Goal: Transaction & Acquisition: Obtain resource

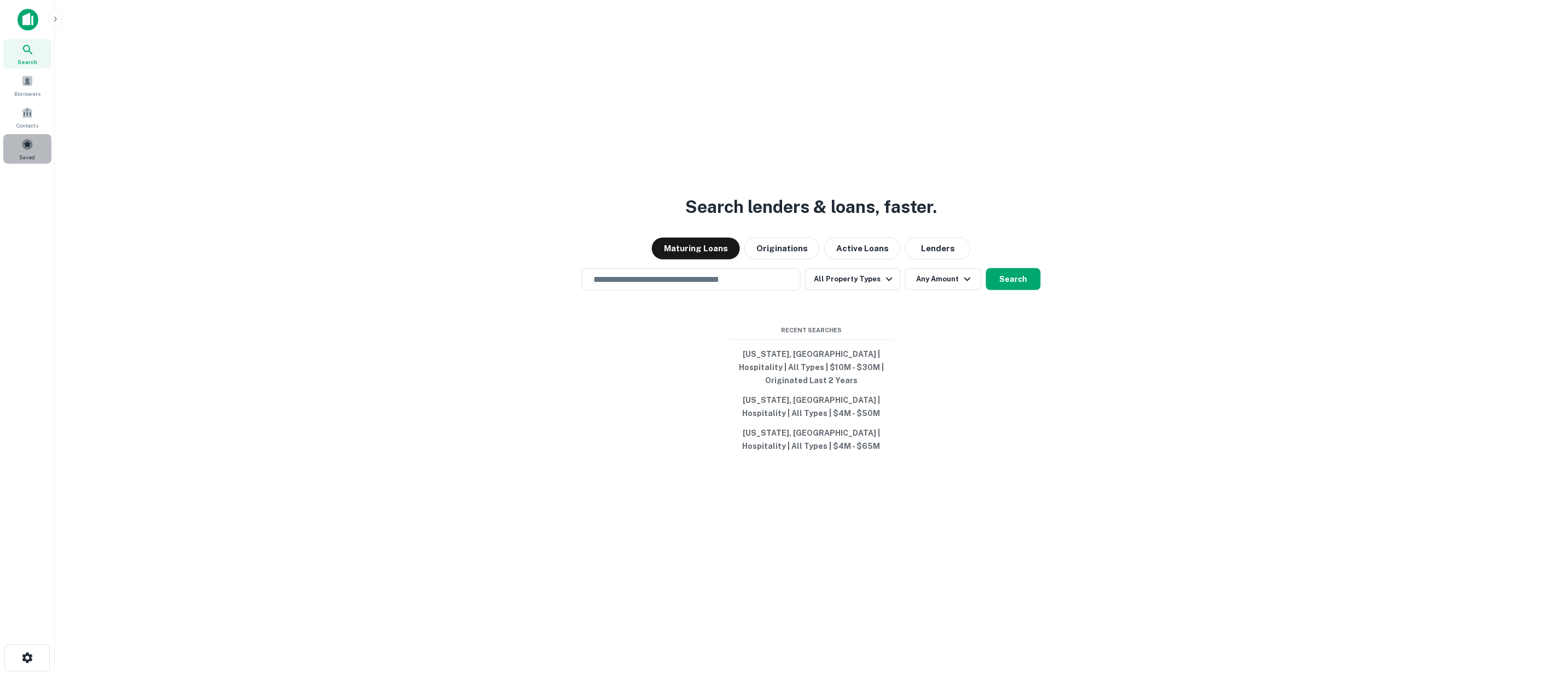
click at [26, 145] on span at bounding box center [27, 144] width 12 height 12
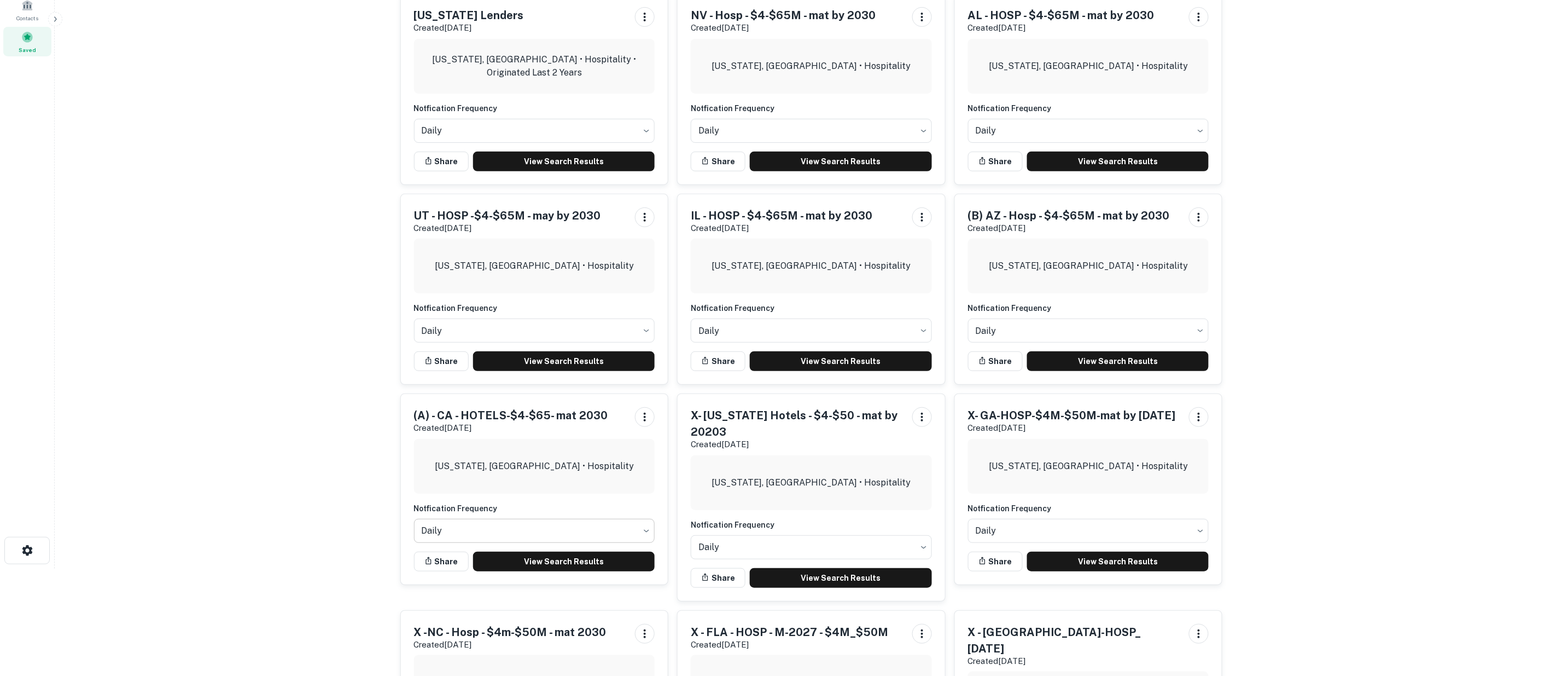
scroll to position [121, 0]
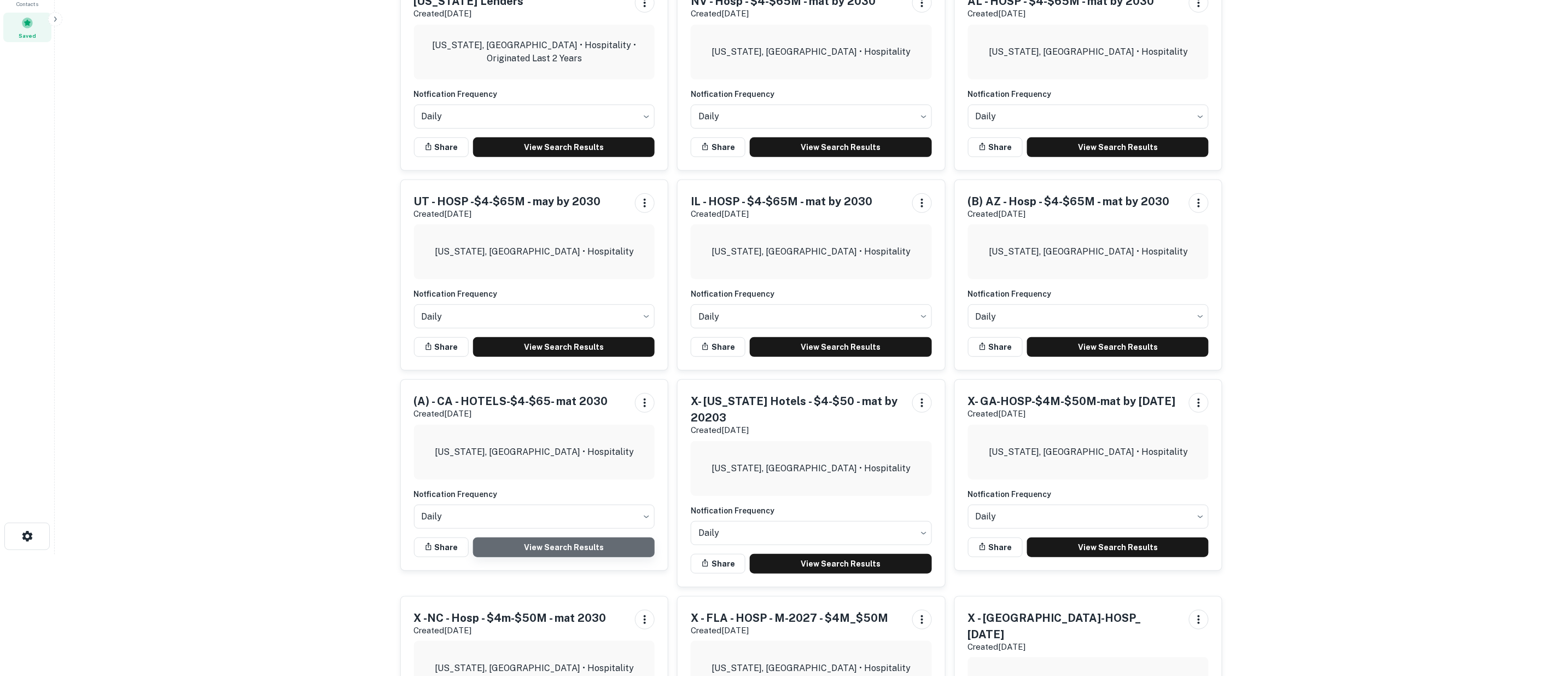
click at [549, 547] on link "View Search Results" at bounding box center [564, 547] width 182 height 20
click at [56, 21] on icon "button" at bounding box center [55, 19] width 9 height 9
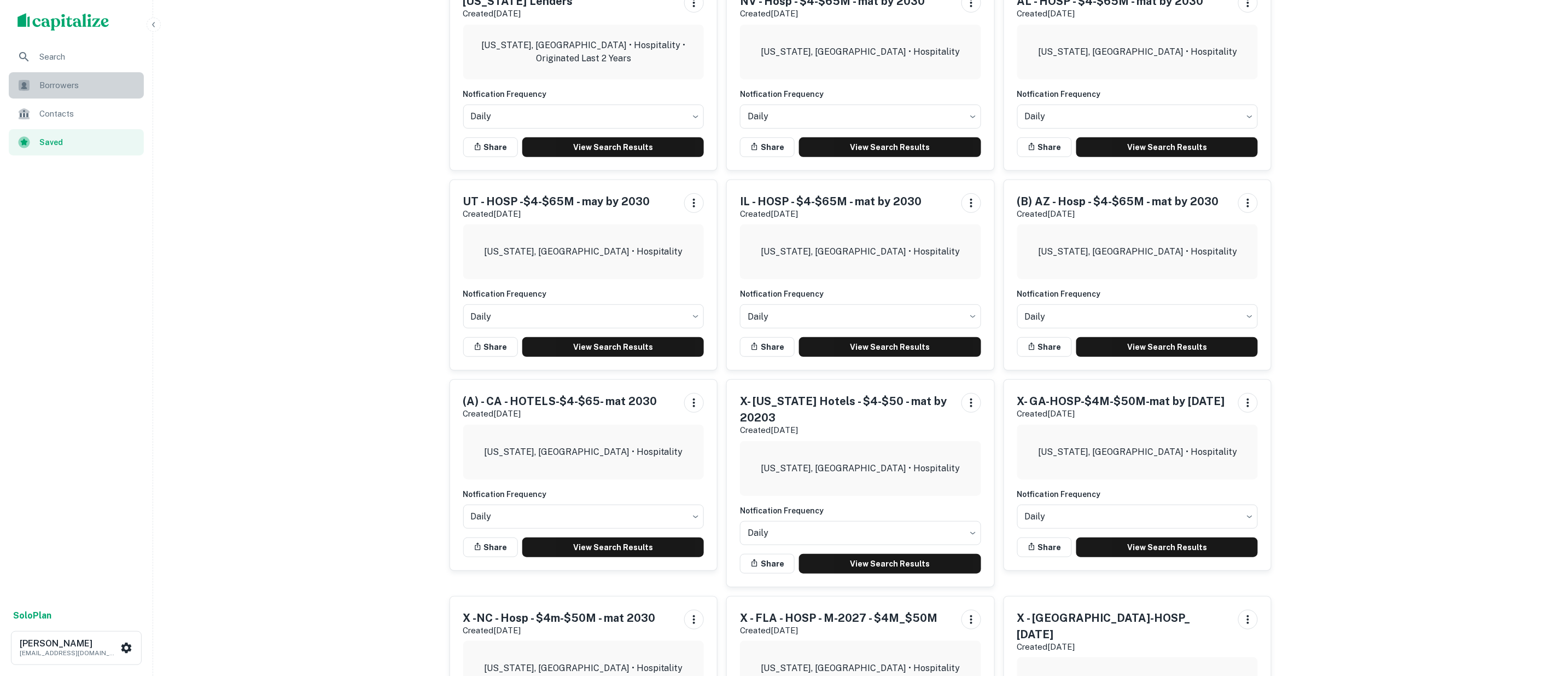
click at [41, 86] on span "Borrowers" at bounding box center [88, 86] width 98 height 13
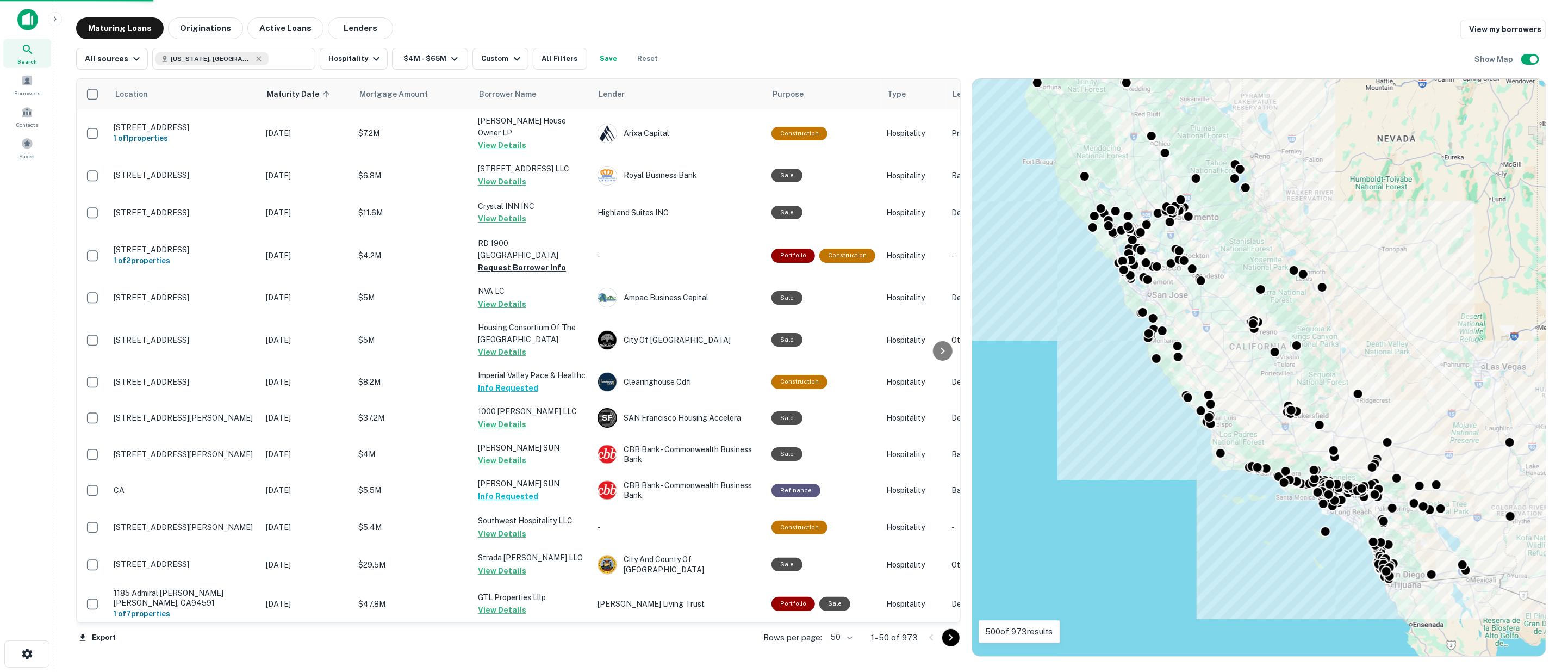
click at [851, 639] on body "Search Borrowers Contacts Saved Maturing Loans Originations Active Loans Lender…" at bounding box center [784, 336] width 1568 height 672
click at [844, 645] on li "100" at bounding box center [844, 648] width 32 height 19
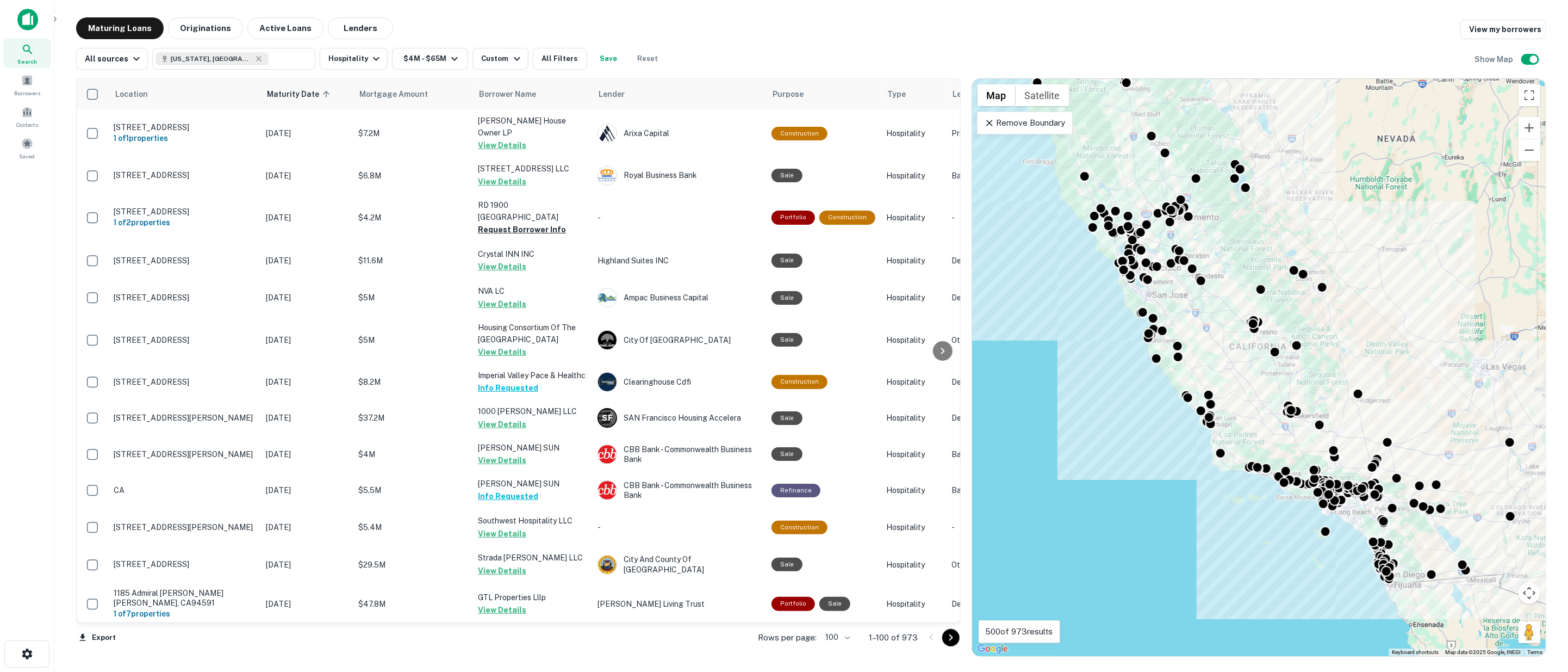
click at [950, 639] on icon "Go to next page" at bounding box center [951, 637] width 13 height 13
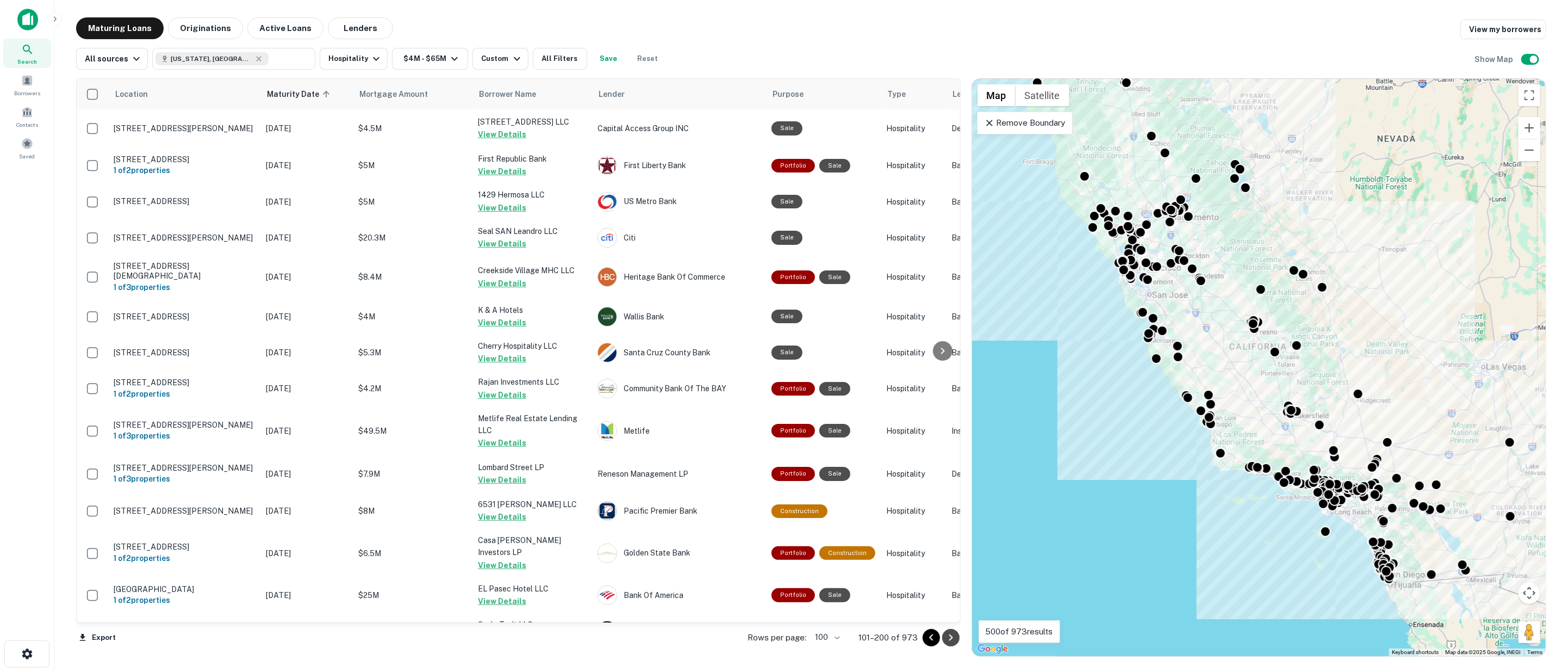
click at [952, 634] on icon "Go to next page" at bounding box center [951, 637] width 13 height 13
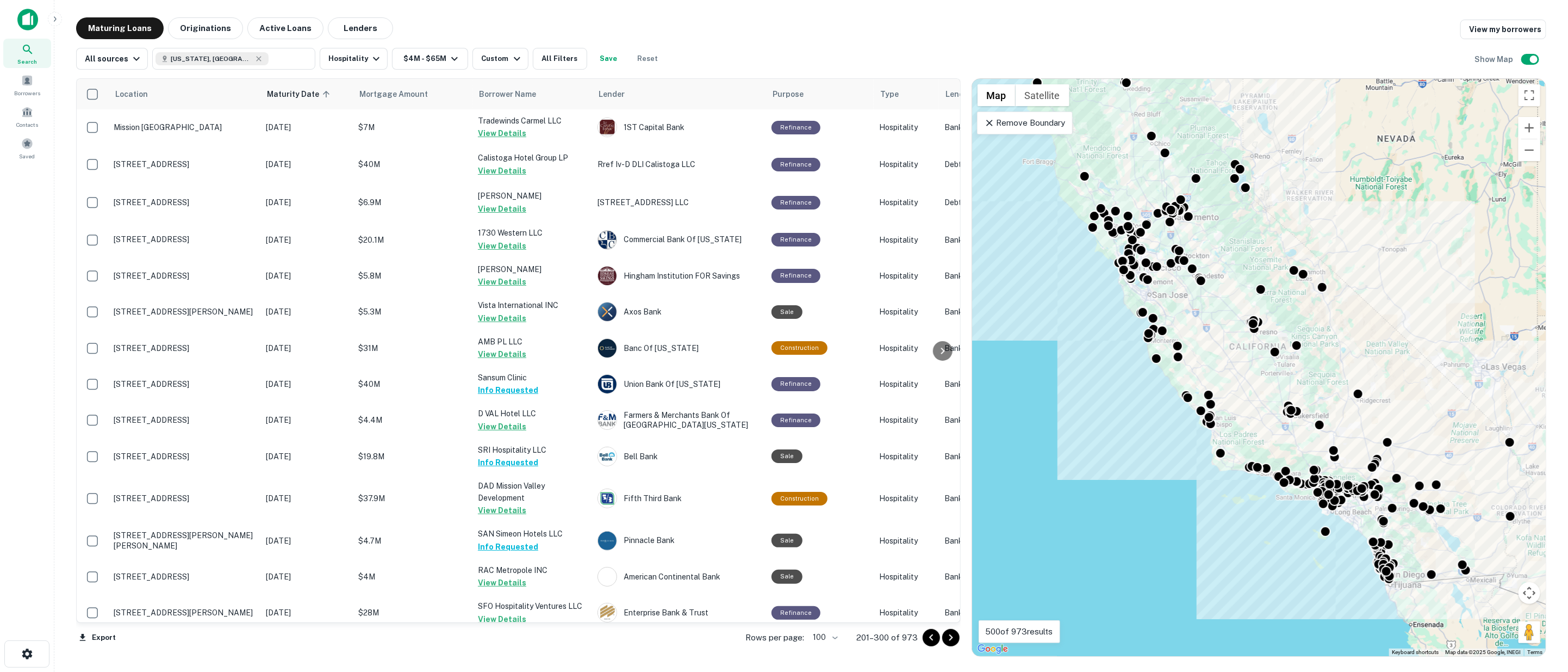
click at [950, 637] on icon "Go to next page" at bounding box center [951, 637] width 13 height 13
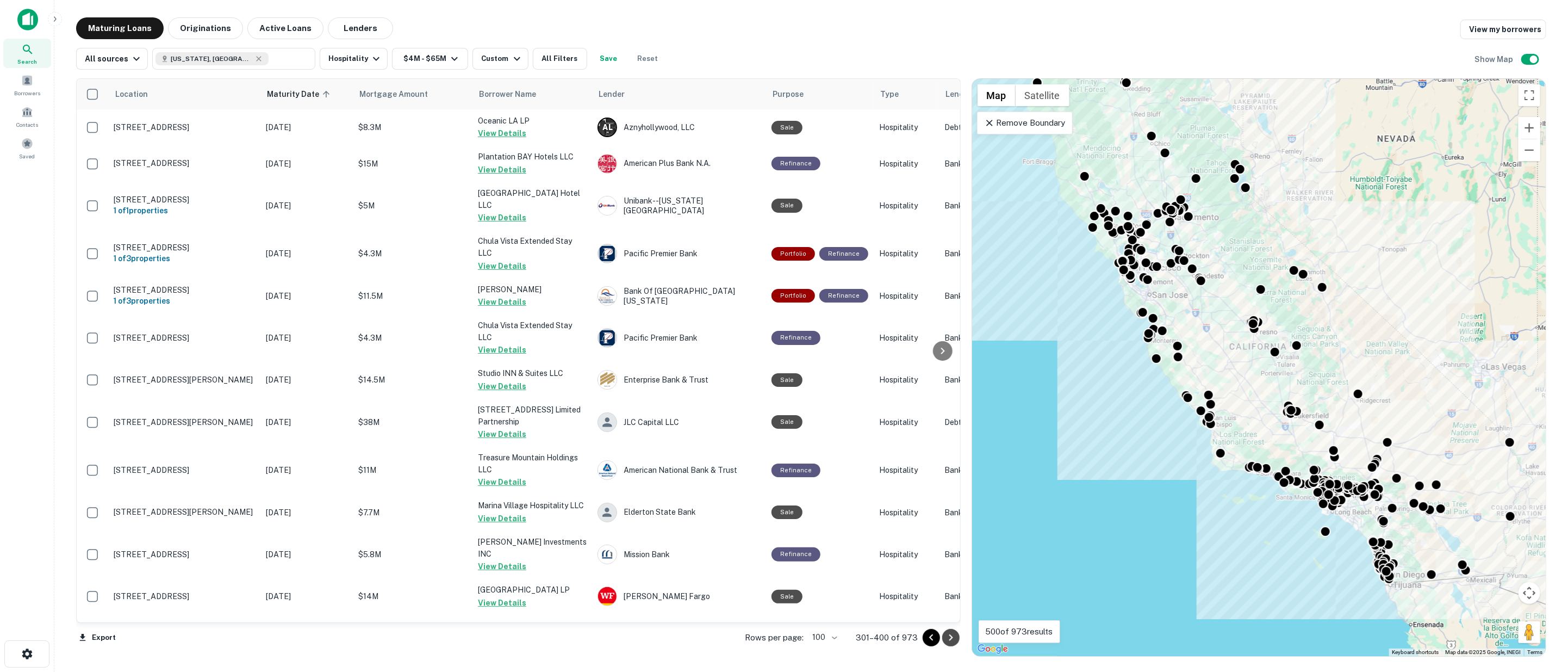
click at [950, 637] on icon "Go to next page" at bounding box center [951, 637] width 13 height 13
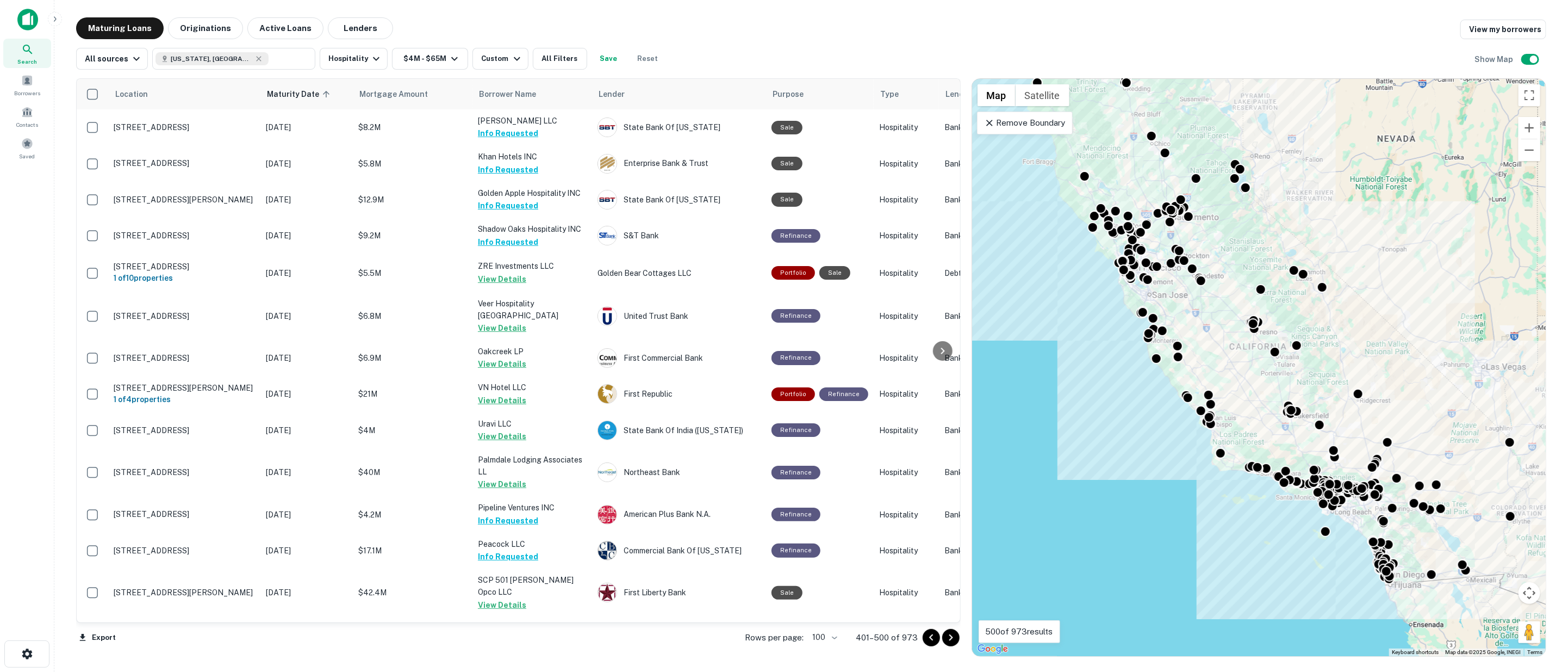
click at [950, 639] on icon "Go to next page" at bounding box center [950, 637] width 4 height 6
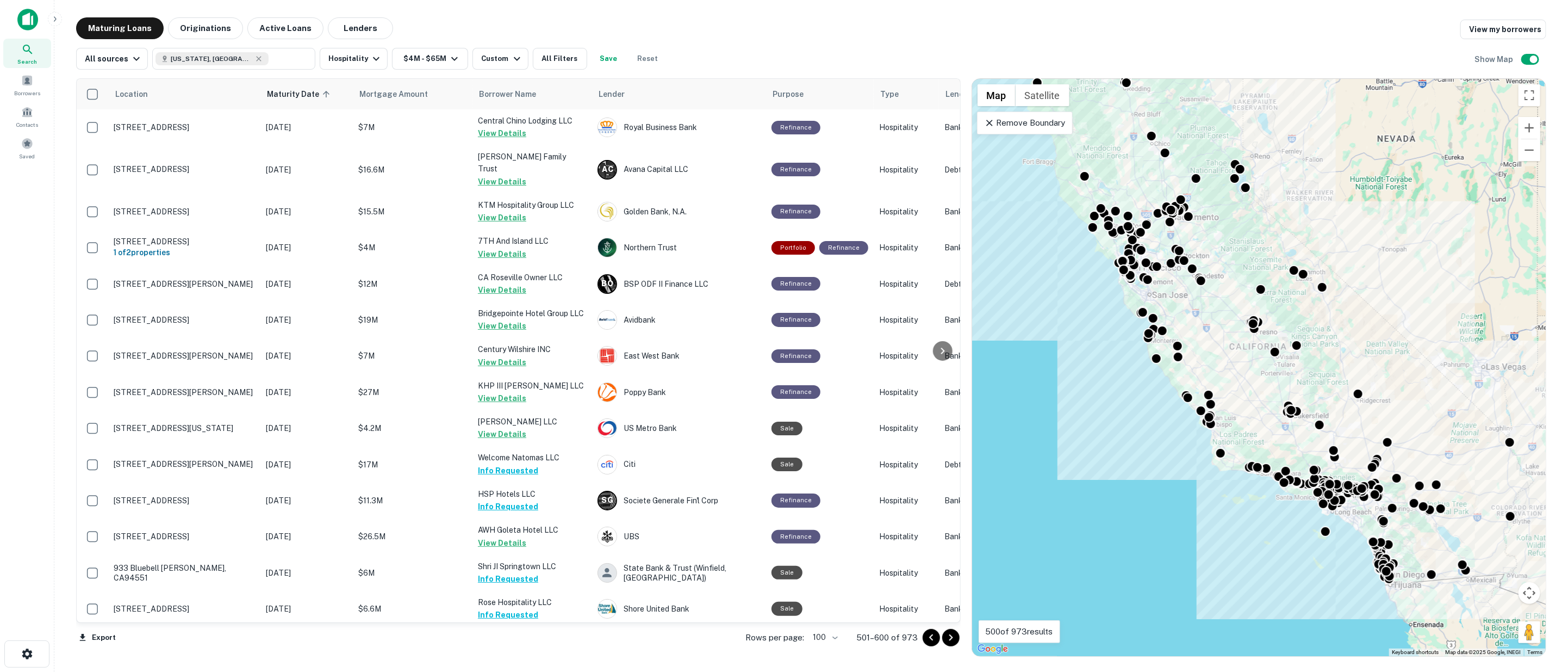
click at [950, 637] on icon "Go to next page" at bounding box center [951, 637] width 13 height 13
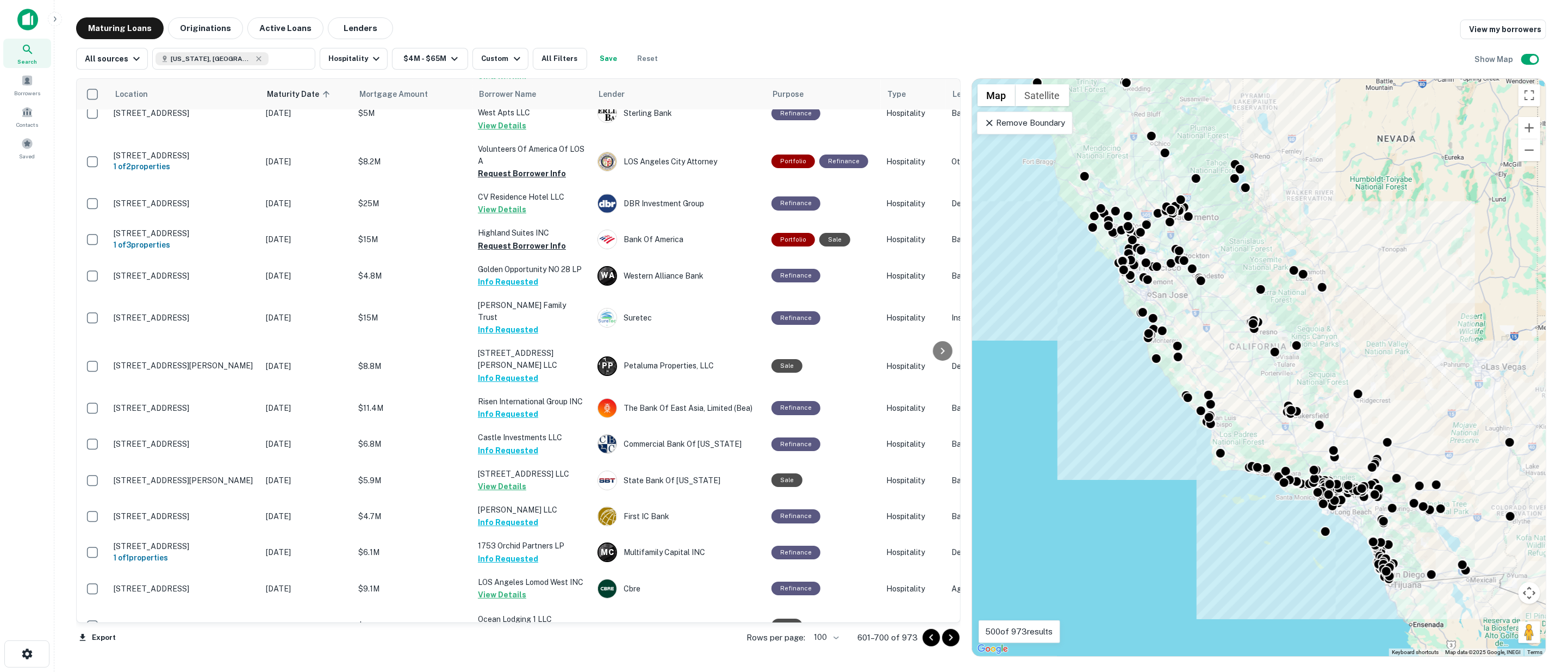
scroll to position [3346, 0]
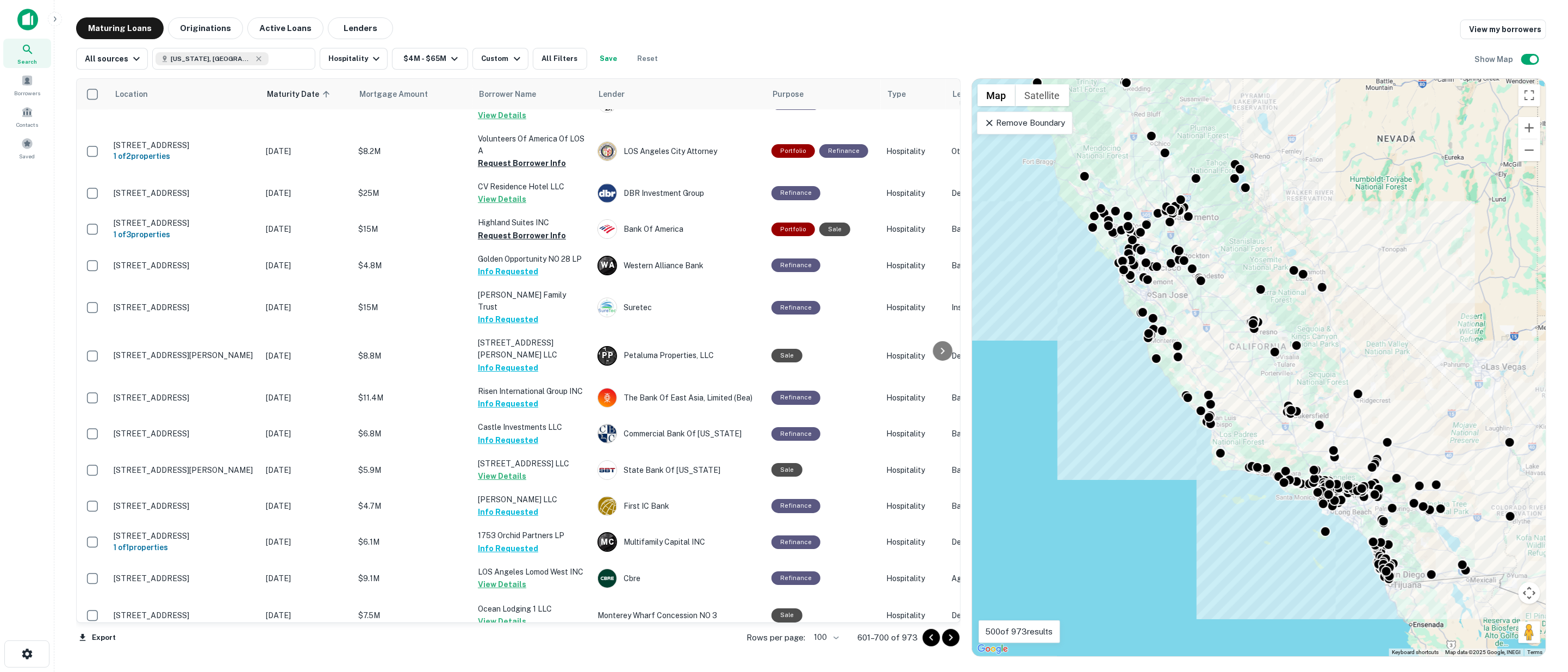
click at [948, 637] on icon "Go to next page" at bounding box center [951, 637] width 13 height 13
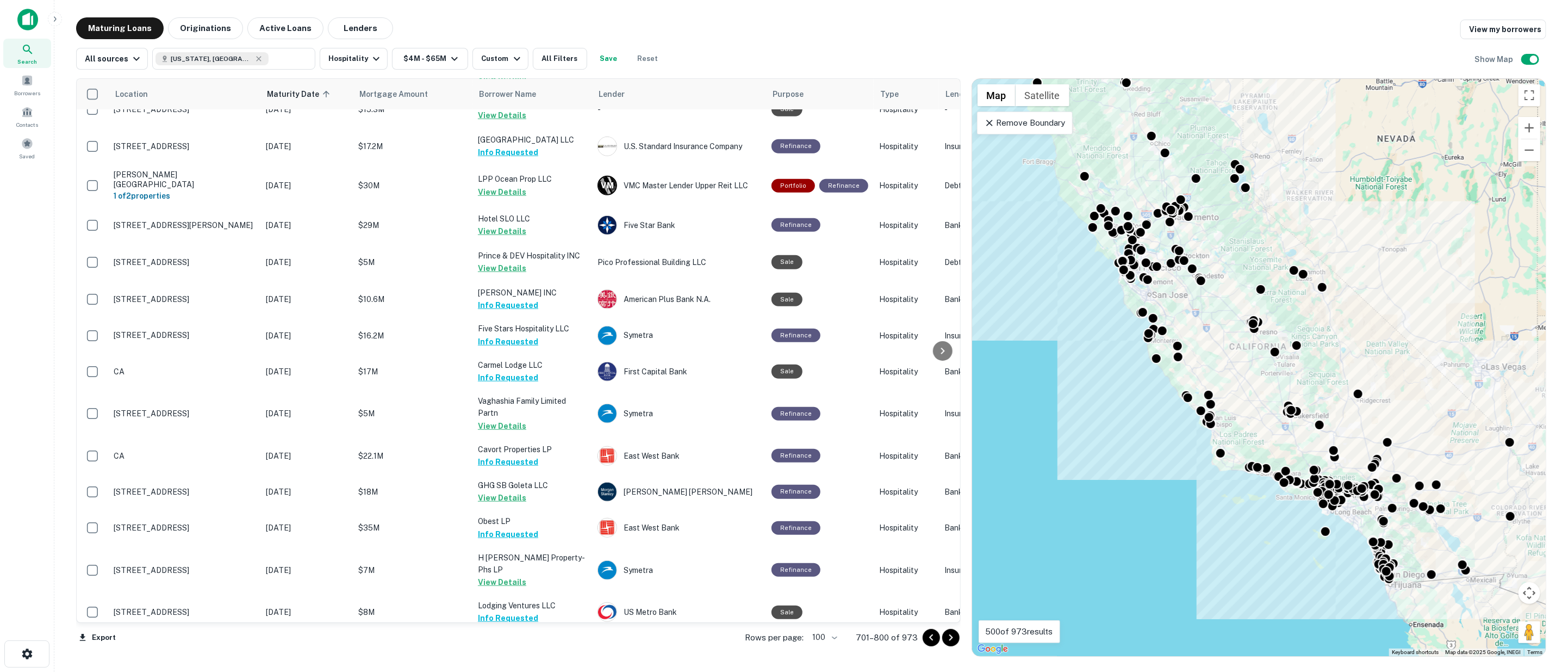
scroll to position [906, 0]
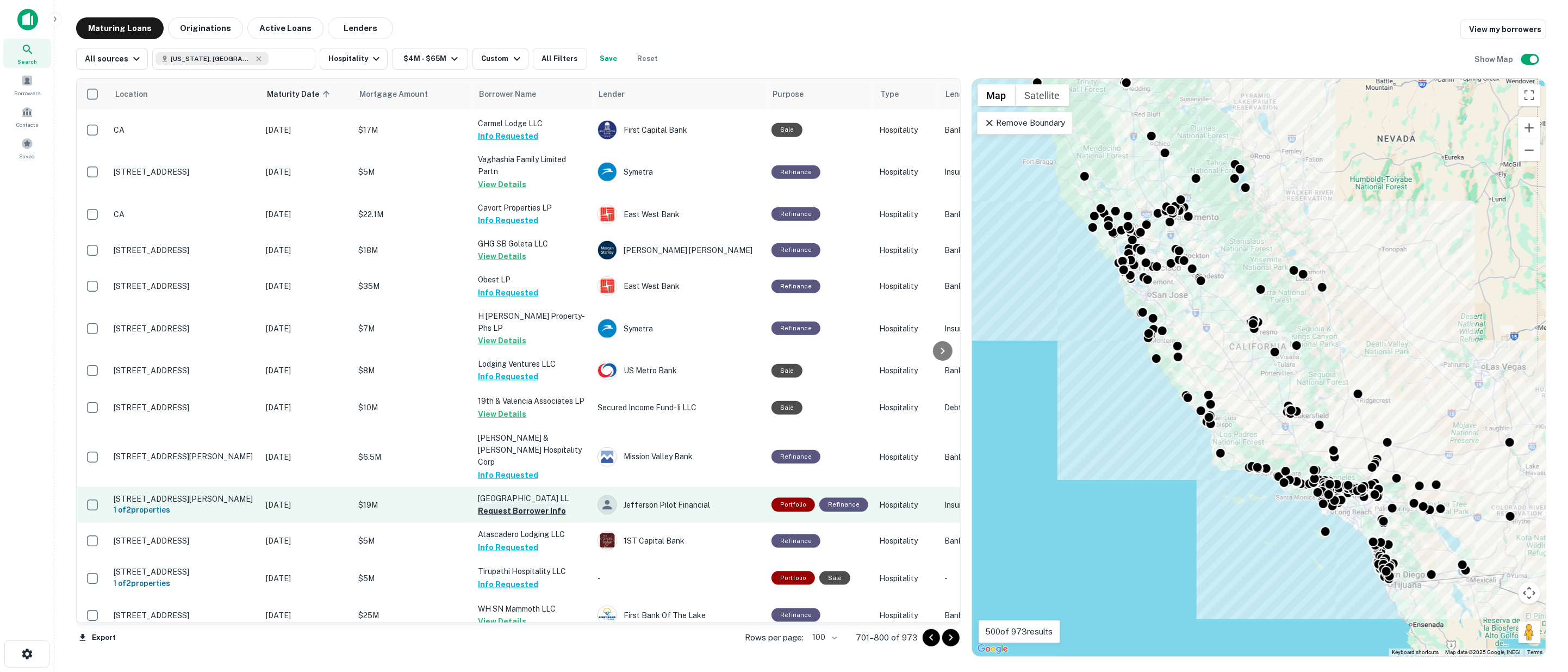
click at [533, 504] on button "Request Borrower Info" at bounding box center [522, 510] width 88 height 13
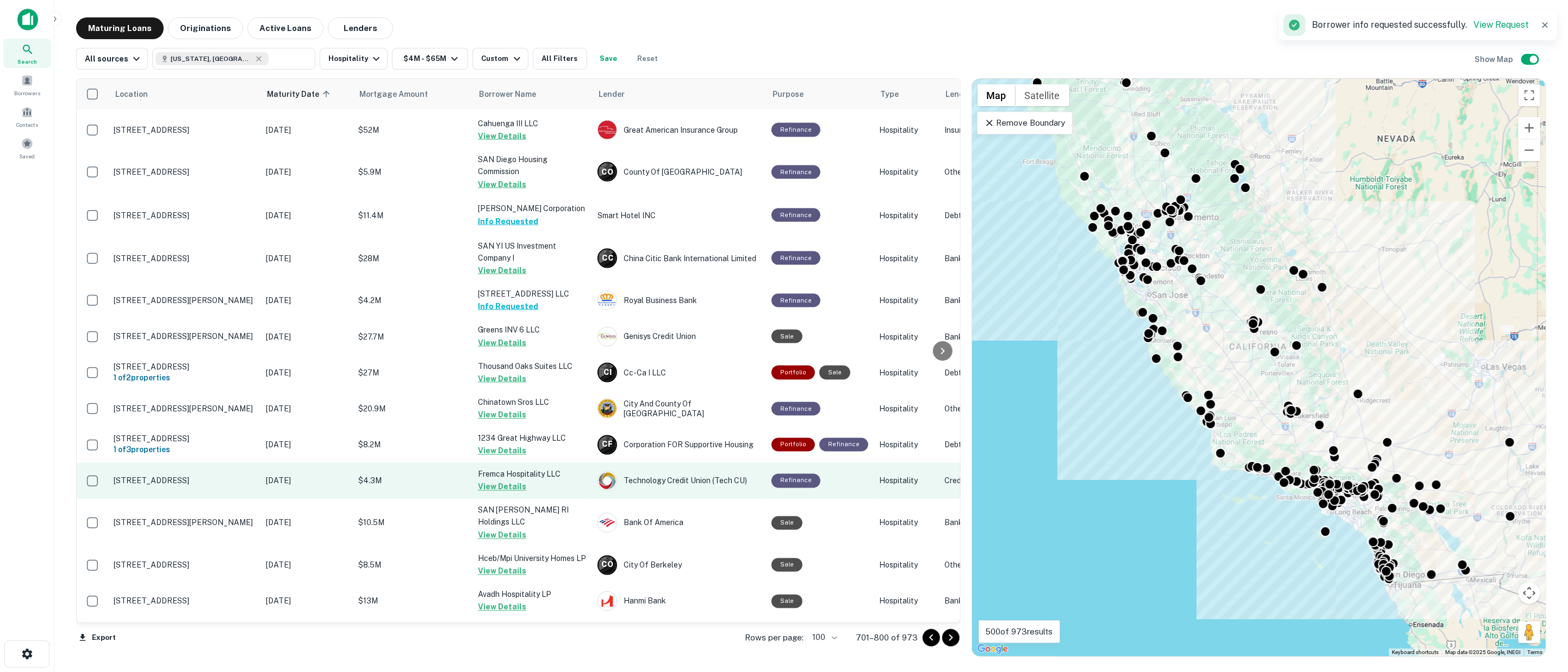
scroll to position [1510, 0]
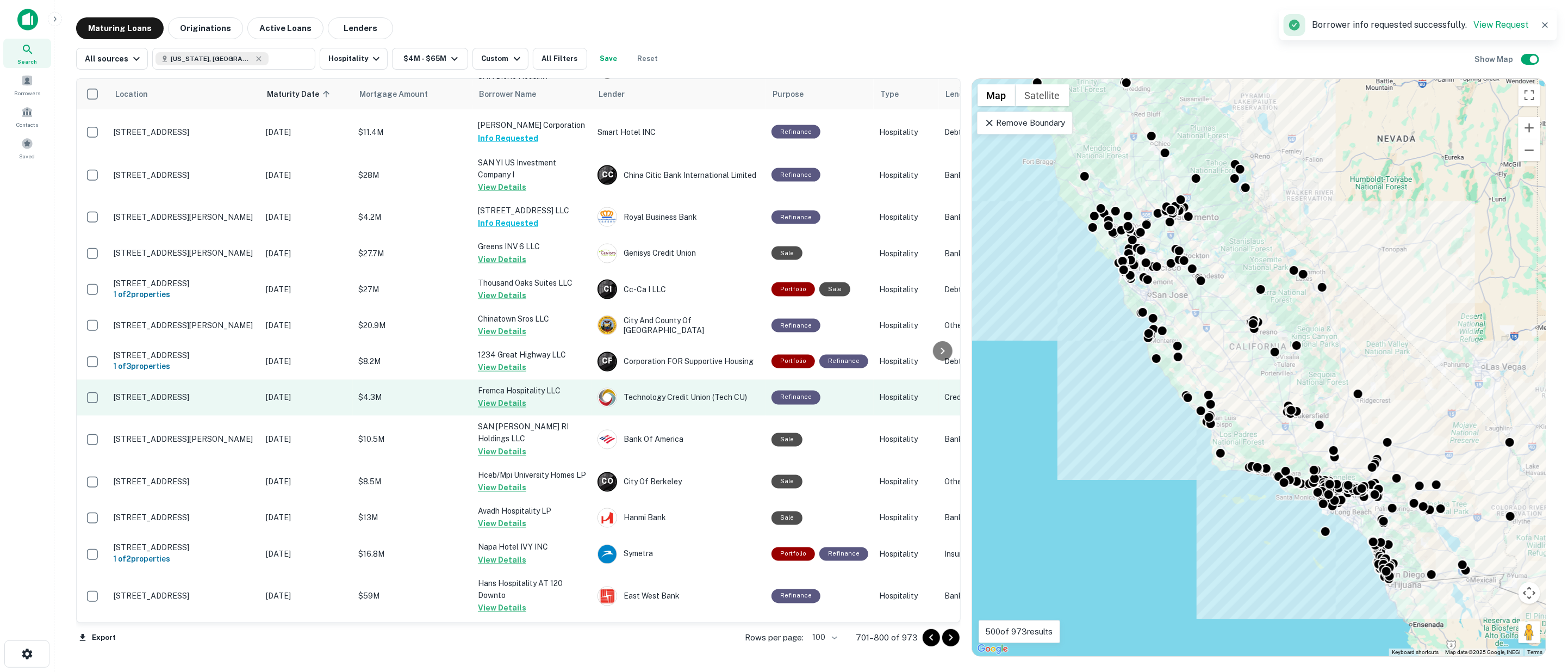
click at [519, 361] on button "View Details" at bounding box center [502, 367] width 48 height 13
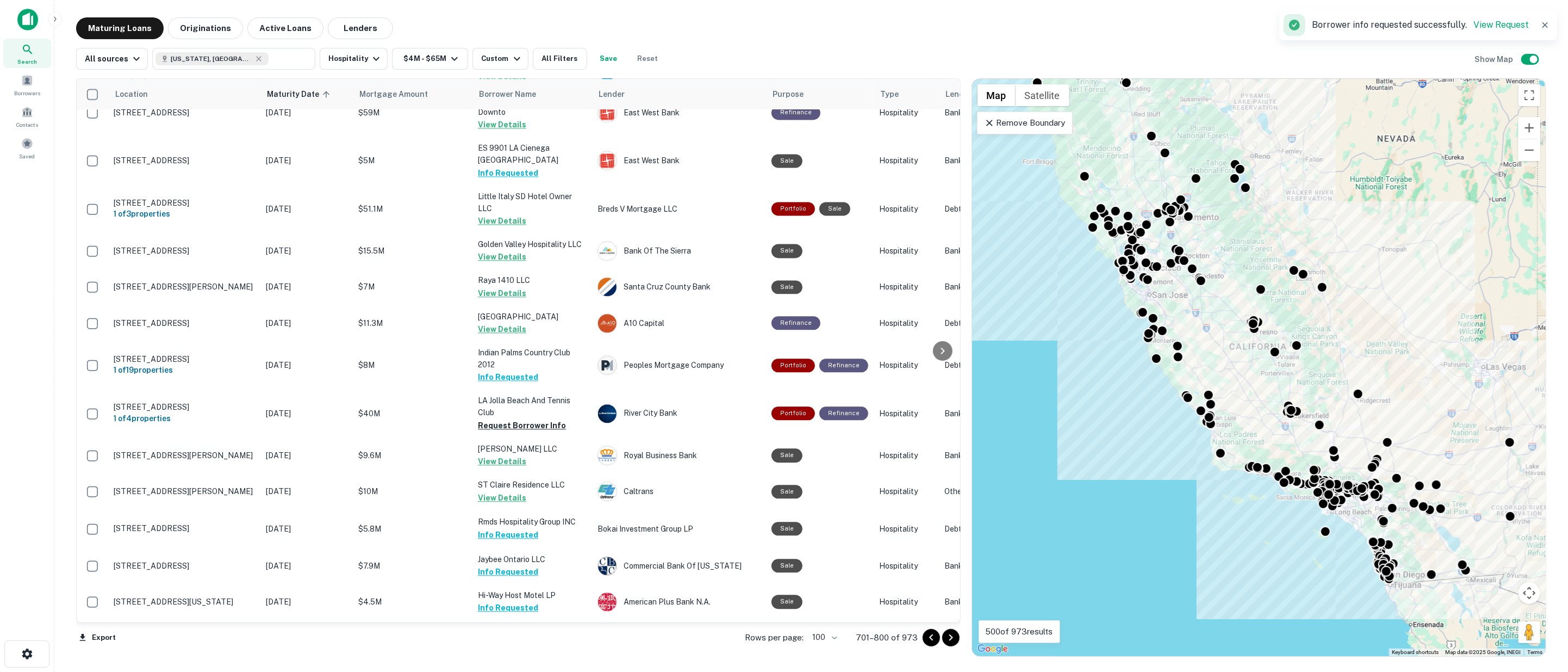
scroll to position [2236, 0]
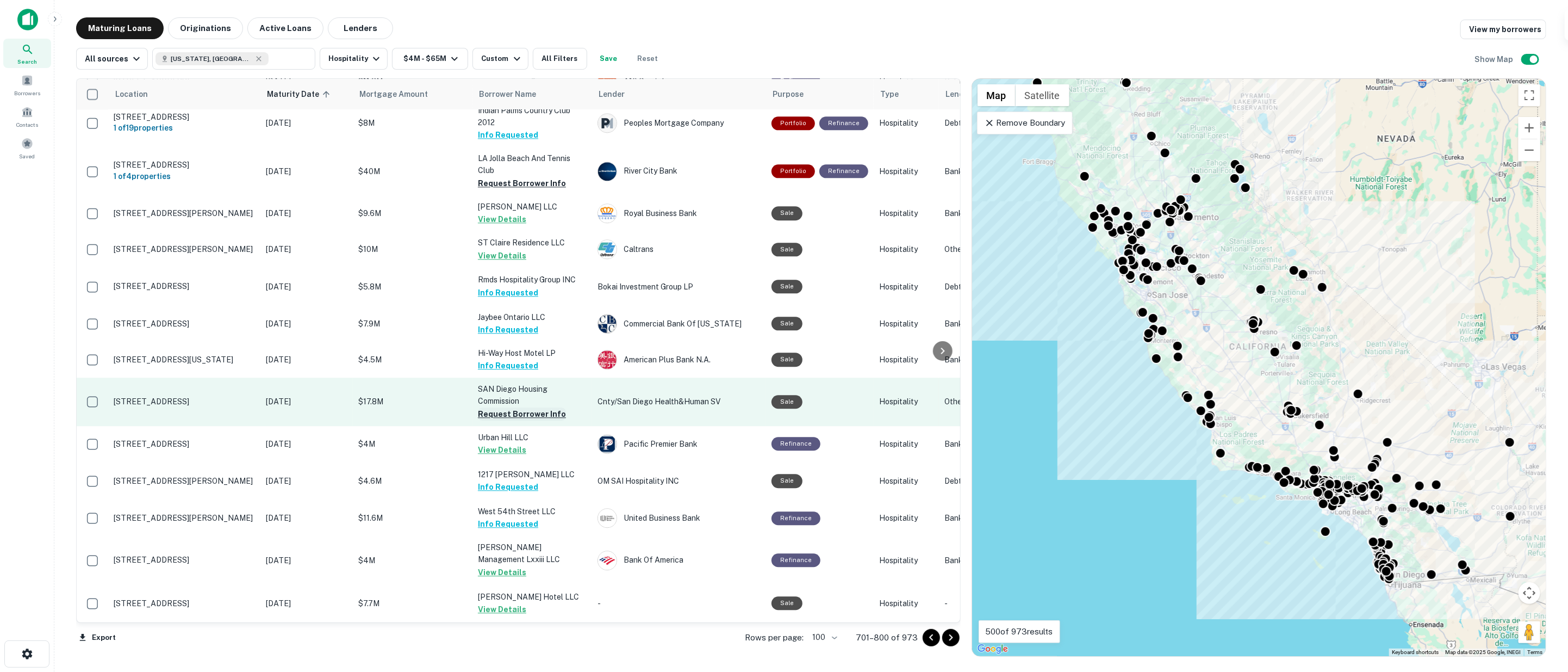
click at [540, 407] on button "Request Borrower Info" at bounding box center [522, 414] width 88 height 13
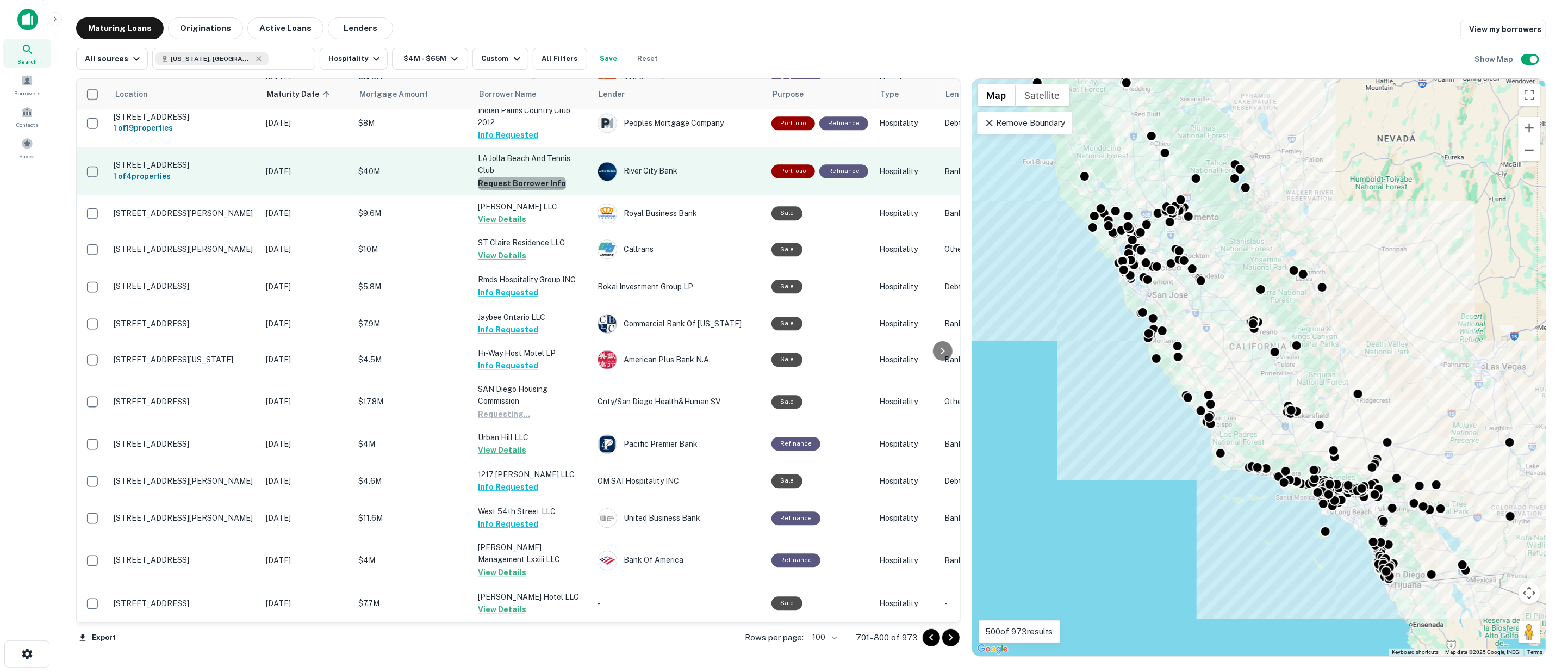
click at [537, 177] on button "Request Borrower Info" at bounding box center [522, 183] width 88 height 13
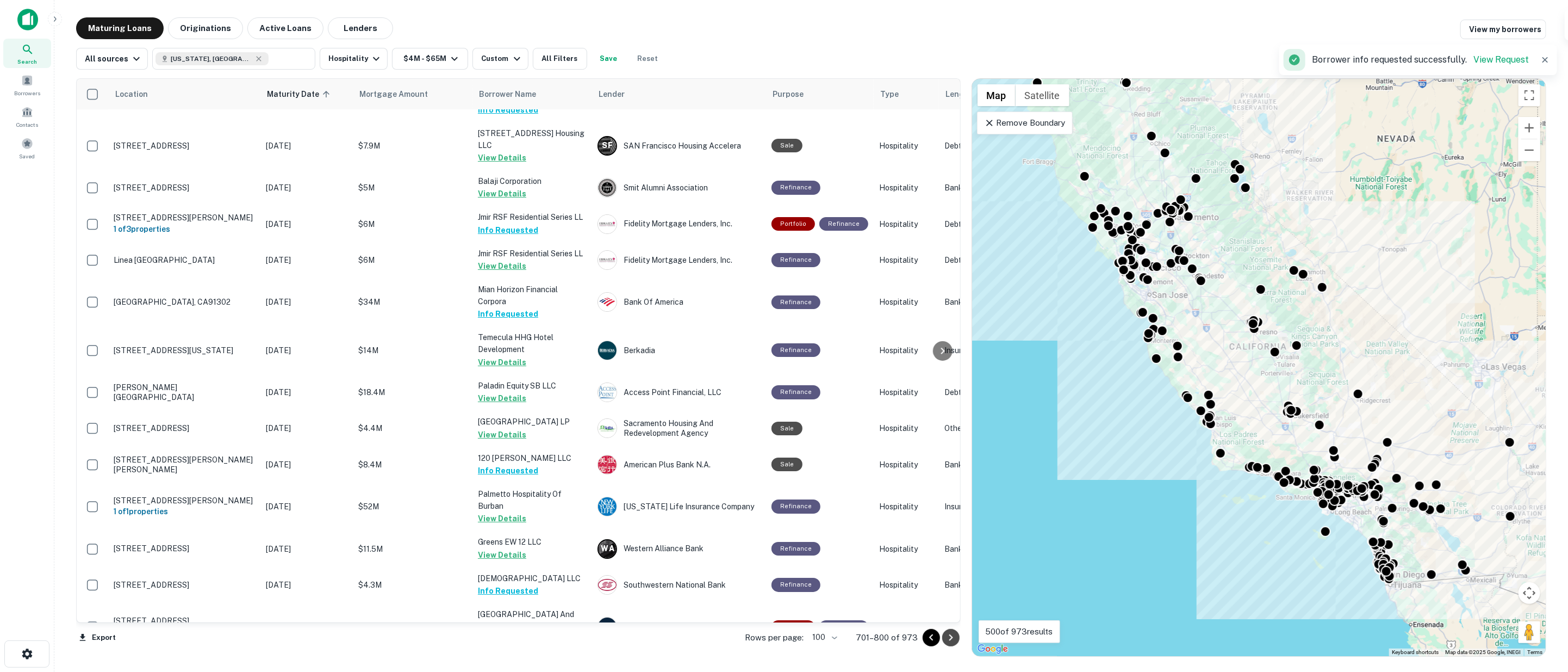
scroll to position [3364, 0]
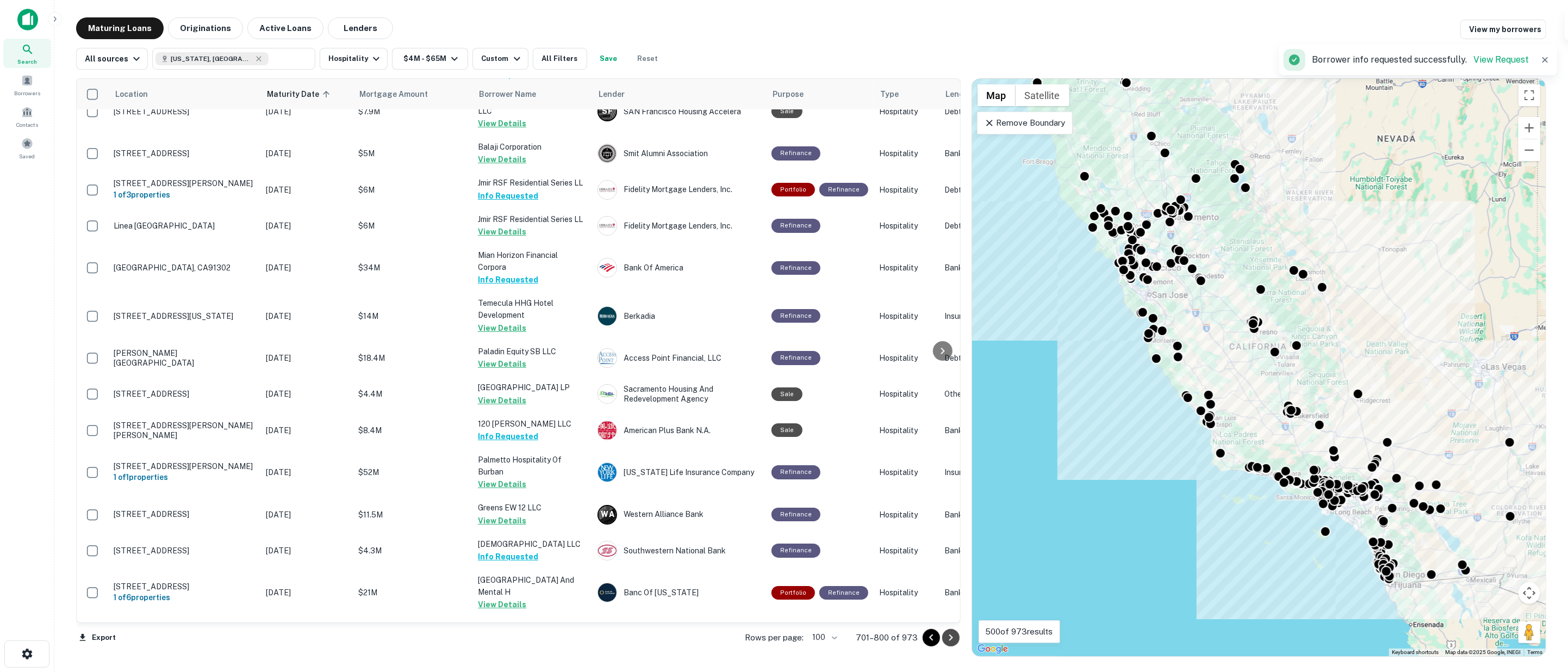
click at [947, 635] on icon "Go to next page" at bounding box center [951, 637] width 13 height 13
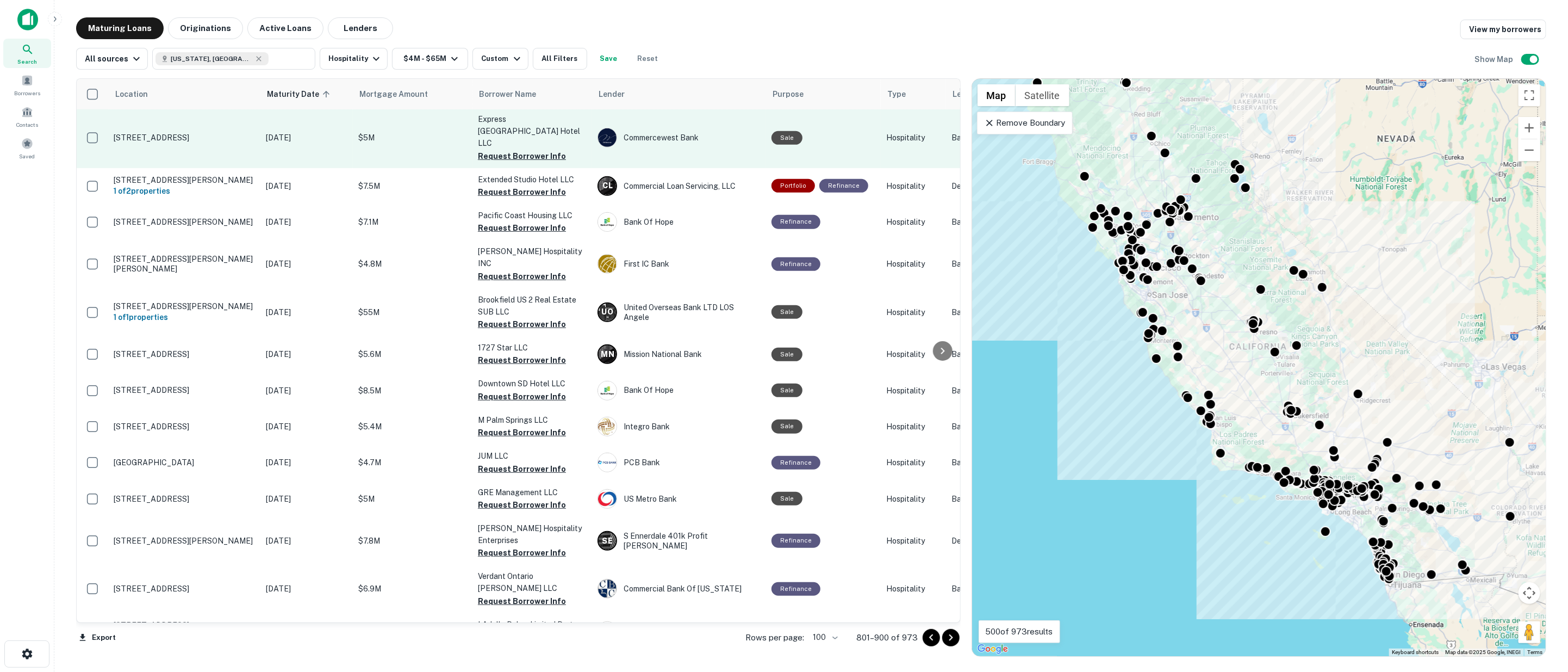
scroll to position [302, 0]
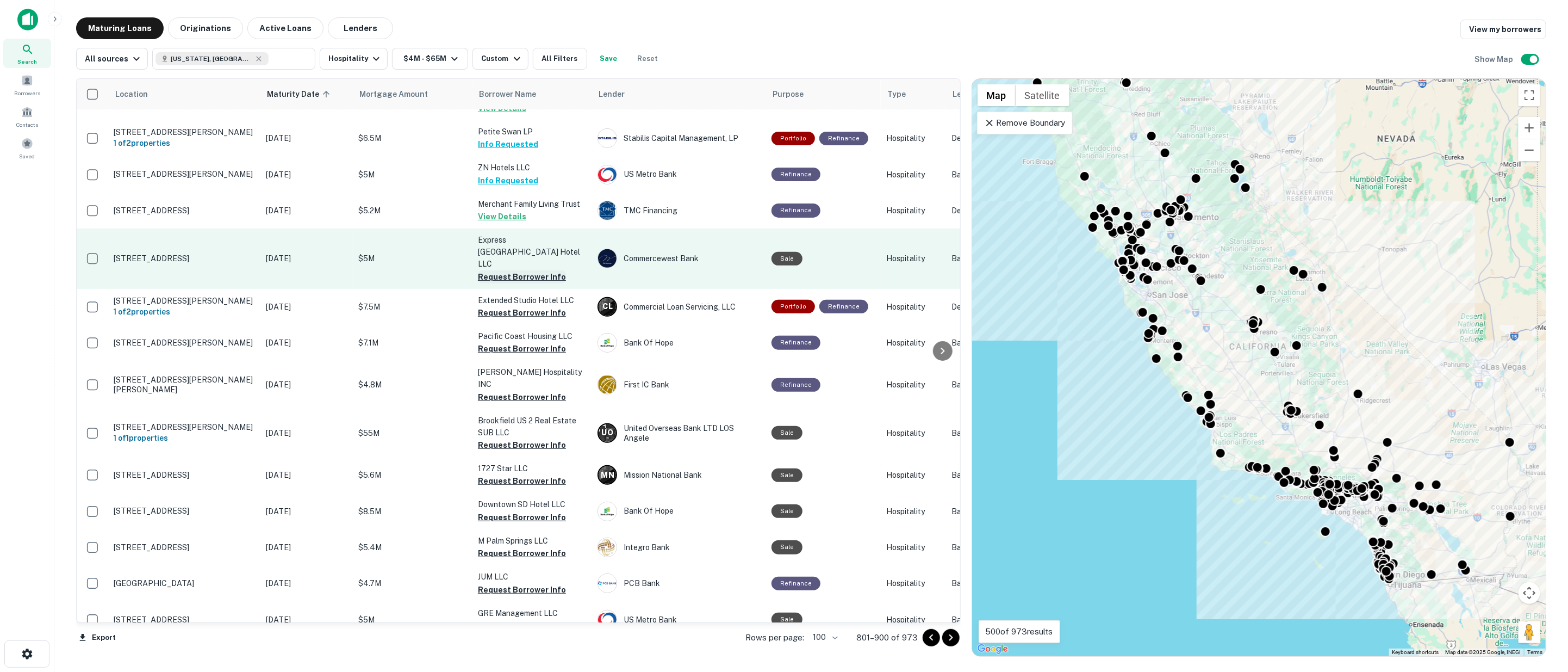
click at [509, 270] on button "Request Borrower Info" at bounding box center [522, 276] width 88 height 13
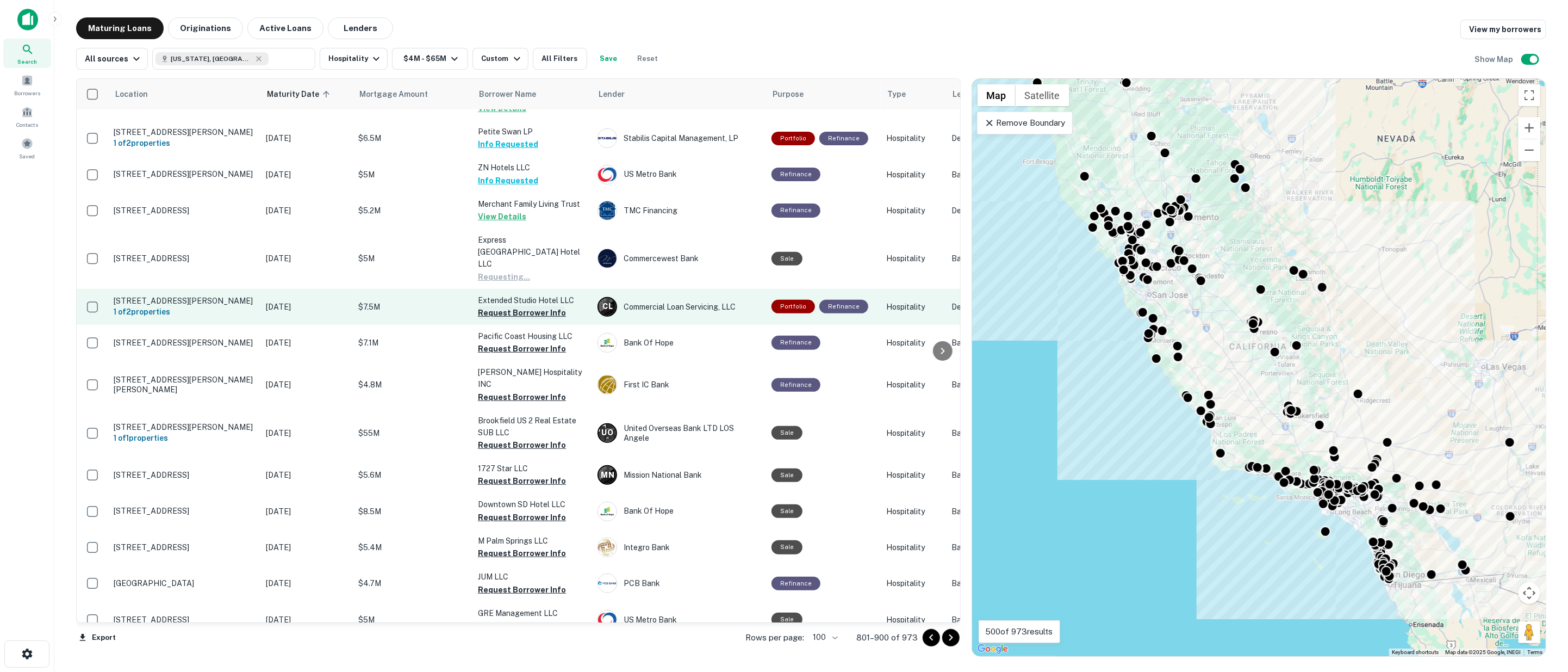
click at [517, 306] on button "Request Borrower Info" at bounding box center [522, 313] width 88 height 13
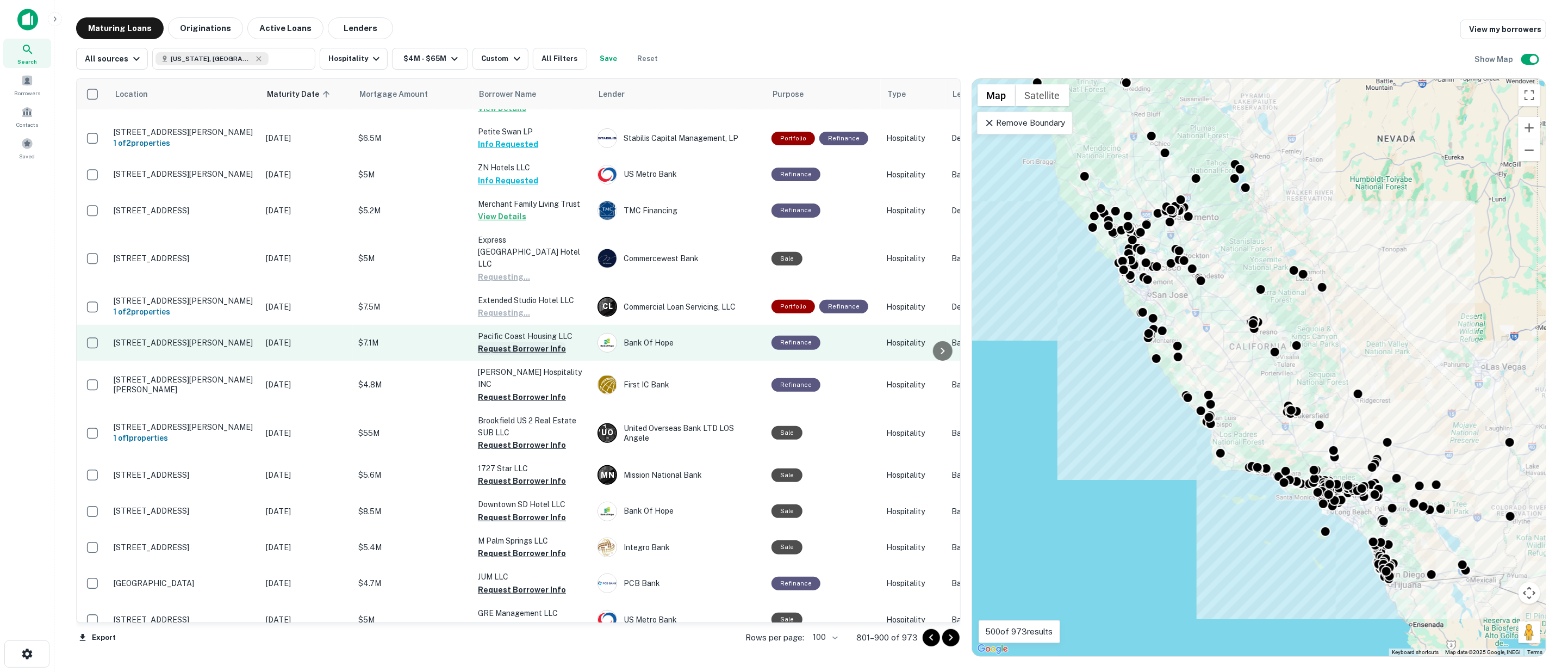
click at [526, 342] on button "Request Borrower Info" at bounding box center [522, 349] width 88 height 13
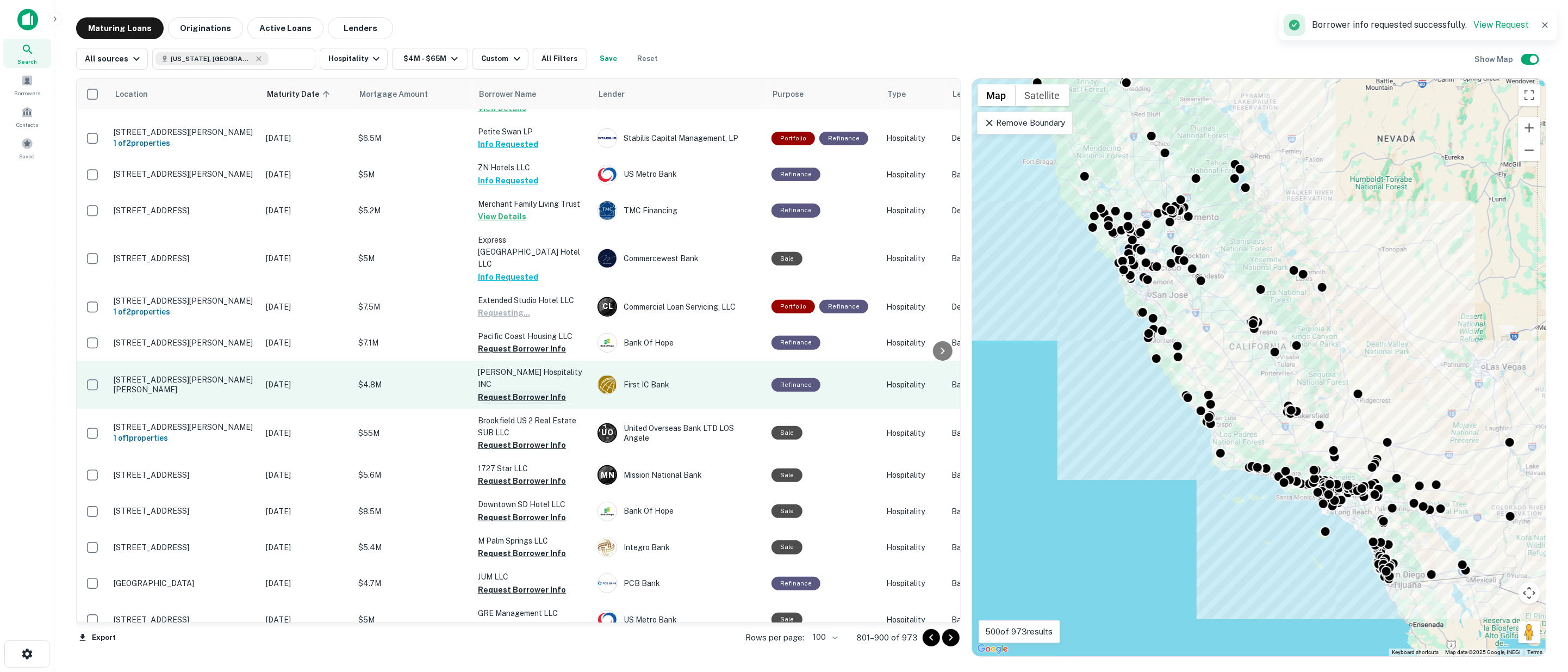
click at [537, 390] on button "Request Borrower Info" at bounding box center [522, 397] width 88 height 13
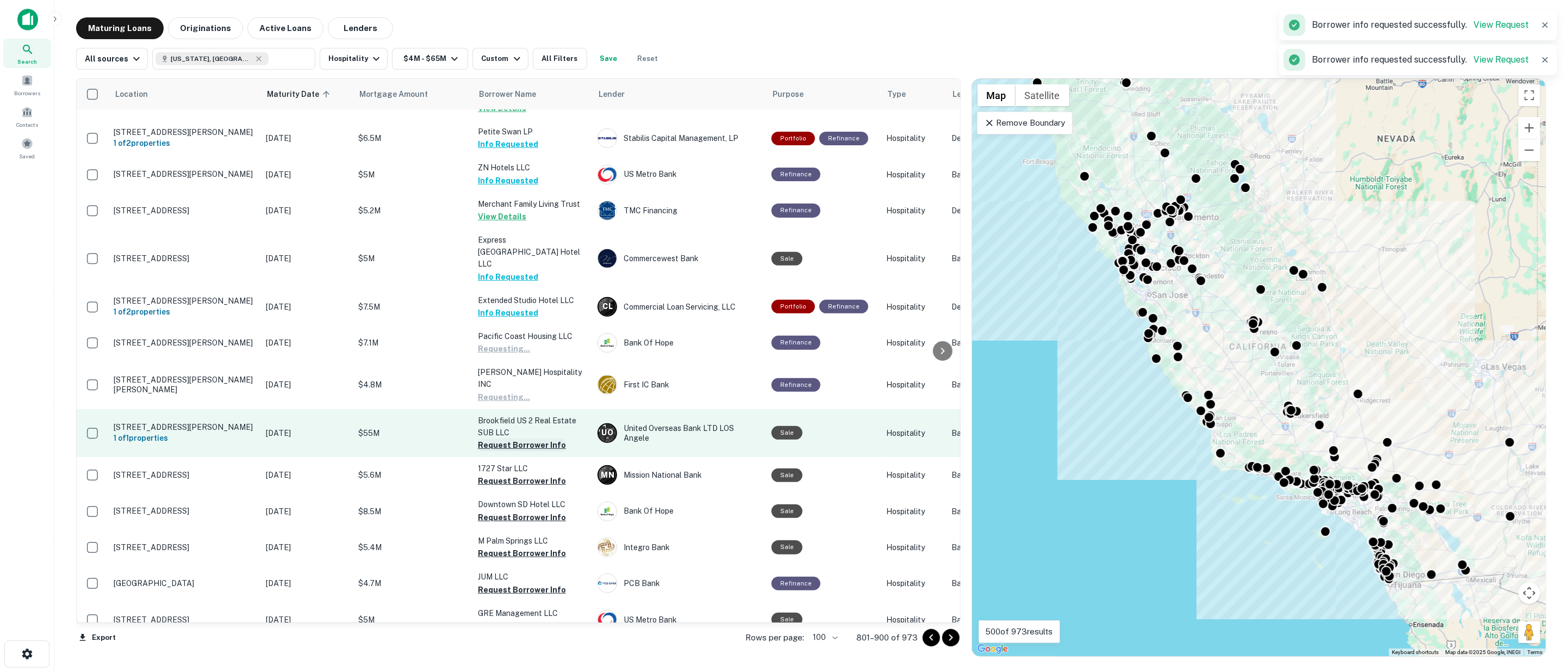
click at [544, 438] on button "Request Borrower Info" at bounding box center [522, 445] width 88 height 13
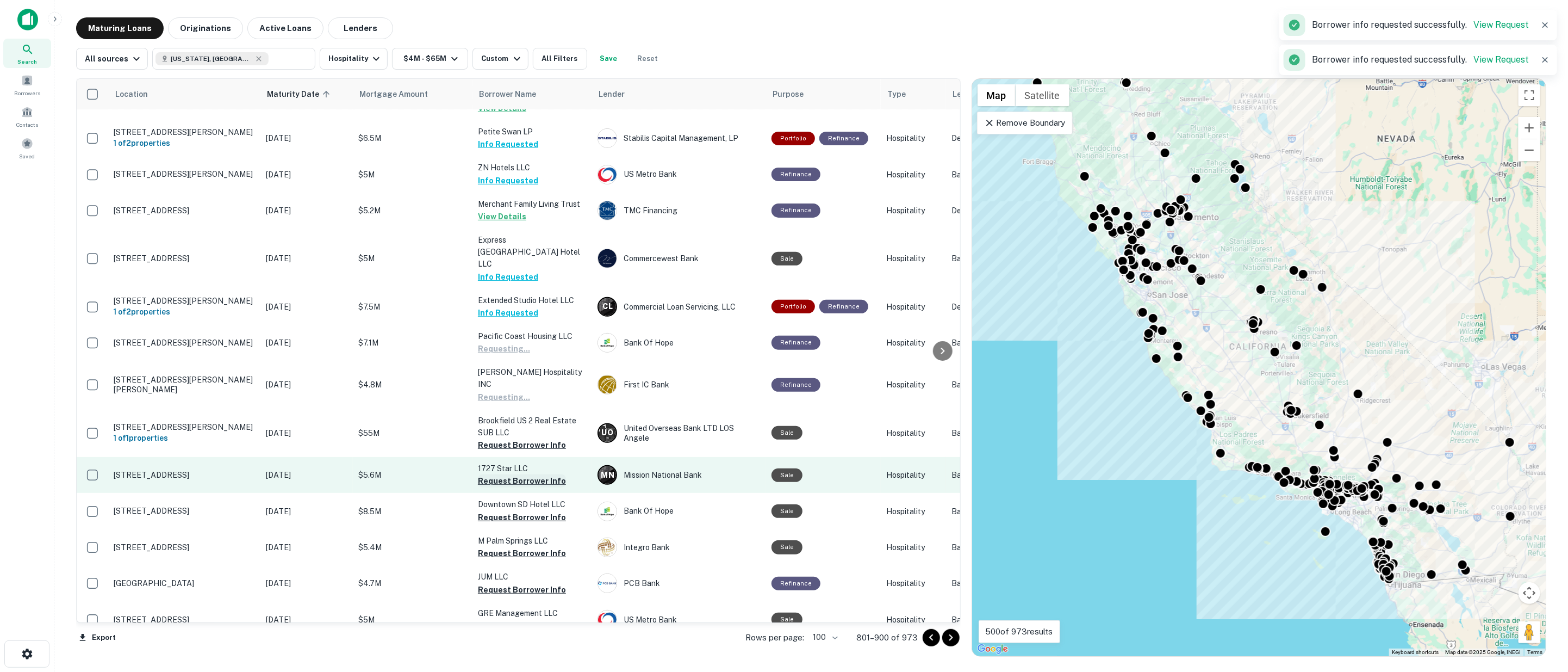
click at [542, 474] on button "Request Borrower Info" at bounding box center [522, 481] width 88 height 13
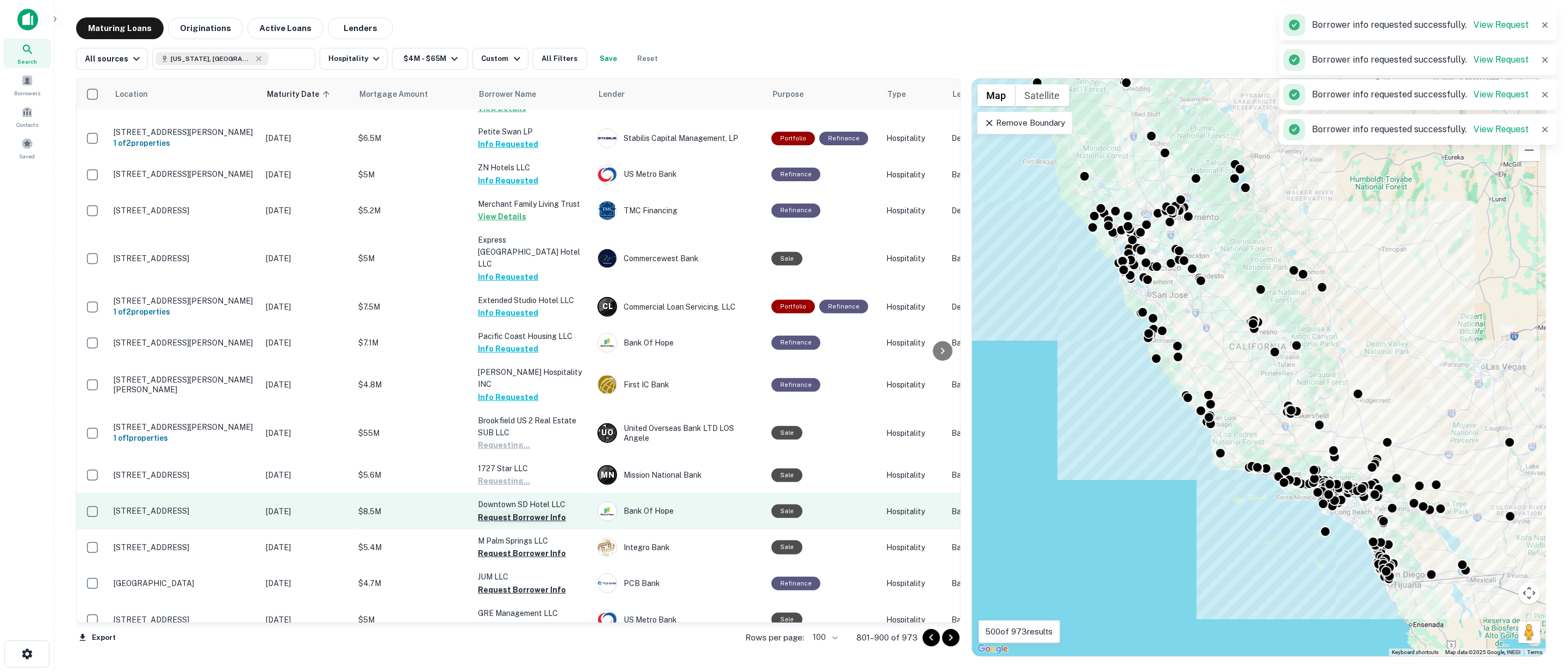
click at [540, 511] on button "Request Borrower Info" at bounding box center [522, 518] width 88 height 13
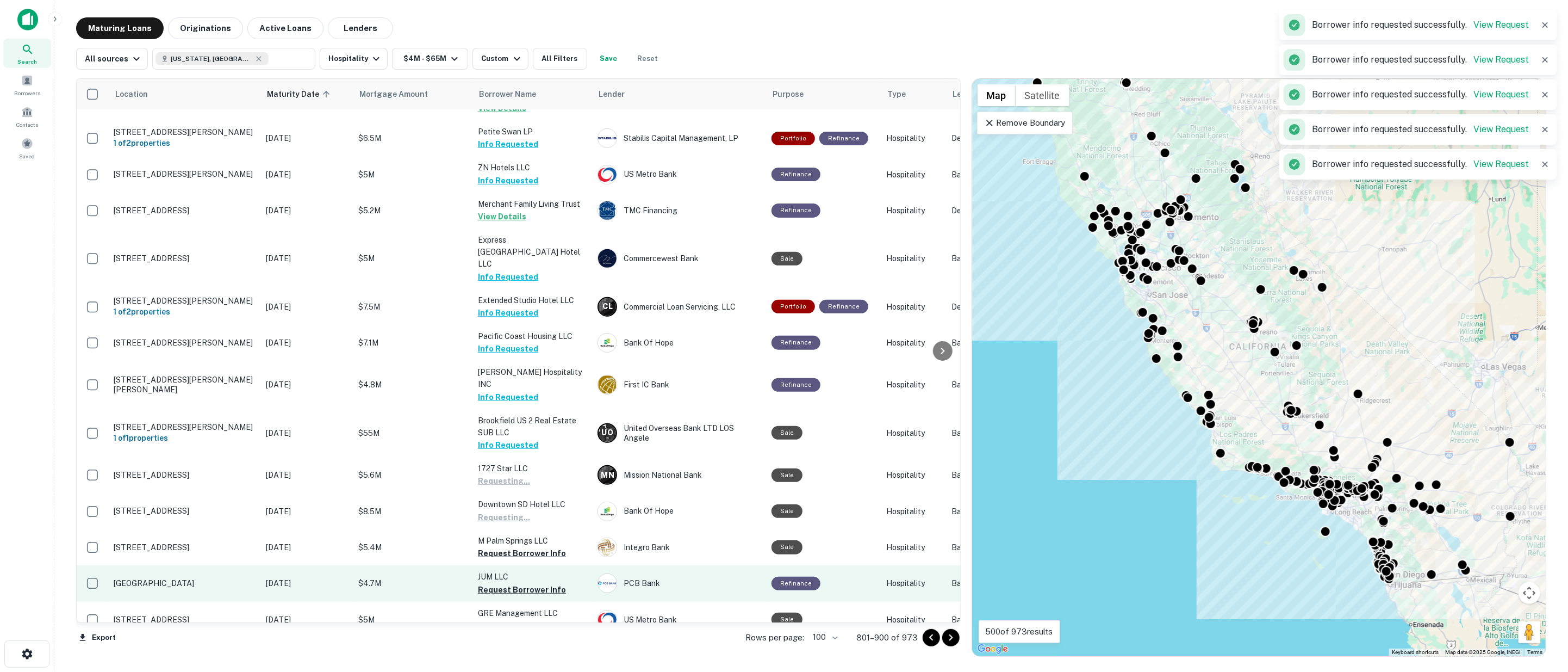
click at [540, 546] on button "Request Borrower Info" at bounding box center [522, 553] width 88 height 13
click at [540, 583] on button "Request Borrower Info" at bounding box center [522, 590] width 88 height 13
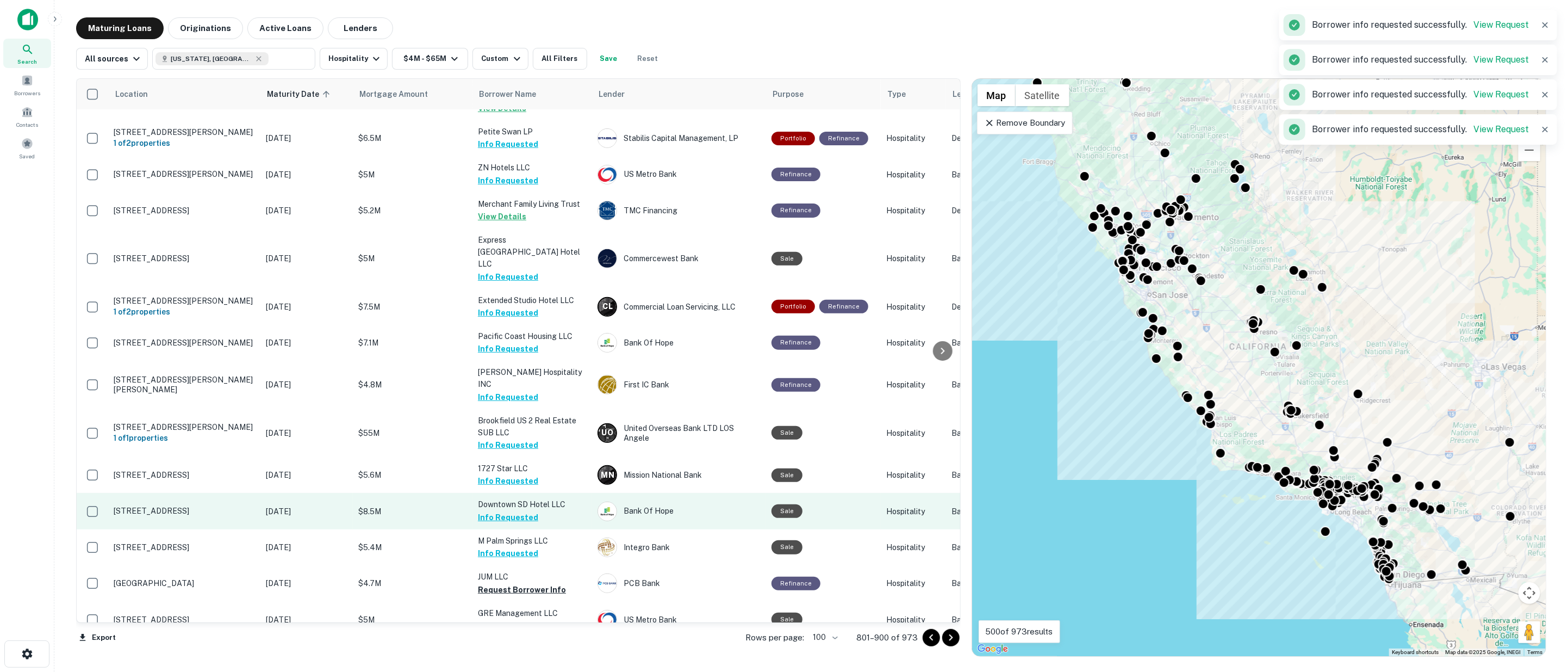
click at [542, 619] on button "Request Borrower Info" at bounding box center [522, 625] width 88 height 13
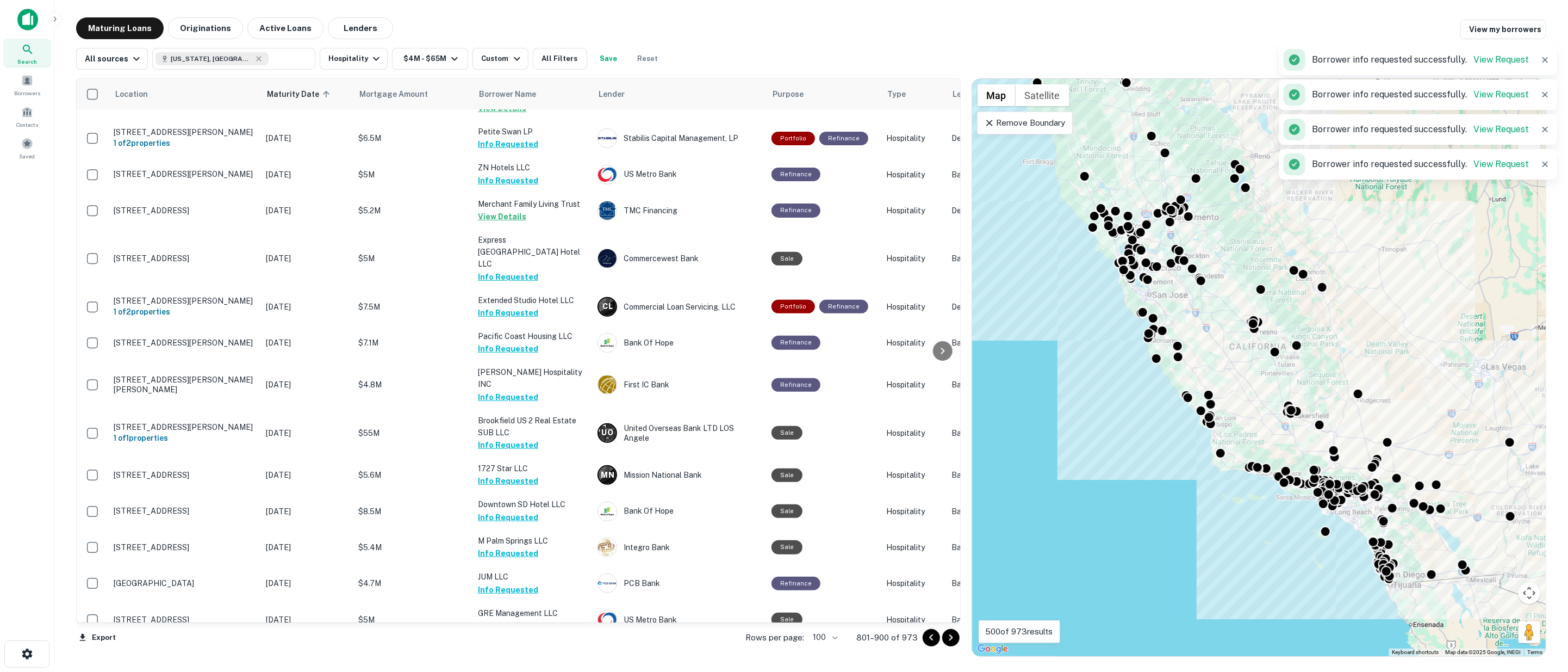
scroll to position [544, 0]
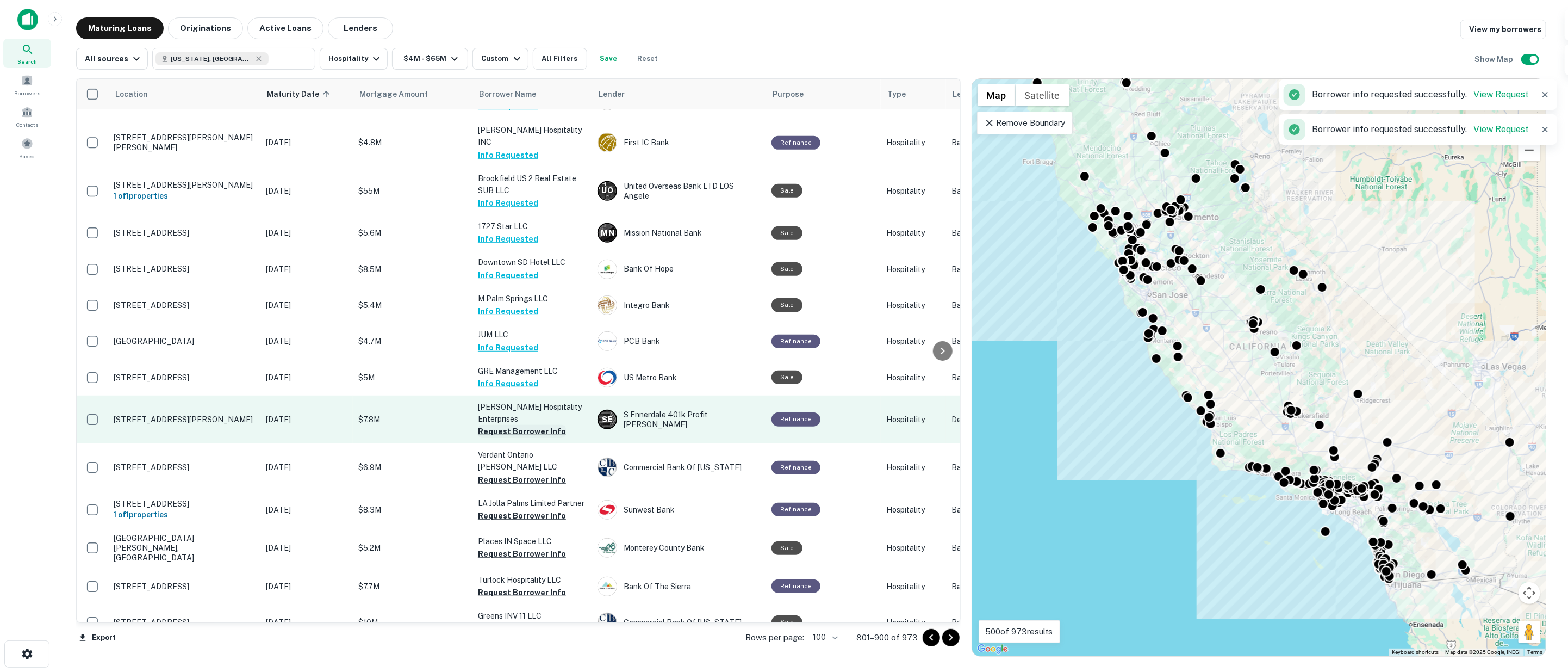
click at [502, 424] on button "Request Borrower Info" at bounding box center [522, 431] width 88 height 13
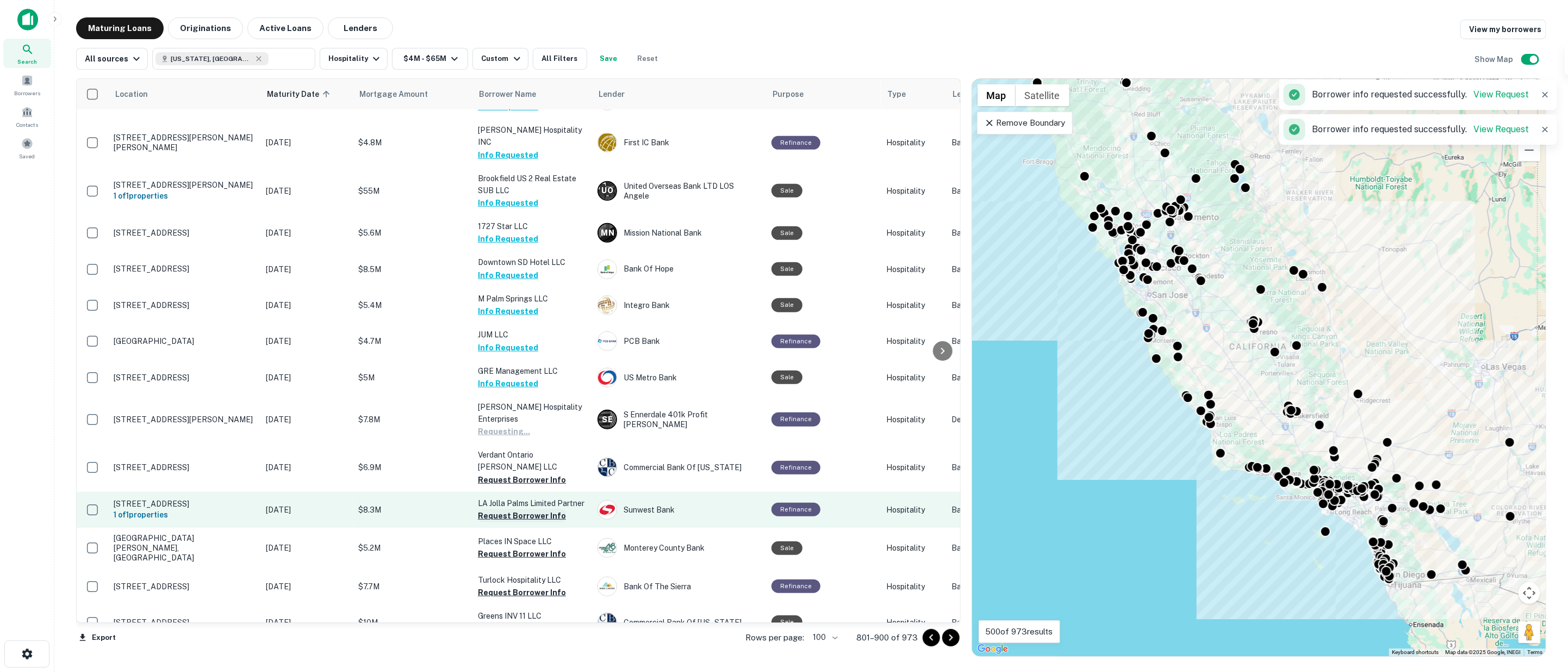
click at [513, 474] on button "Request Borrower Info" at bounding box center [522, 480] width 88 height 13
click at [517, 509] on button "Request Borrower Info" at bounding box center [522, 515] width 88 height 13
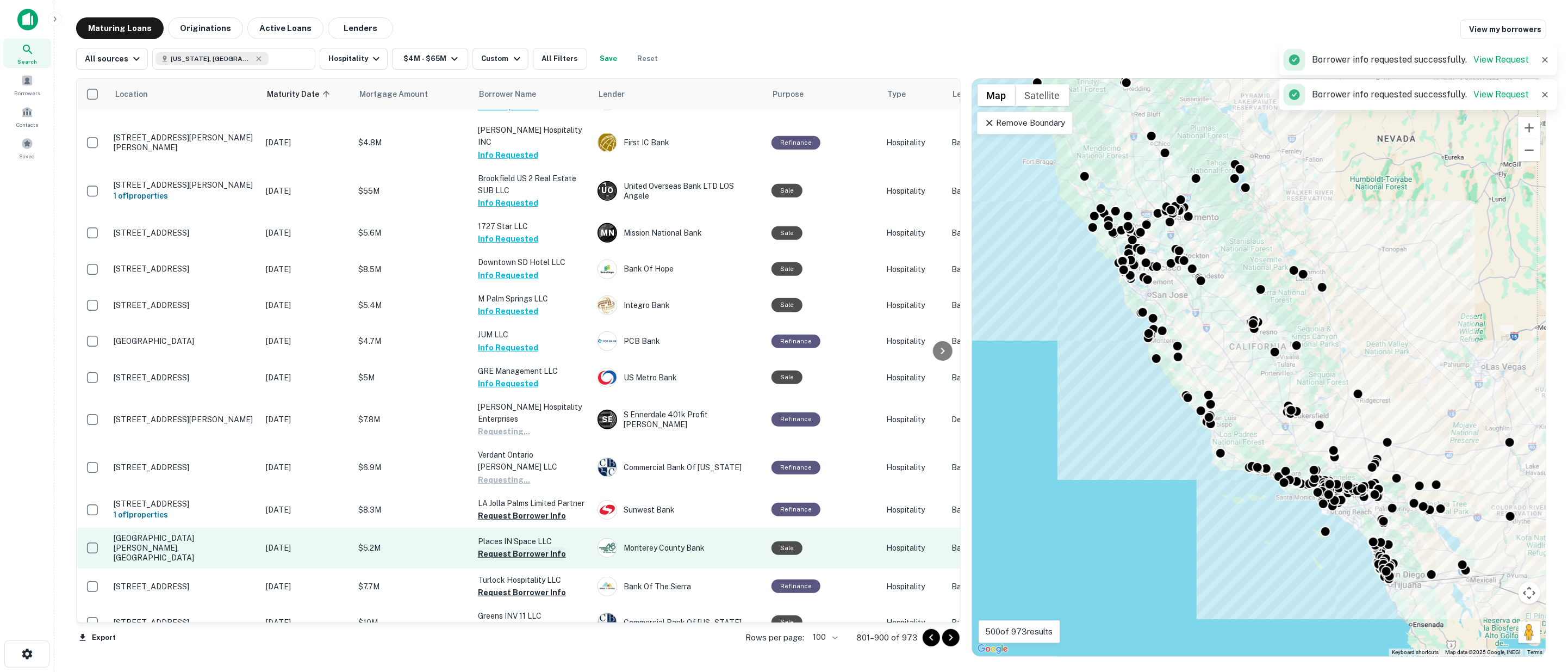
click at [526, 547] on button "Request Borrower Info" at bounding box center [522, 554] width 88 height 13
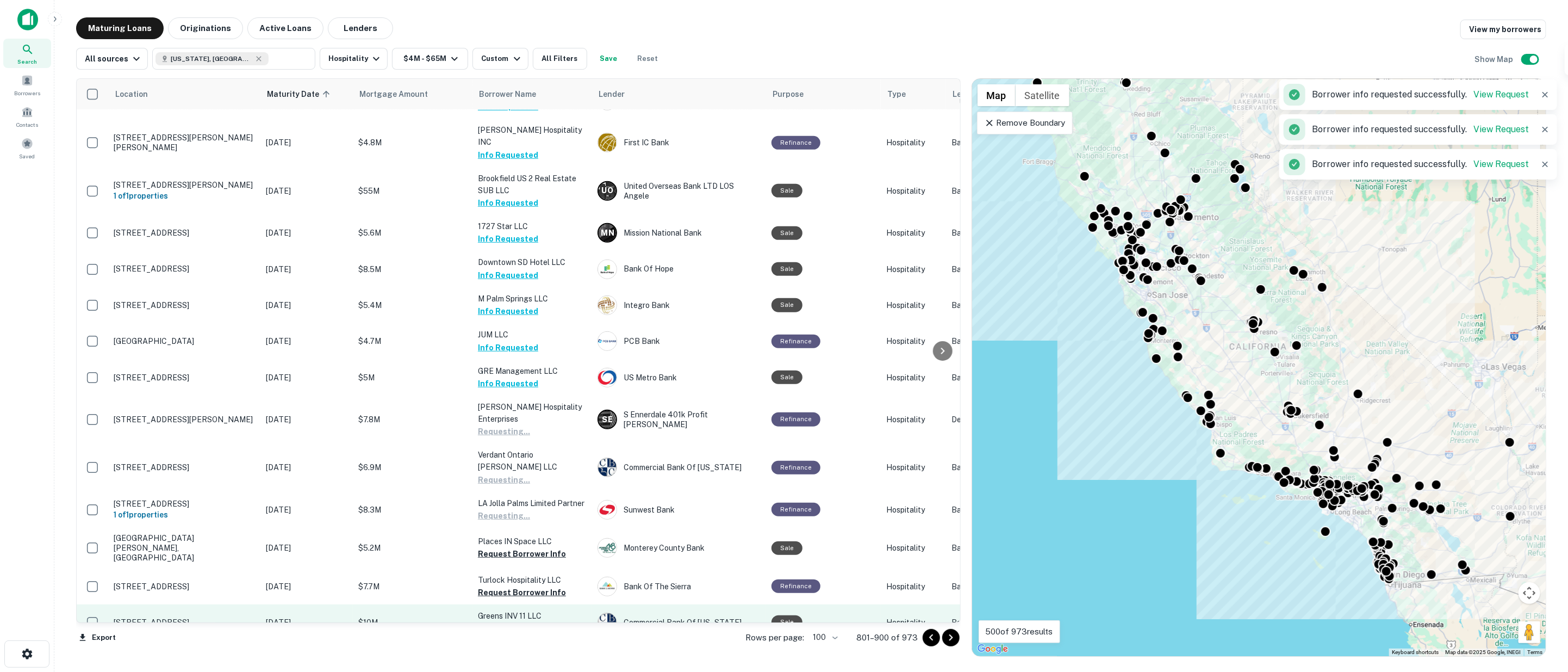
drag, startPoint x: 532, startPoint y: 523, endPoint x: 525, endPoint y: 541, distance: 19.3
click at [532, 586] on button "Request Borrower Info" at bounding box center [522, 593] width 88 height 13
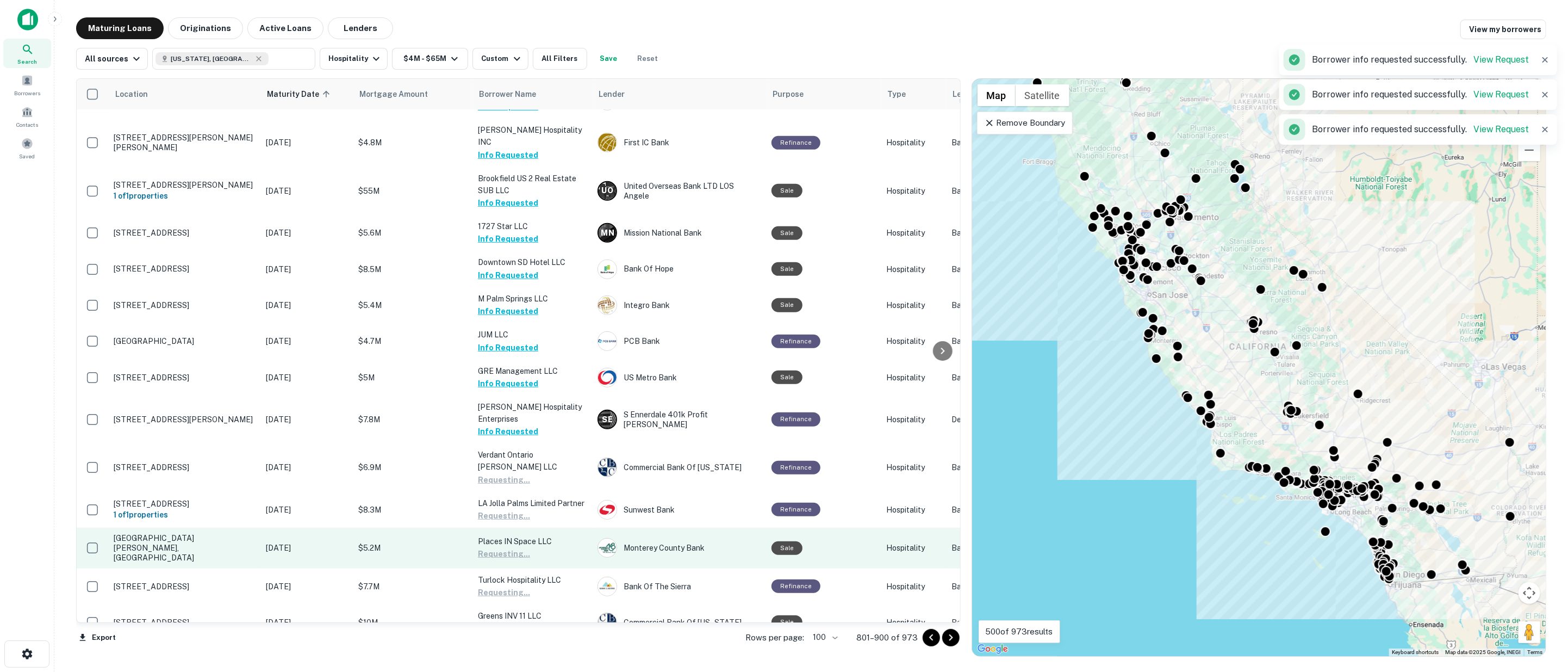
click at [531, 621] on button "Request Borrower Info" at bounding box center [522, 628] width 88 height 13
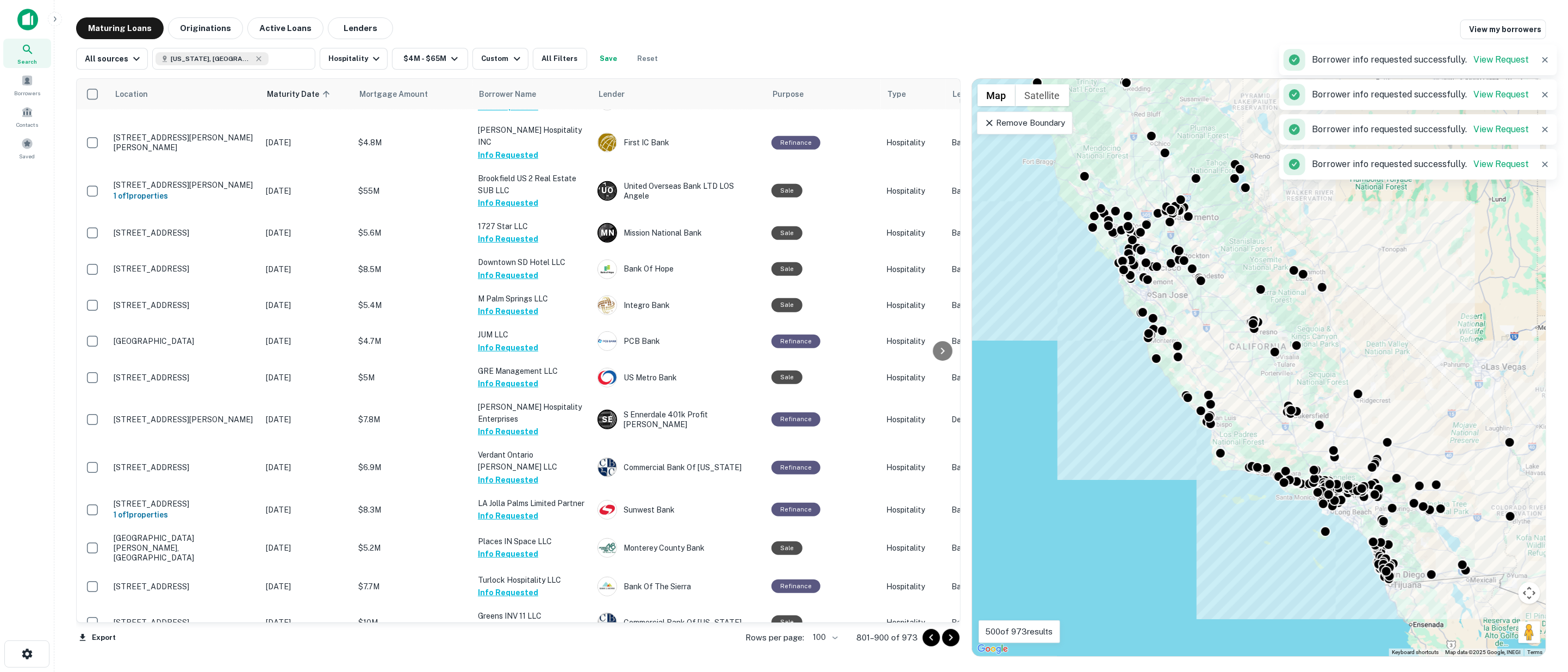
scroll to position [785, 0]
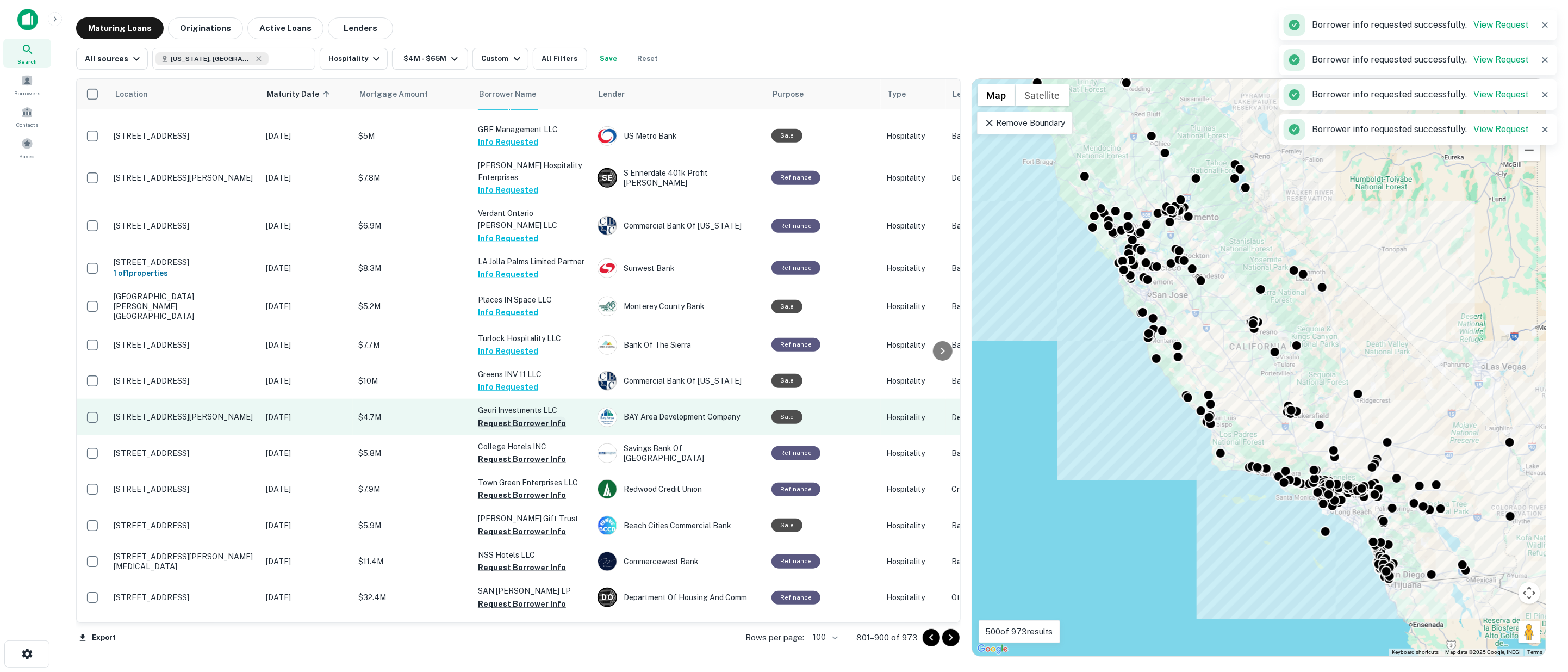
click at [493, 416] on button "Request Borrower Info" at bounding box center [522, 423] width 88 height 13
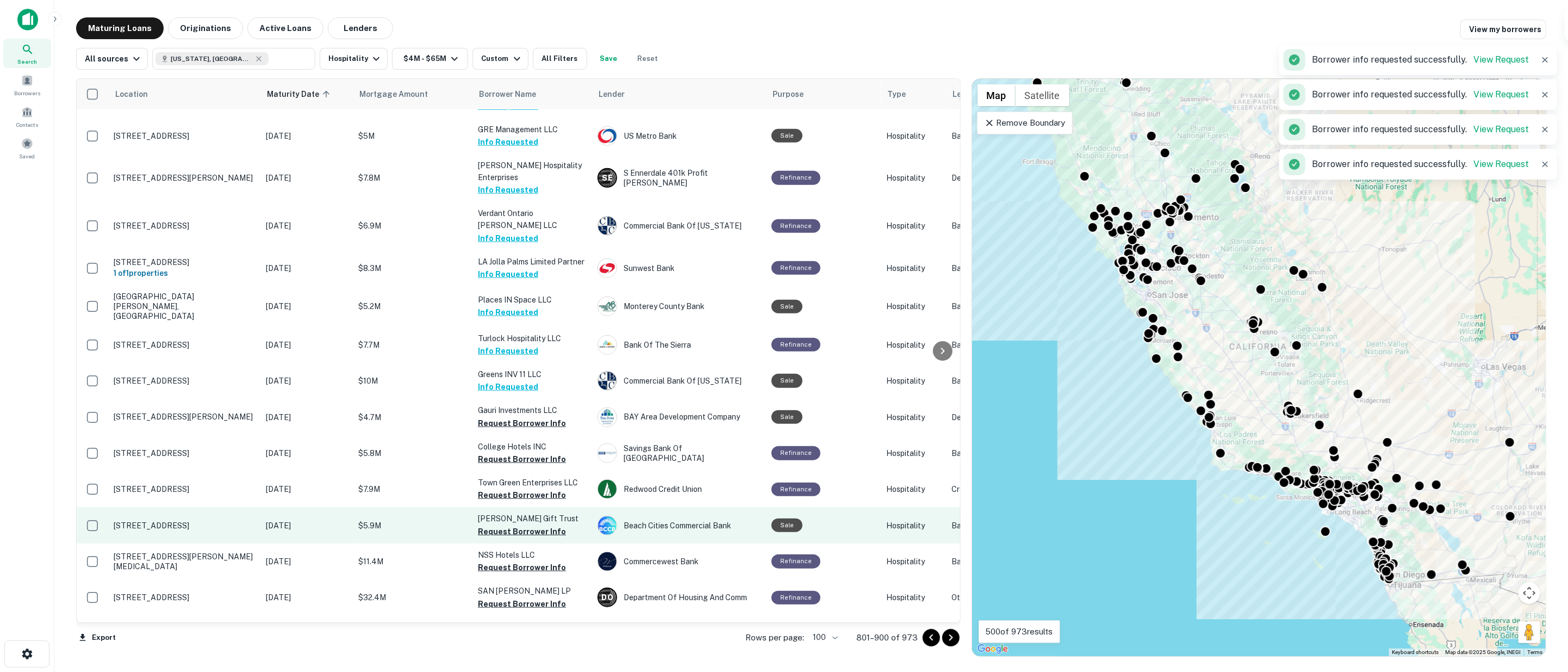
click at [502, 453] on button "Request Borrower Info" at bounding box center [522, 459] width 88 height 13
click at [507, 489] on button "Request Borrower Info" at bounding box center [522, 495] width 88 height 13
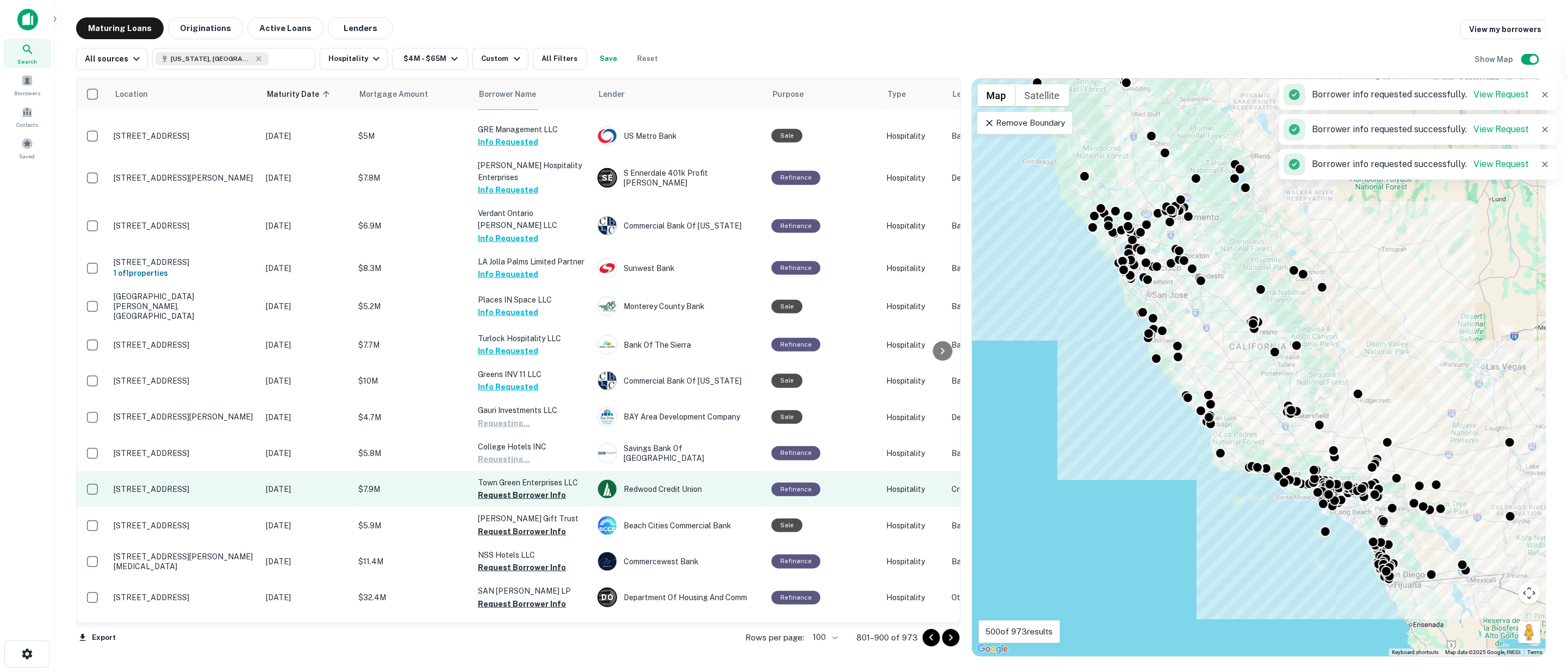
click at [510, 525] on button "Request Borrower Info" at bounding box center [522, 531] width 88 height 13
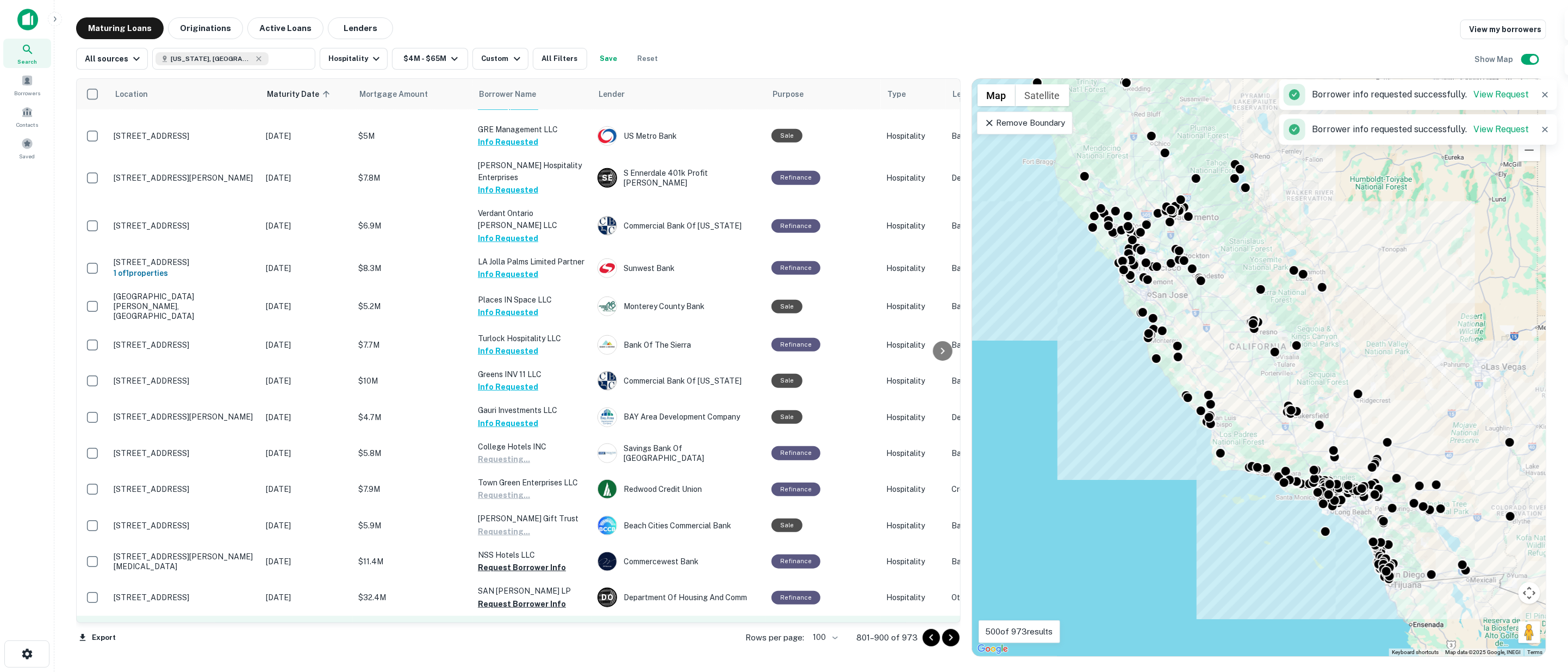
scroll to position [966, 0]
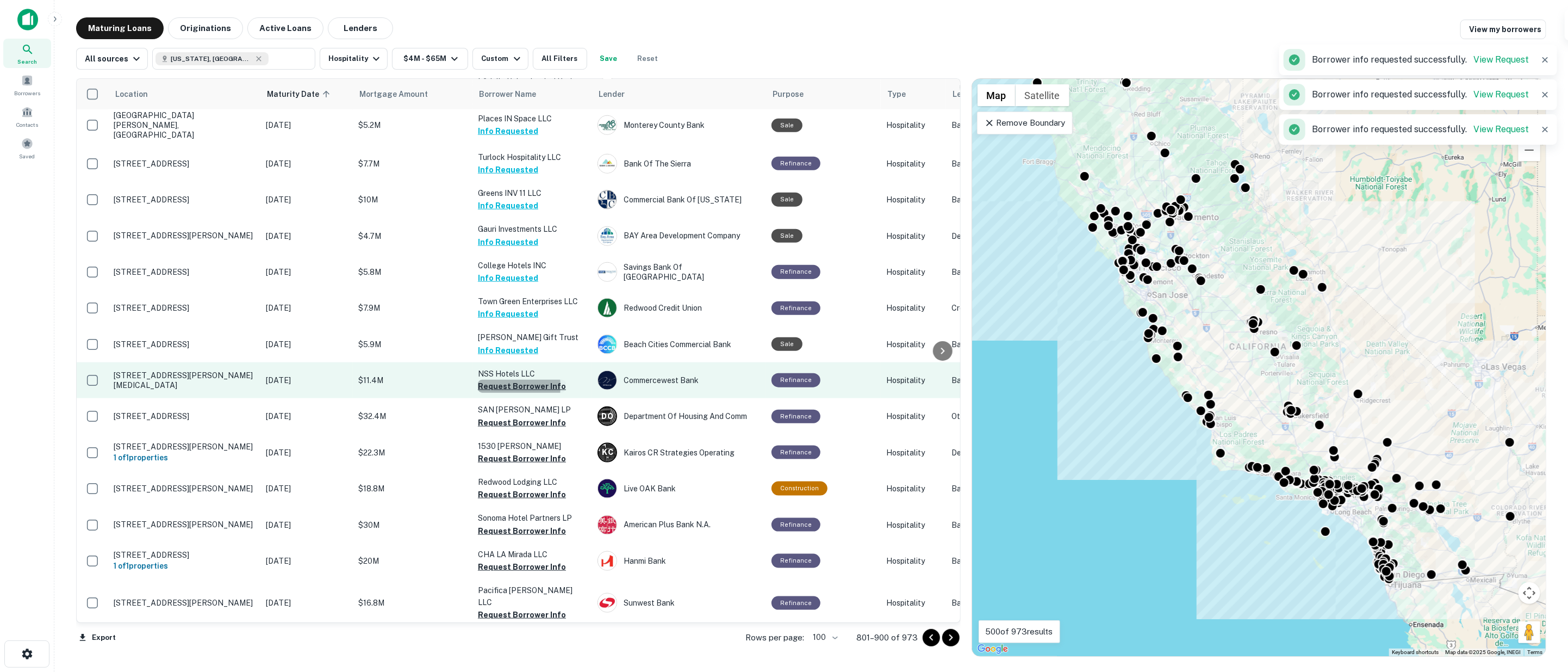
click at [499, 380] on button "Request Borrower Info" at bounding box center [522, 386] width 88 height 13
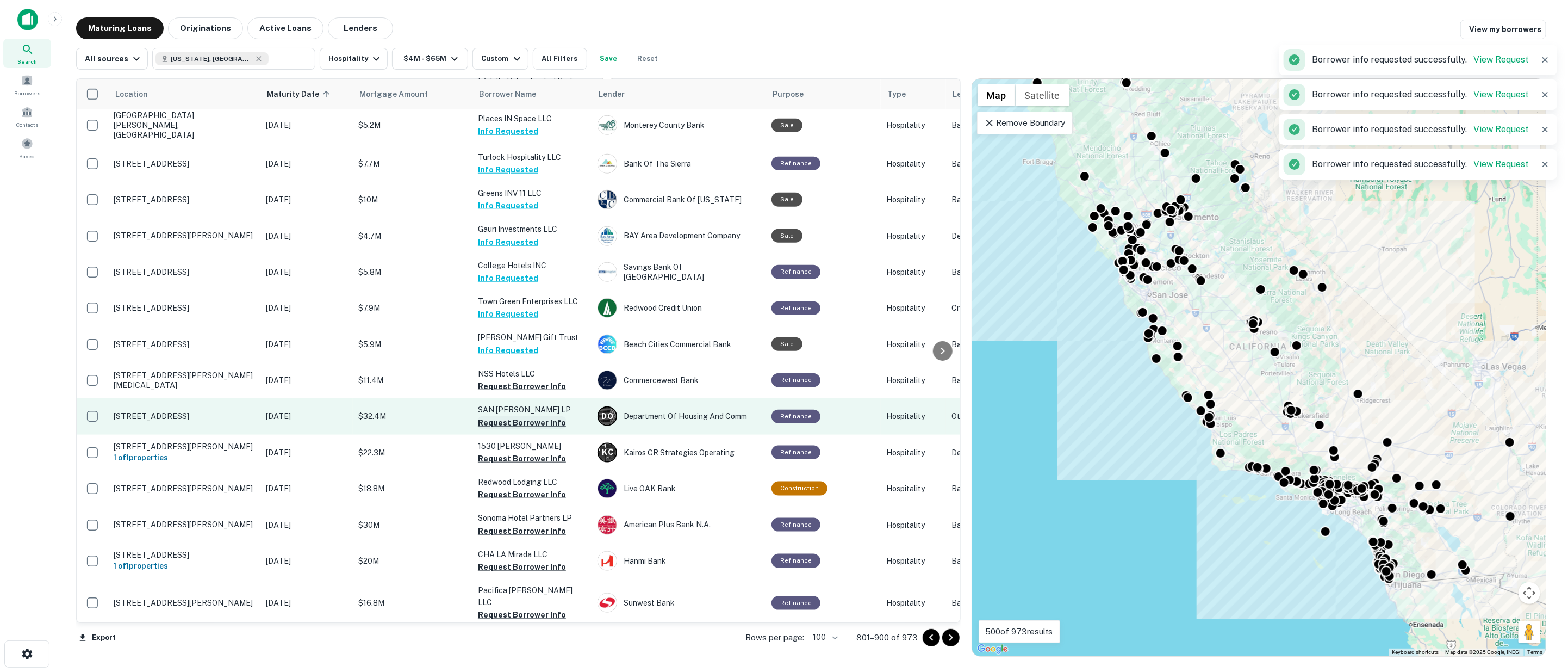
click at [502, 416] on button "Request Borrower Info" at bounding box center [522, 422] width 88 height 13
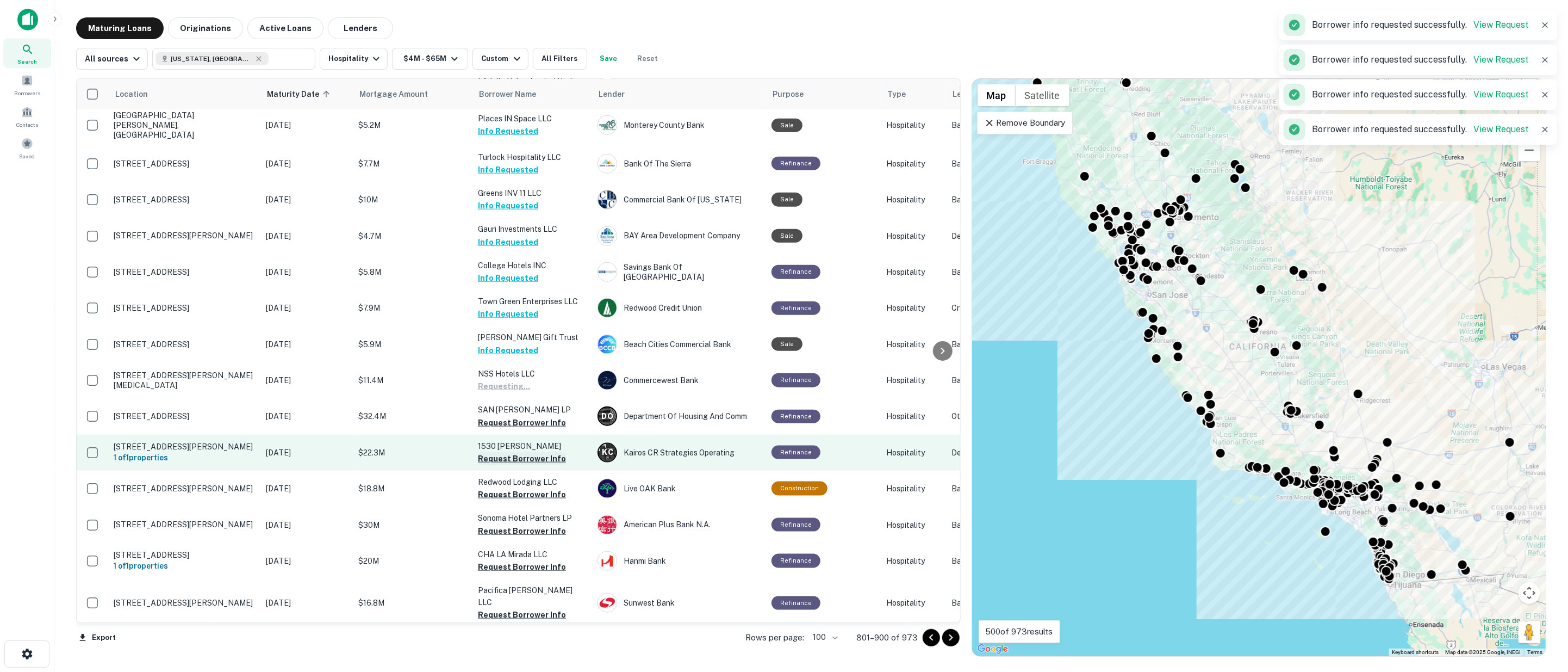
click at [506, 452] on button "Request Borrower Info" at bounding box center [522, 458] width 88 height 13
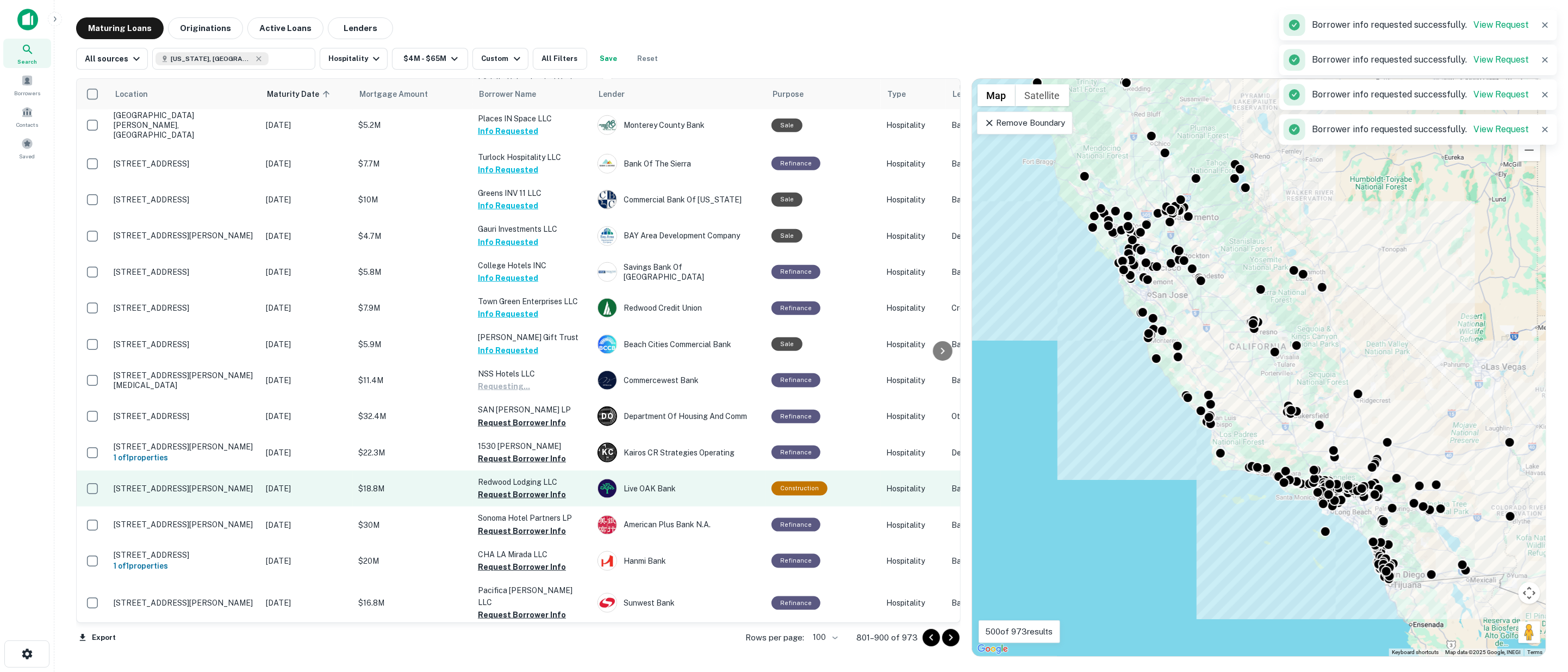
click at [509, 488] on button "Request Borrower Info" at bounding box center [522, 494] width 88 height 13
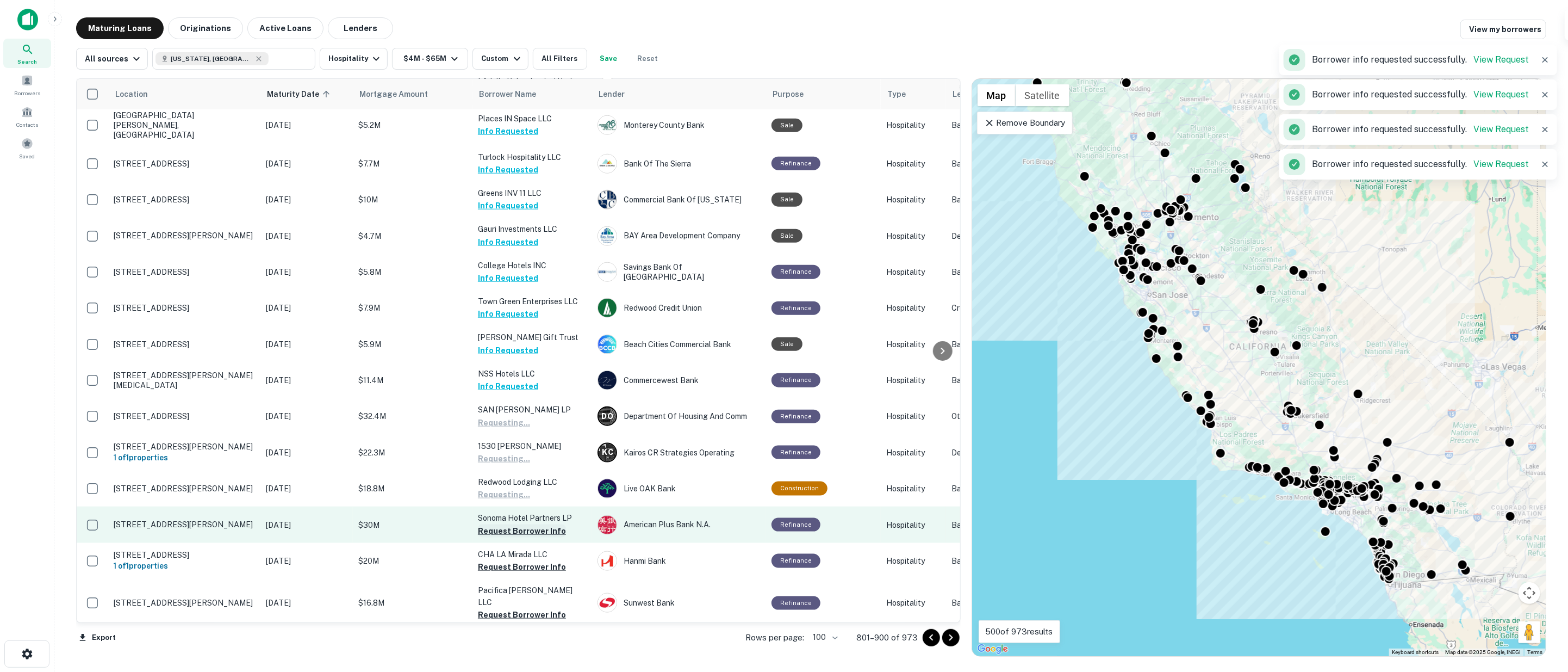
click at [515, 524] on button "Request Borrower Info" at bounding box center [522, 531] width 88 height 13
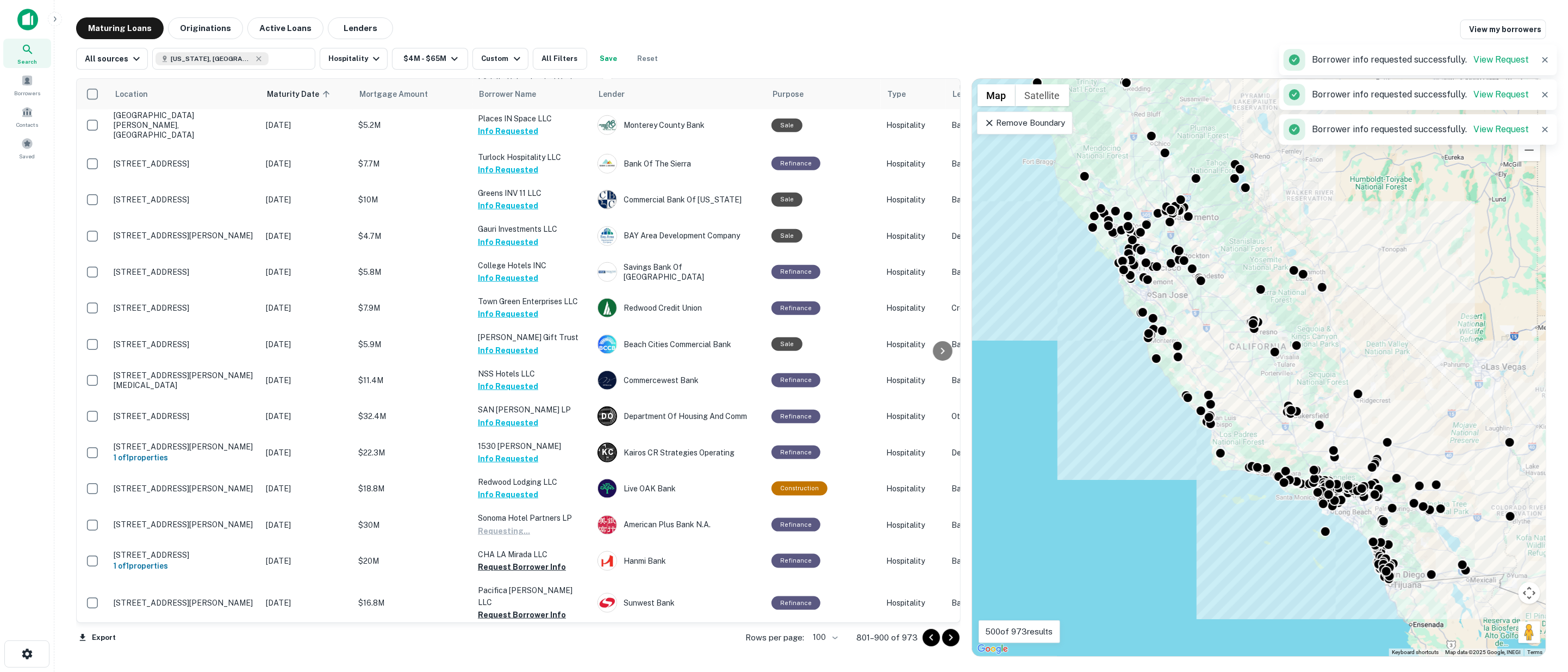
scroll to position [1088, 0]
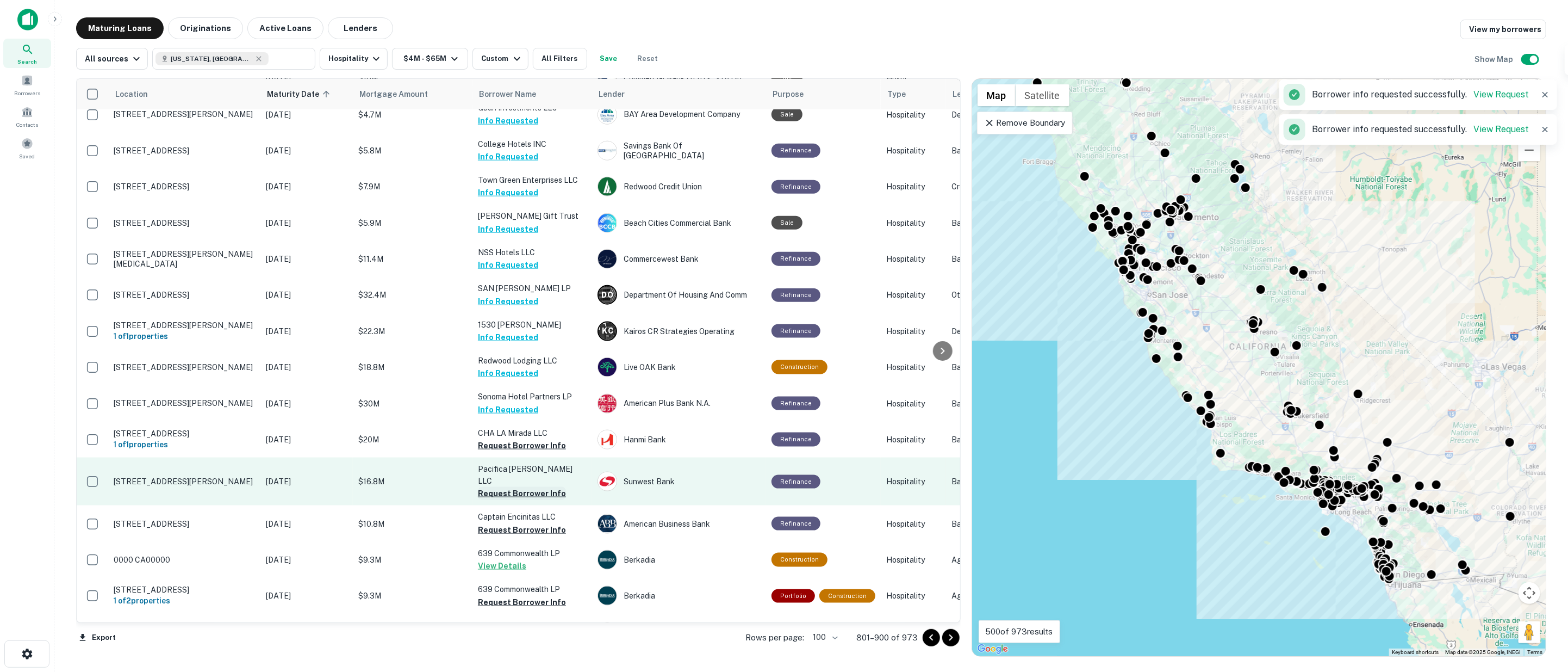
click at [514, 439] on button "Request Borrower Info" at bounding box center [522, 445] width 88 height 13
click at [521, 486] on button "Request Borrower Info" at bounding box center [522, 493] width 88 height 13
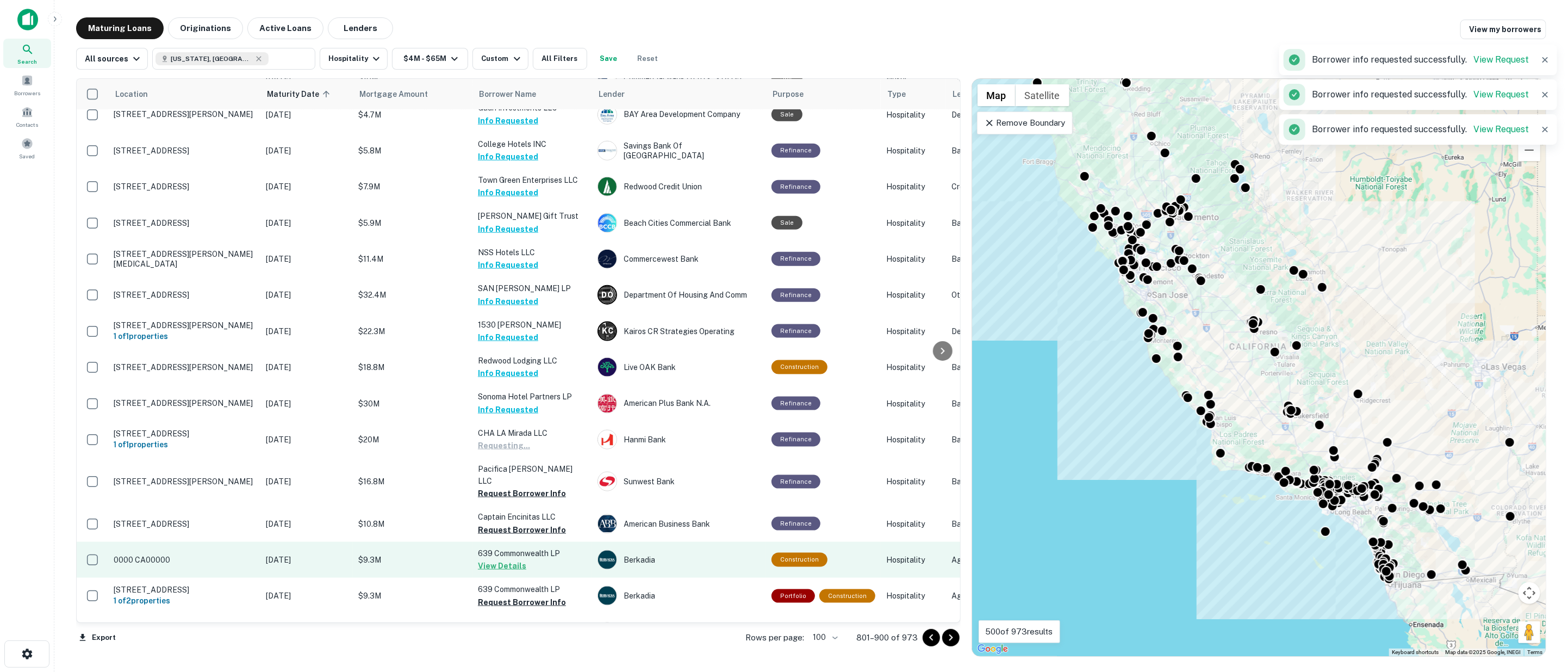
click at [524, 523] on button "Request Borrower Info" at bounding box center [522, 530] width 88 height 13
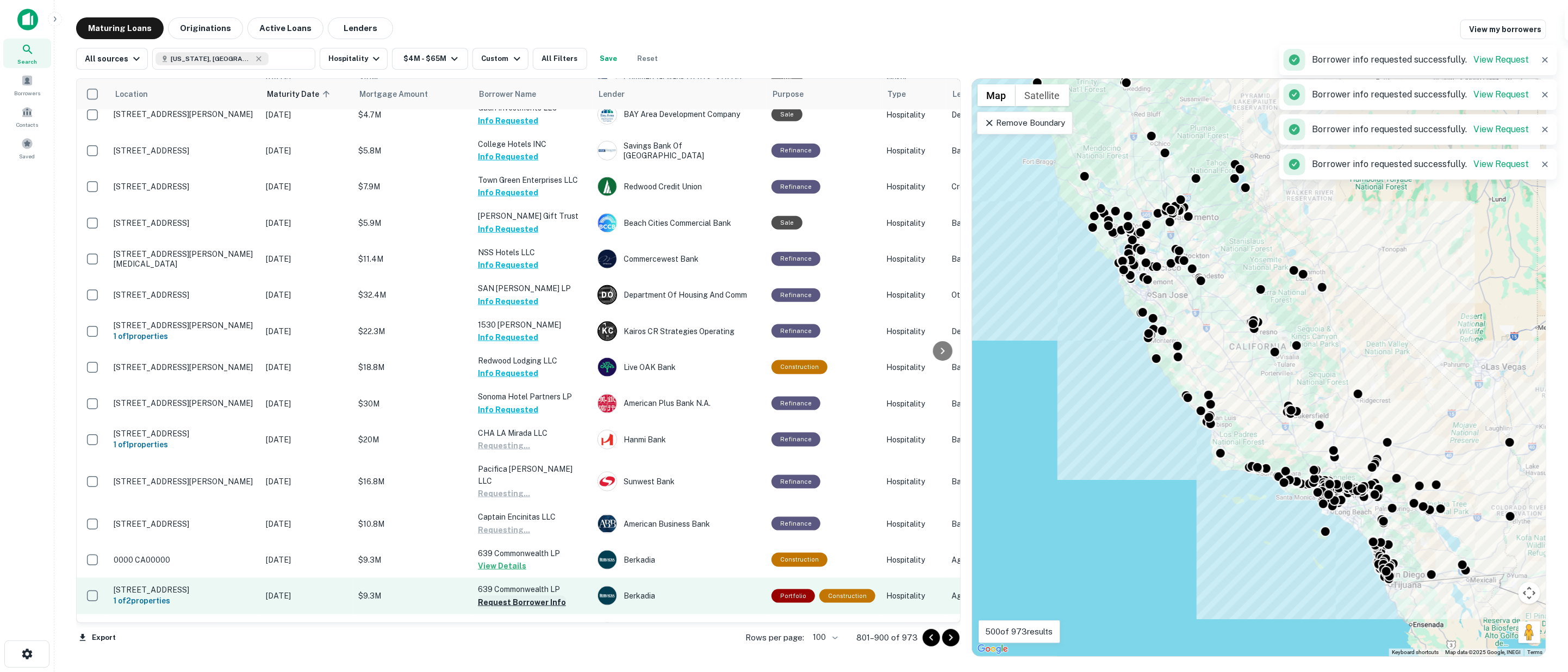
click at [512, 595] on button "Request Borrower Info" at bounding box center [522, 602] width 88 height 13
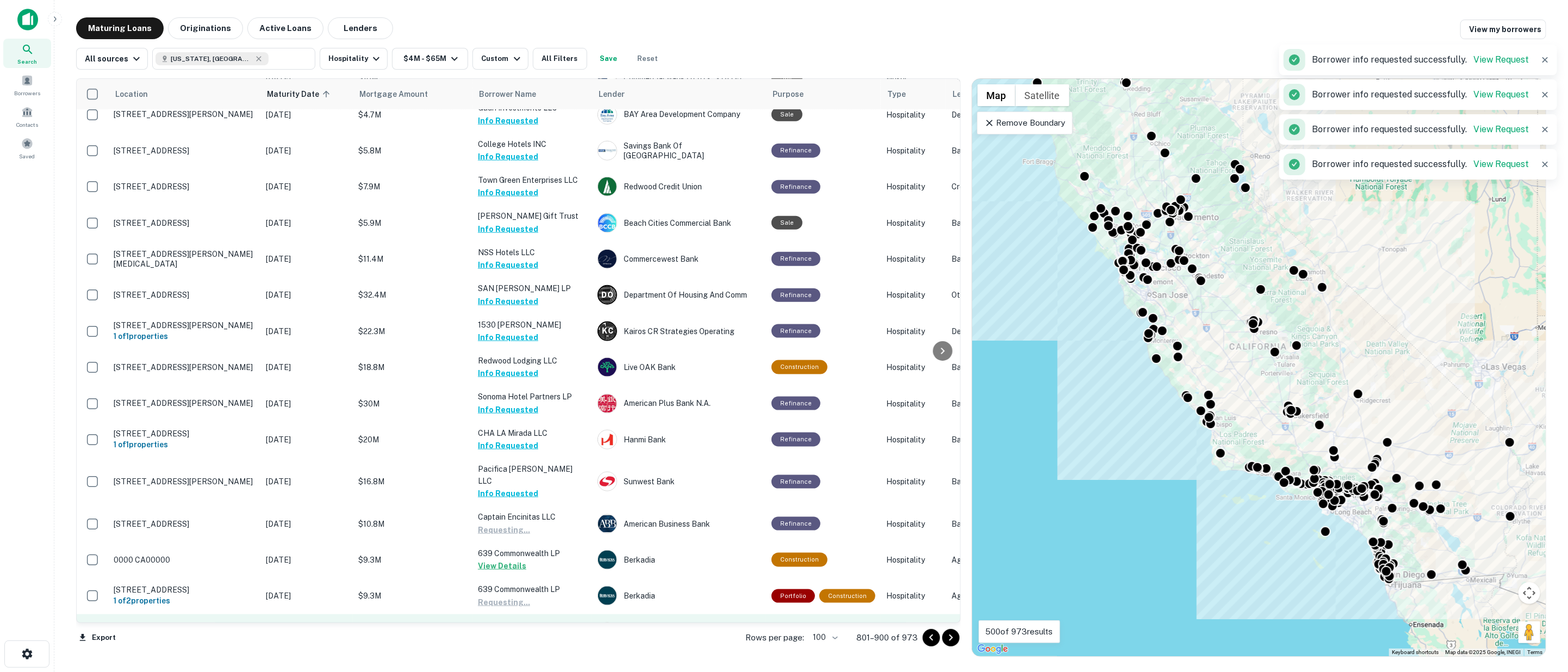
click at [513, 632] on button "Request Borrower Info" at bounding box center [522, 638] width 88 height 13
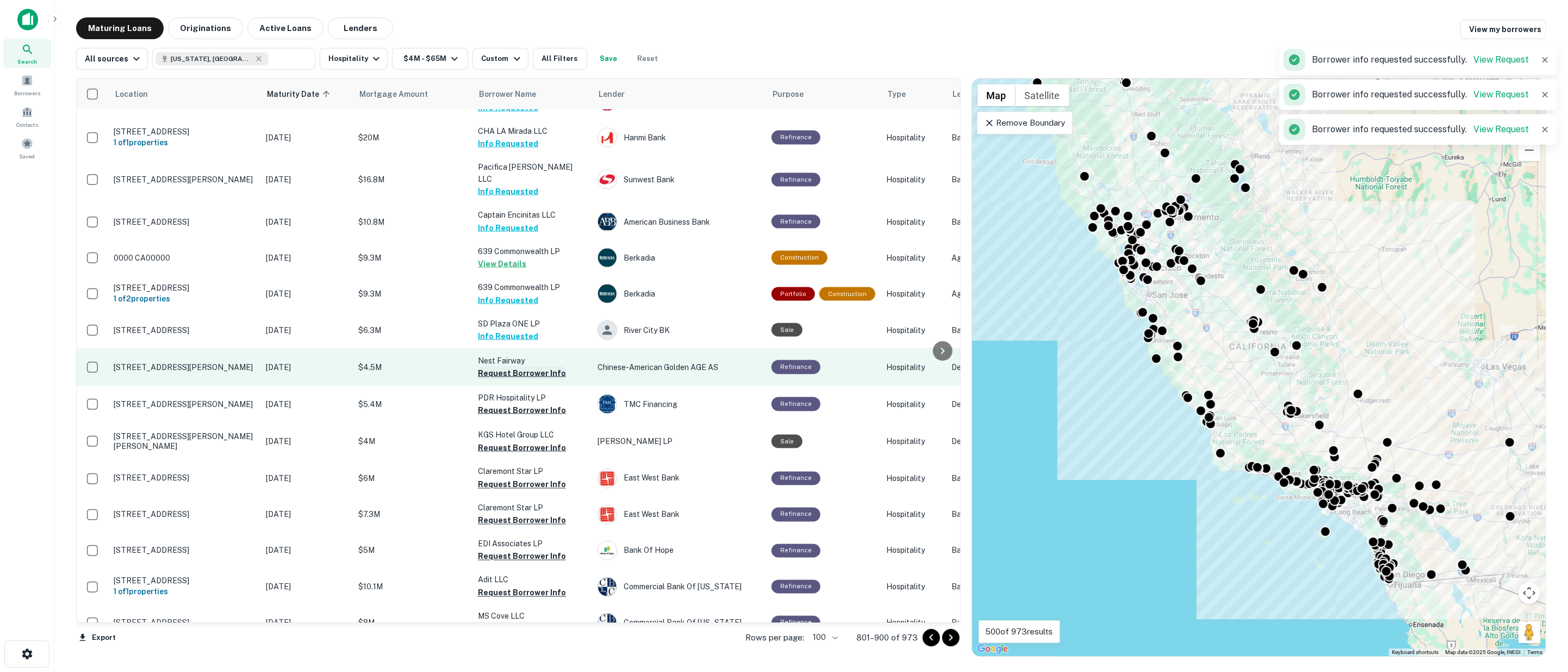
click at [507, 367] on button "Request Borrower Info" at bounding box center [522, 373] width 88 height 13
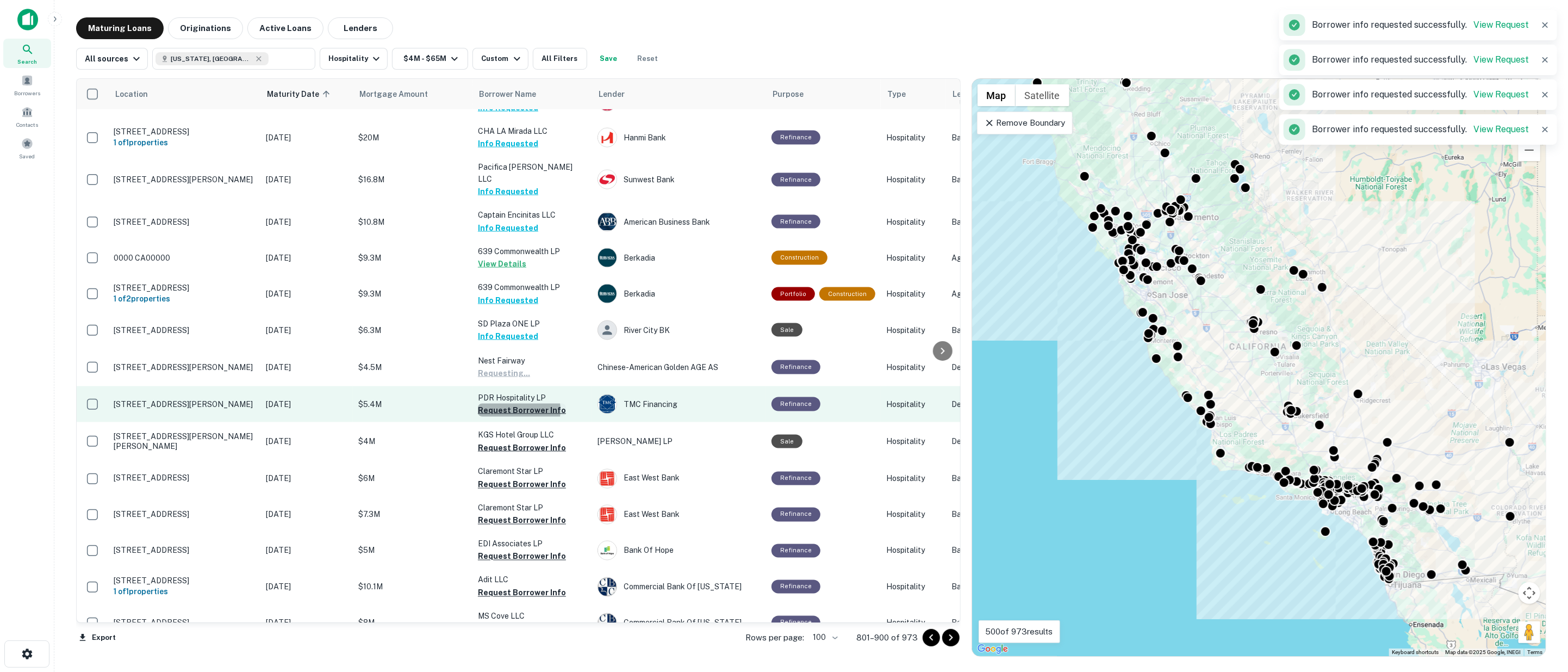
click at [511, 403] on button "Request Borrower Info" at bounding box center [522, 410] width 88 height 13
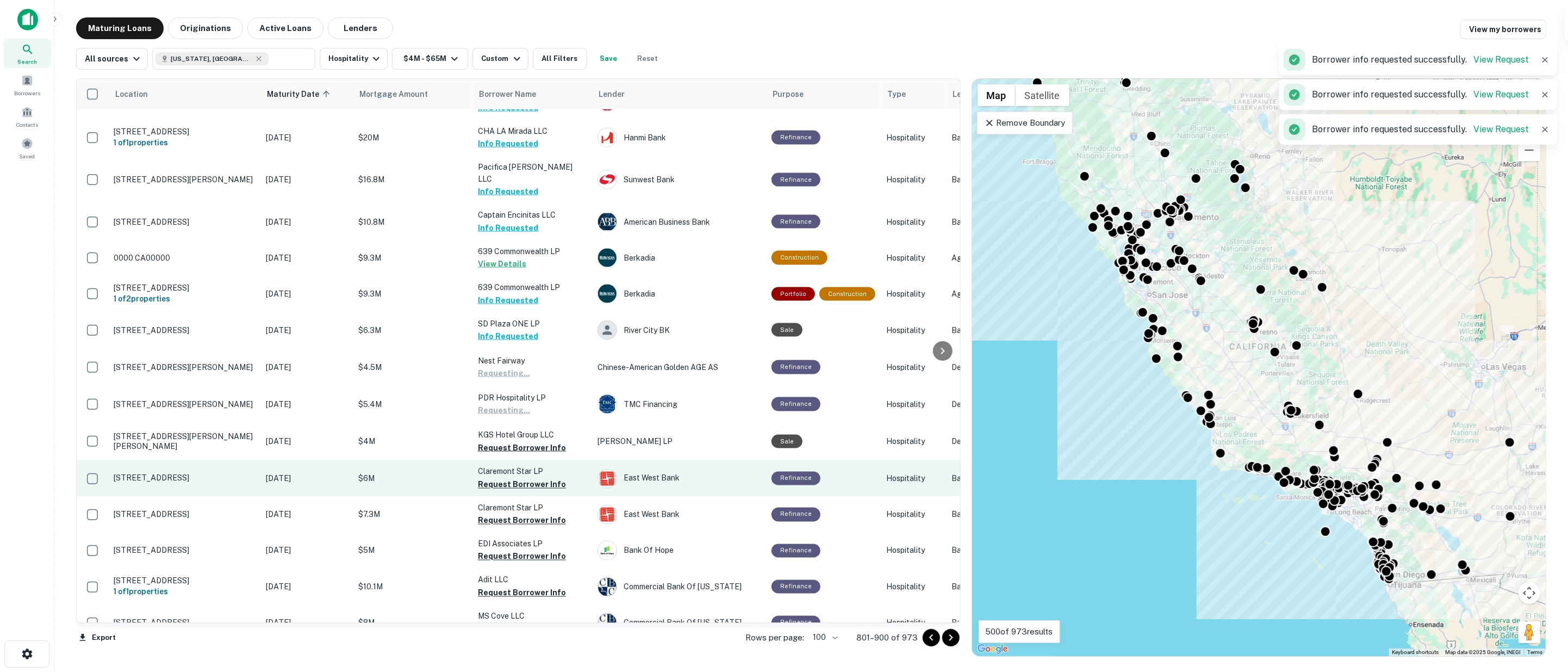
drag, startPoint x: 512, startPoint y: 383, endPoint x: 513, endPoint y: 415, distance: 32.0
click at [512, 441] on button "Request Borrower Info" at bounding box center [522, 448] width 88 height 13
click at [513, 478] on button "Request Borrower Info" at bounding box center [522, 484] width 88 height 13
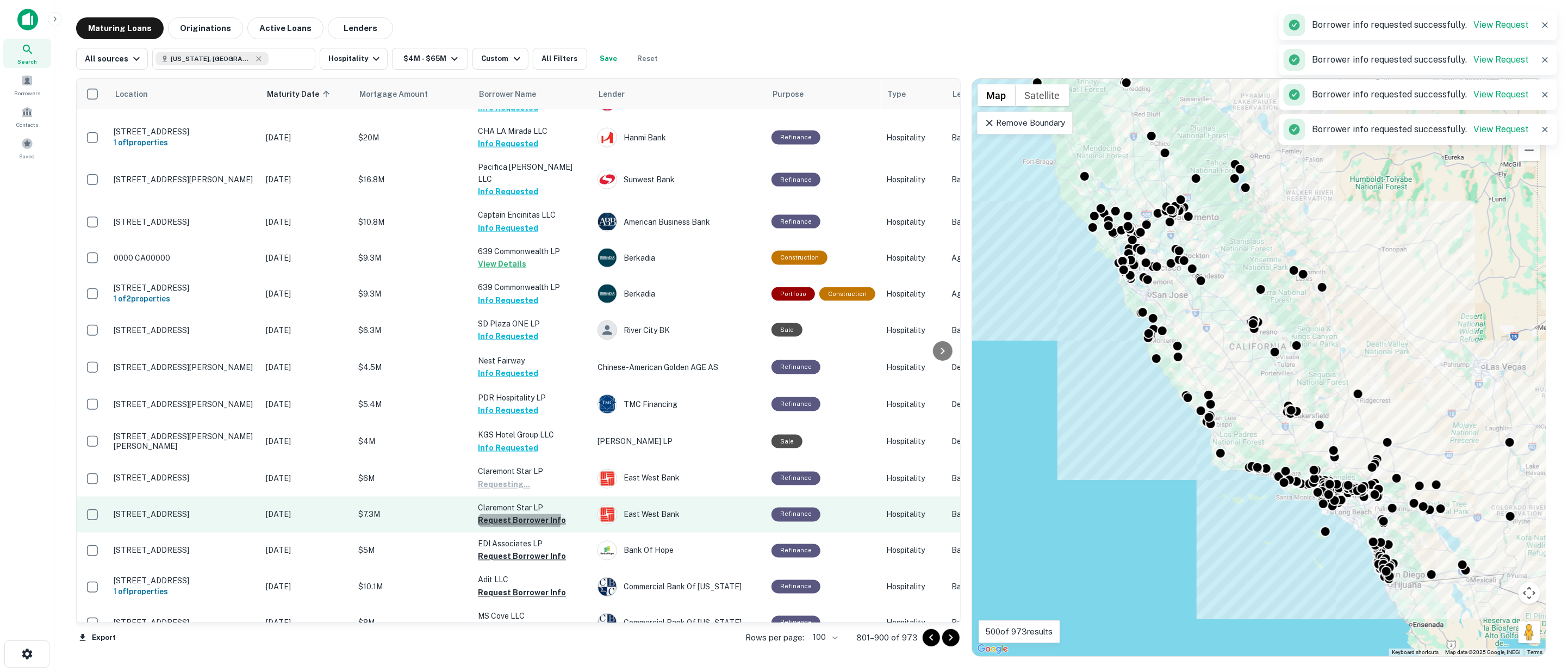
click at [513, 514] on button "Request Borrower Info" at bounding box center [522, 520] width 88 height 13
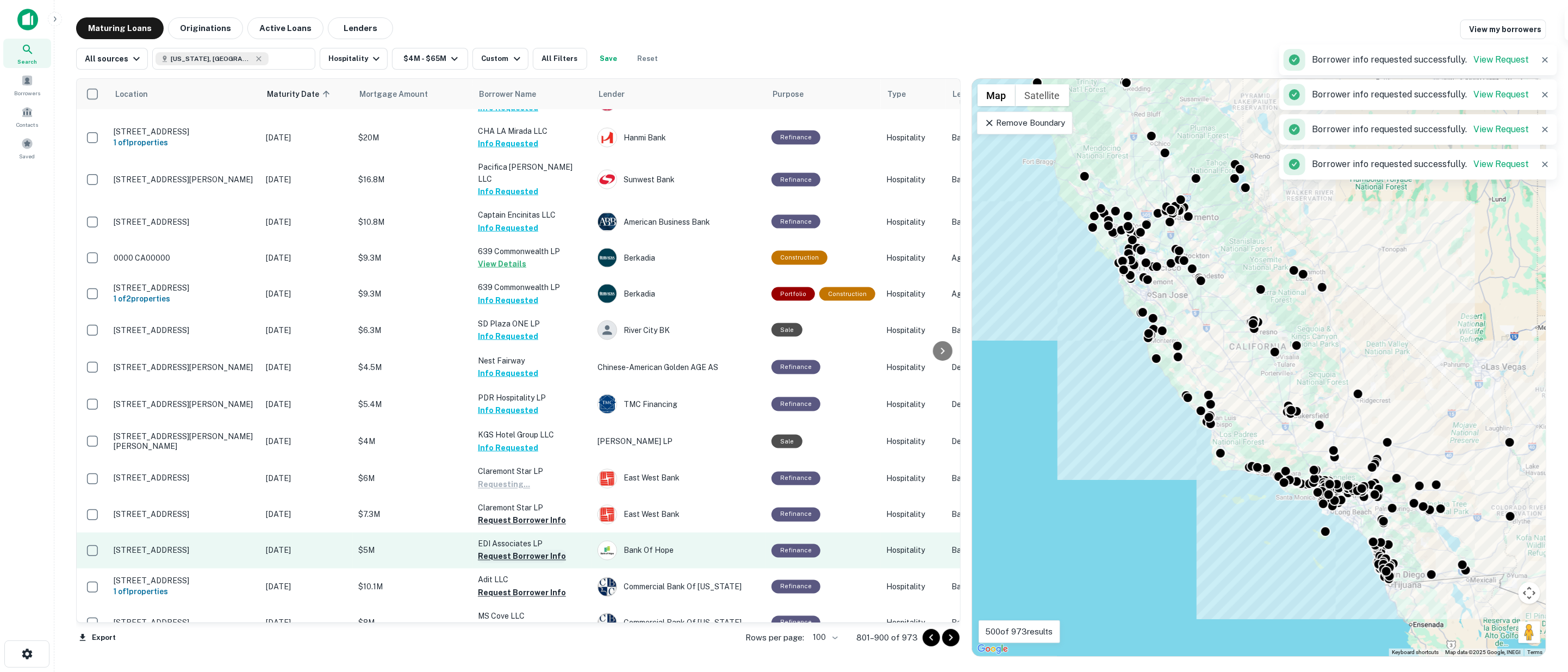
click at [512, 550] on button "Request Borrower Info" at bounding box center [522, 557] width 88 height 13
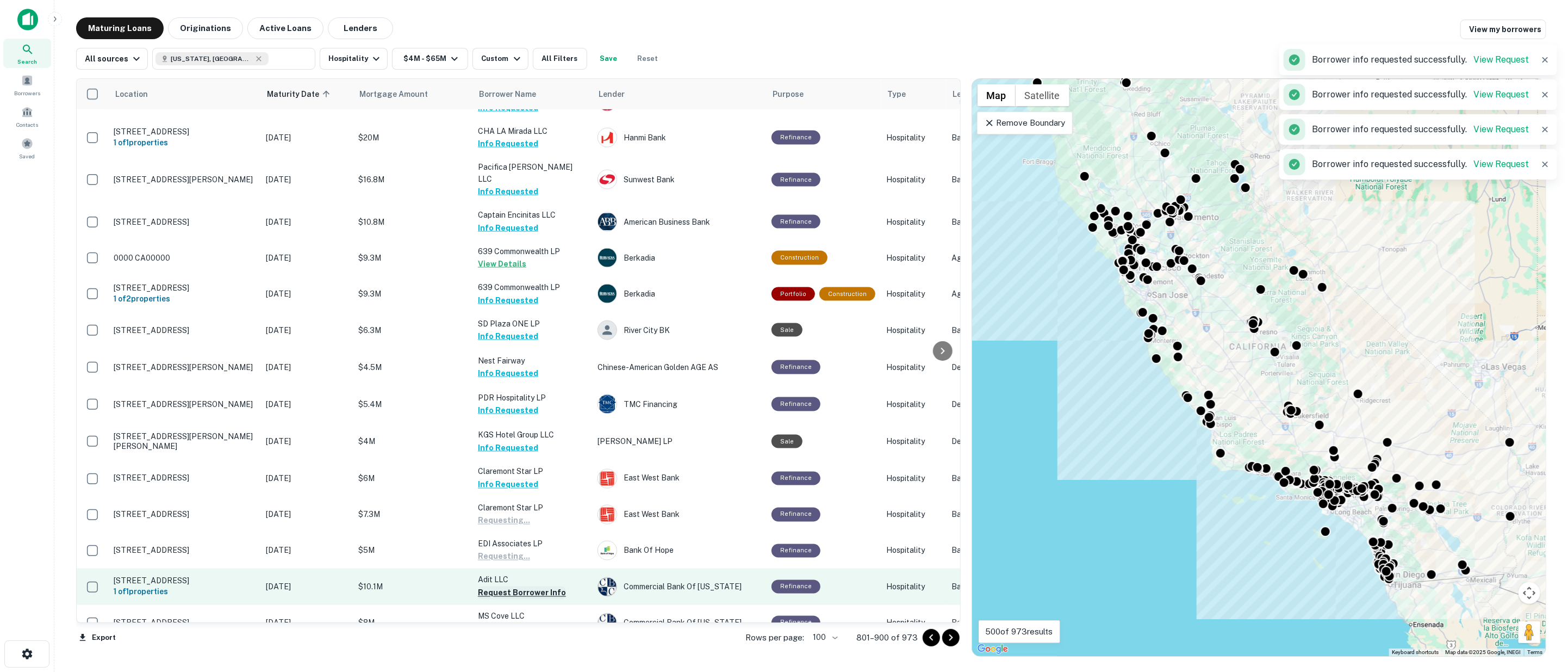
click at [517, 586] on button "Request Borrower Info" at bounding box center [522, 593] width 88 height 13
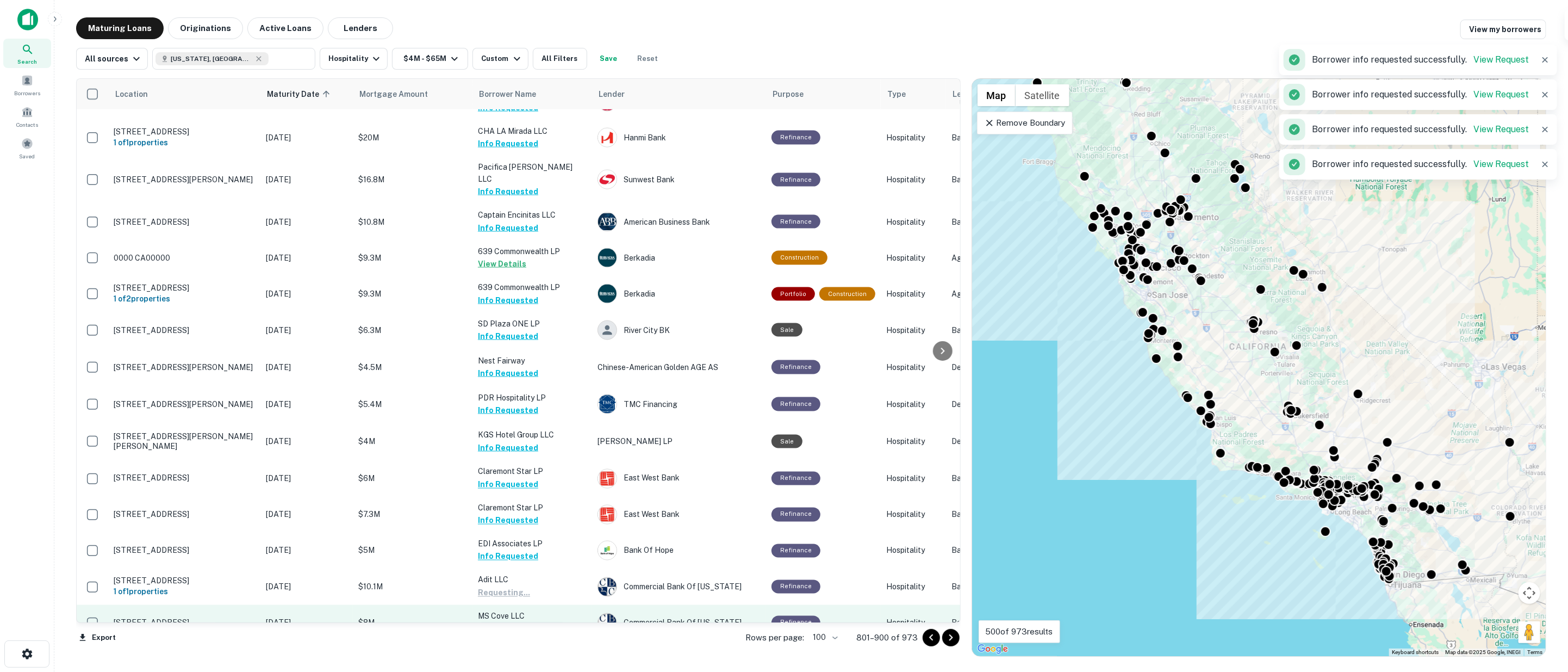
click at [522, 622] on button "Request Borrower Info" at bounding box center [522, 629] width 88 height 13
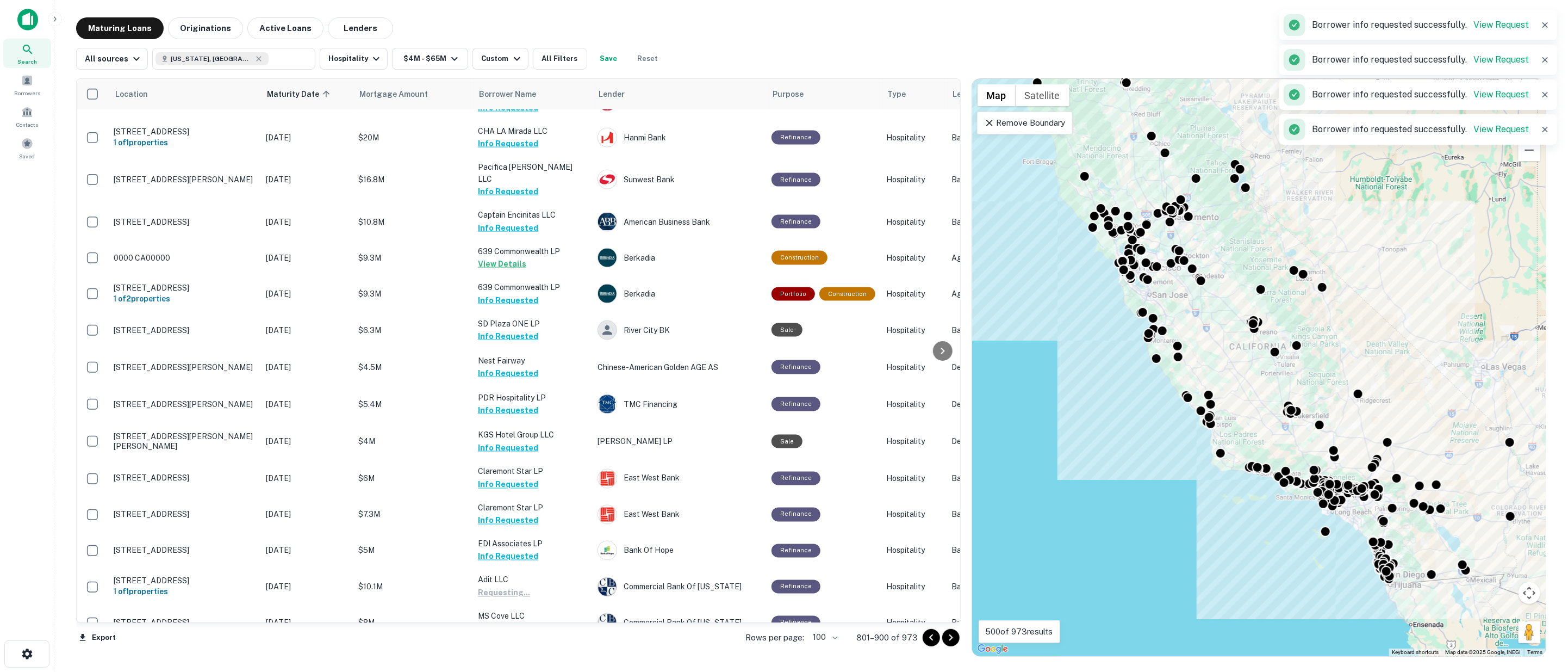
click at [535, 658] on button "Request Borrower Info" at bounding box center [522, 665] width 88 height 13
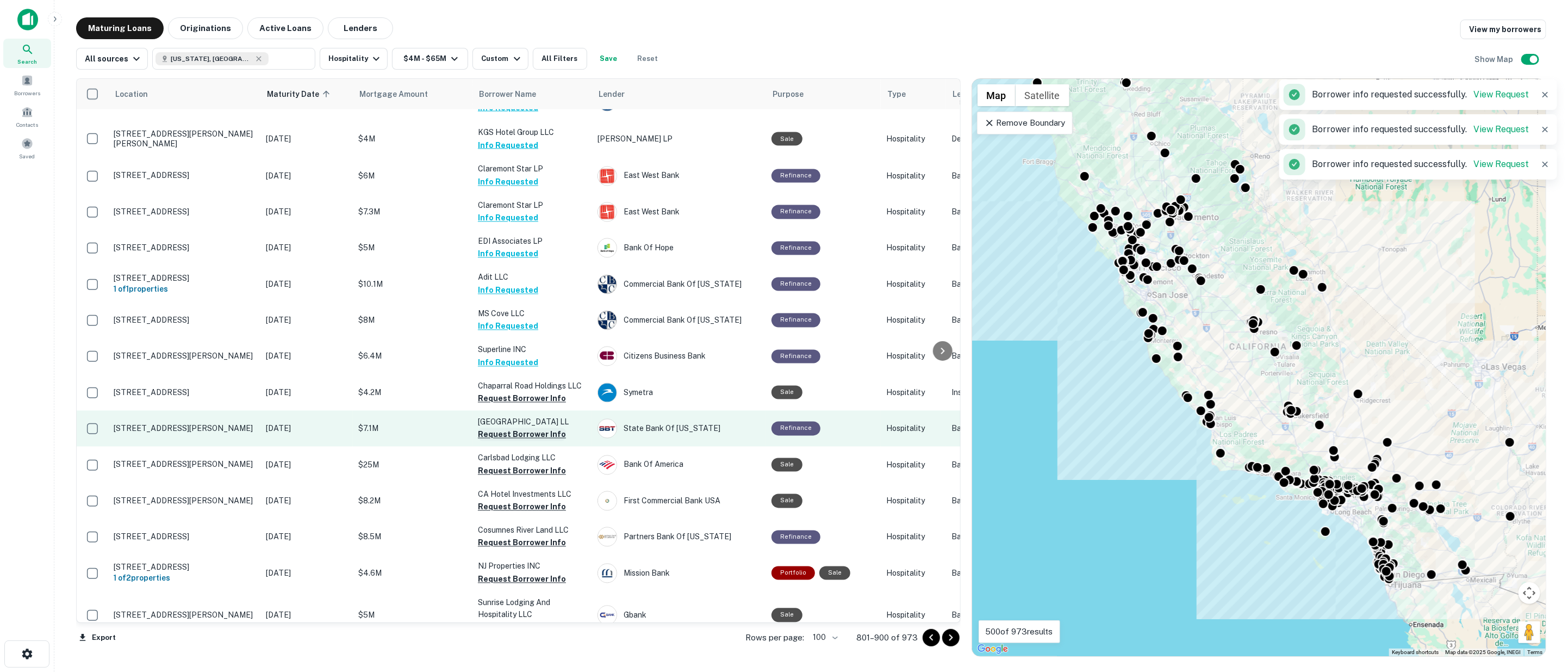
click at [496, 392] on button "Request Borrower Info" at bounding box center [522, 398] width 88 height 13
click at [507, 428] on button "Request Borrower Info" at bounding box center [522, 435] width 88 height 13
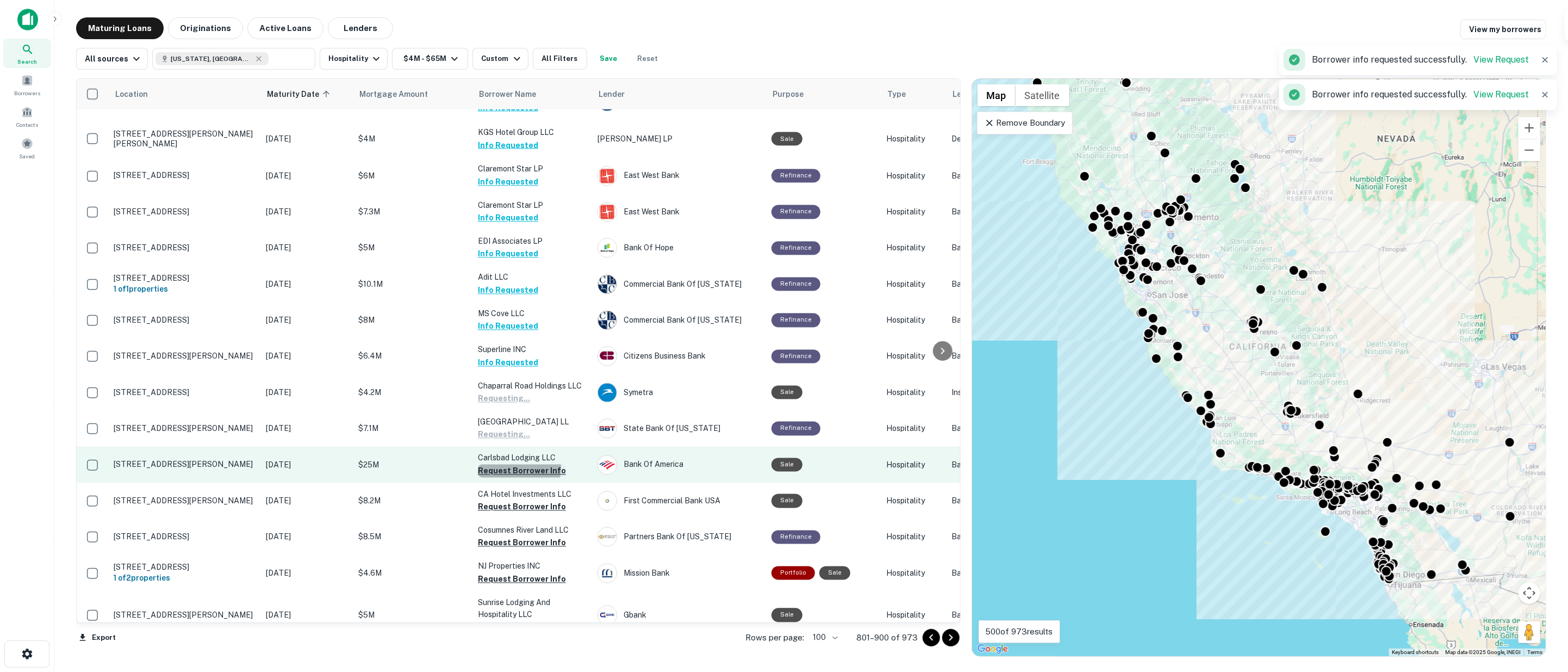
click at [509, 464] on button "Request Borrower Info" at bounding box center [522, 471] width 88 height 13
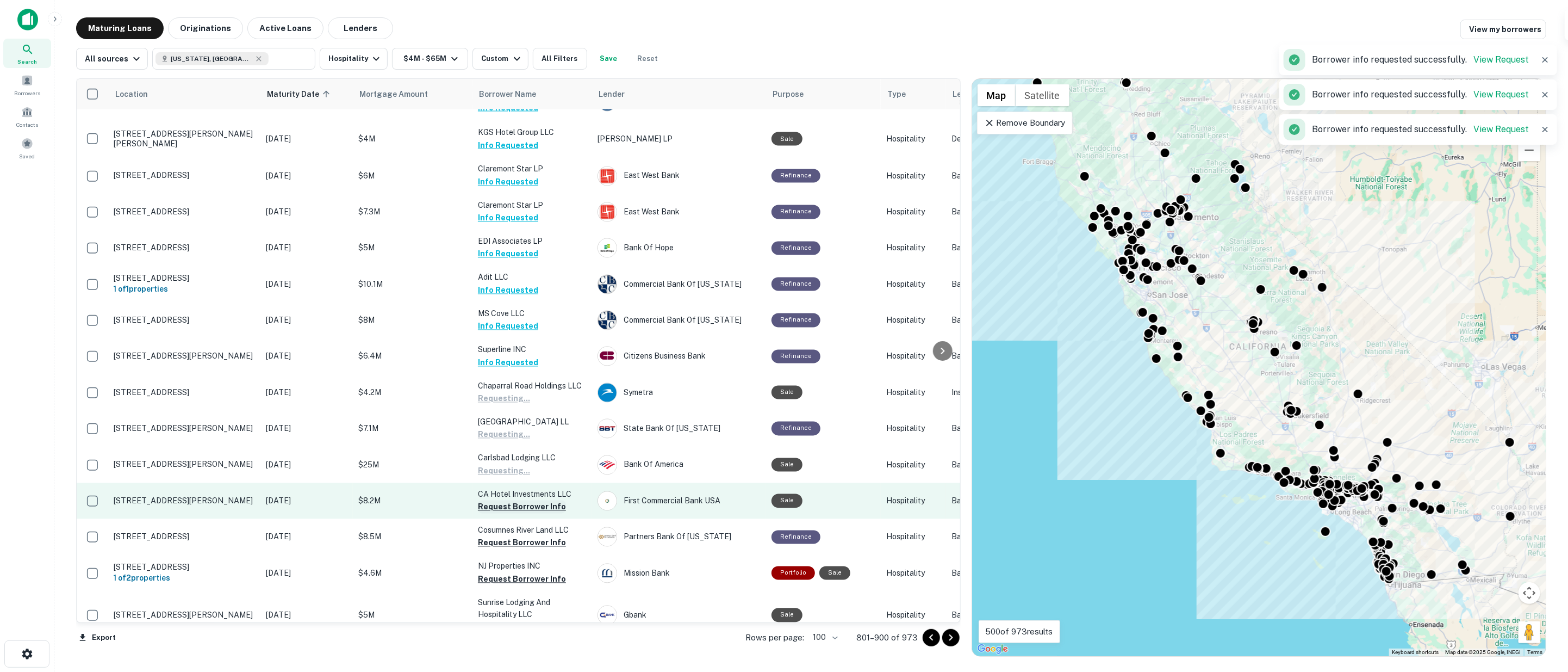
click at [511, 500] on button "Request Borrower Info" at bounding box center [522, 507] width 88 height 13
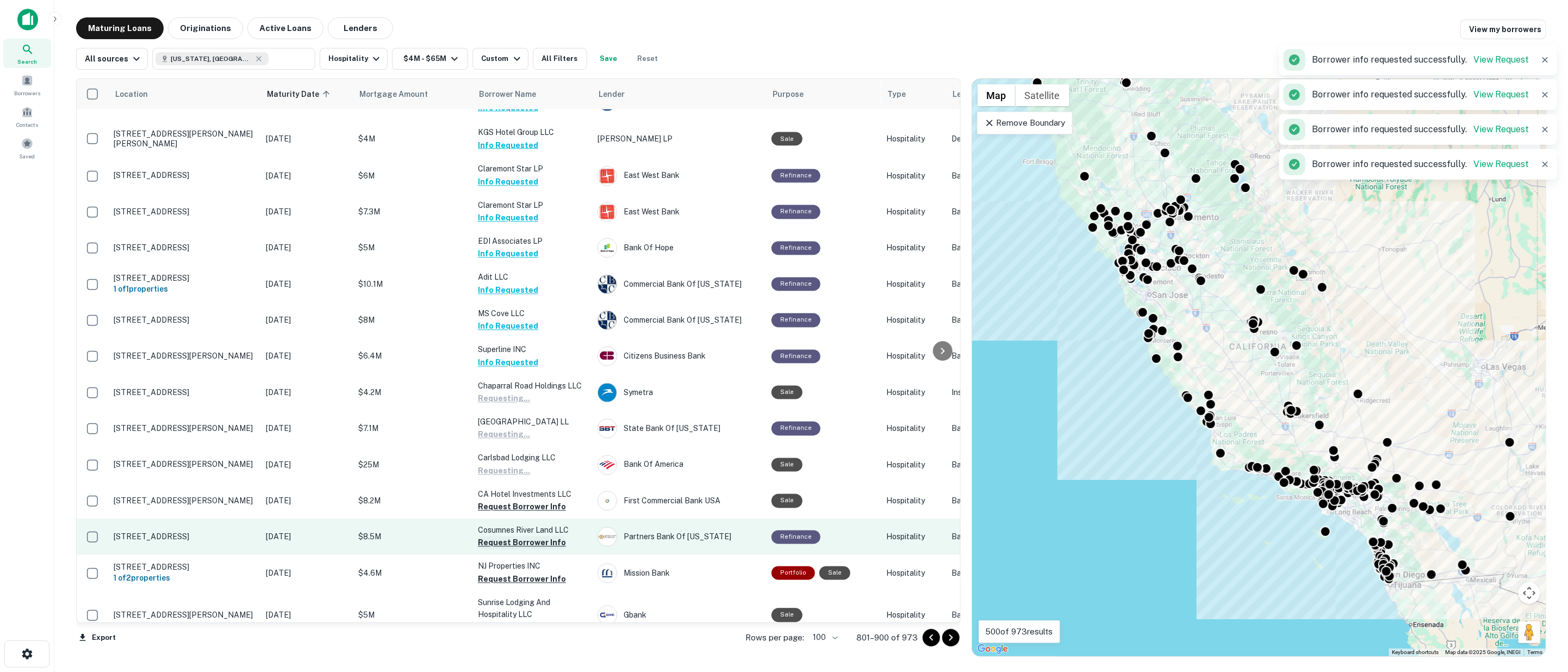
click at [519, 536] on button "Request Borrower Info" at bounding box center [522, 543] width 88 height 13
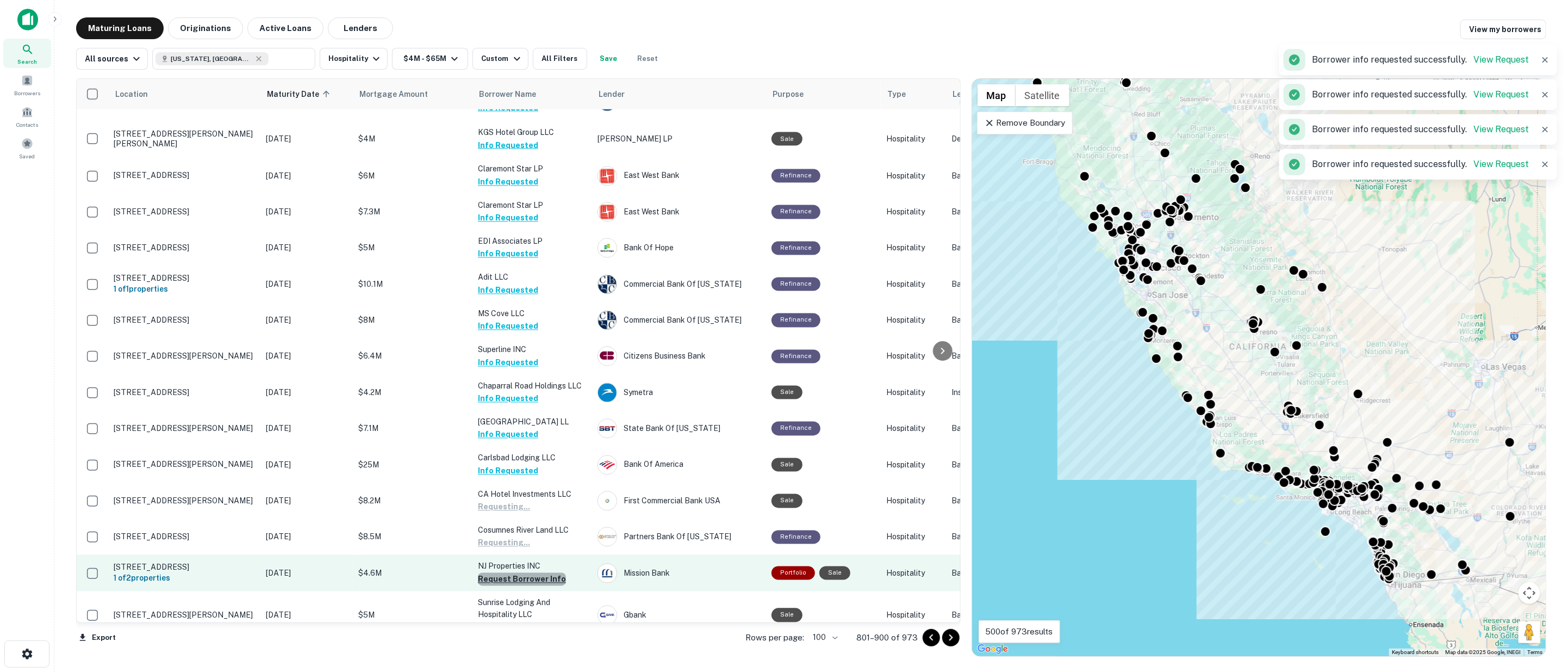
click at [522, 572] on button "Request Borrower Info" at bounding box center [522, 579] width 88 height 13
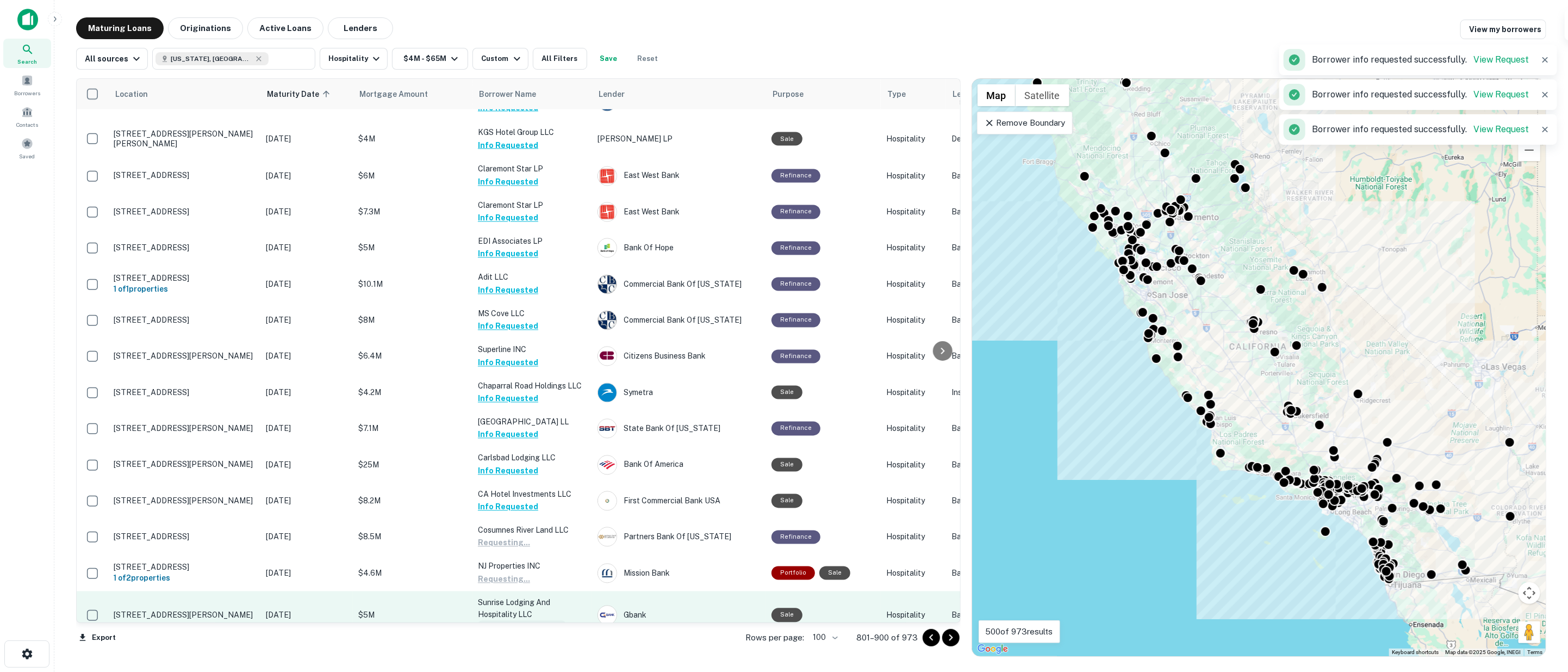
click at [524, 621] on button "Request Borrower Info" at bounding box center [522, 627] width 88 height 13
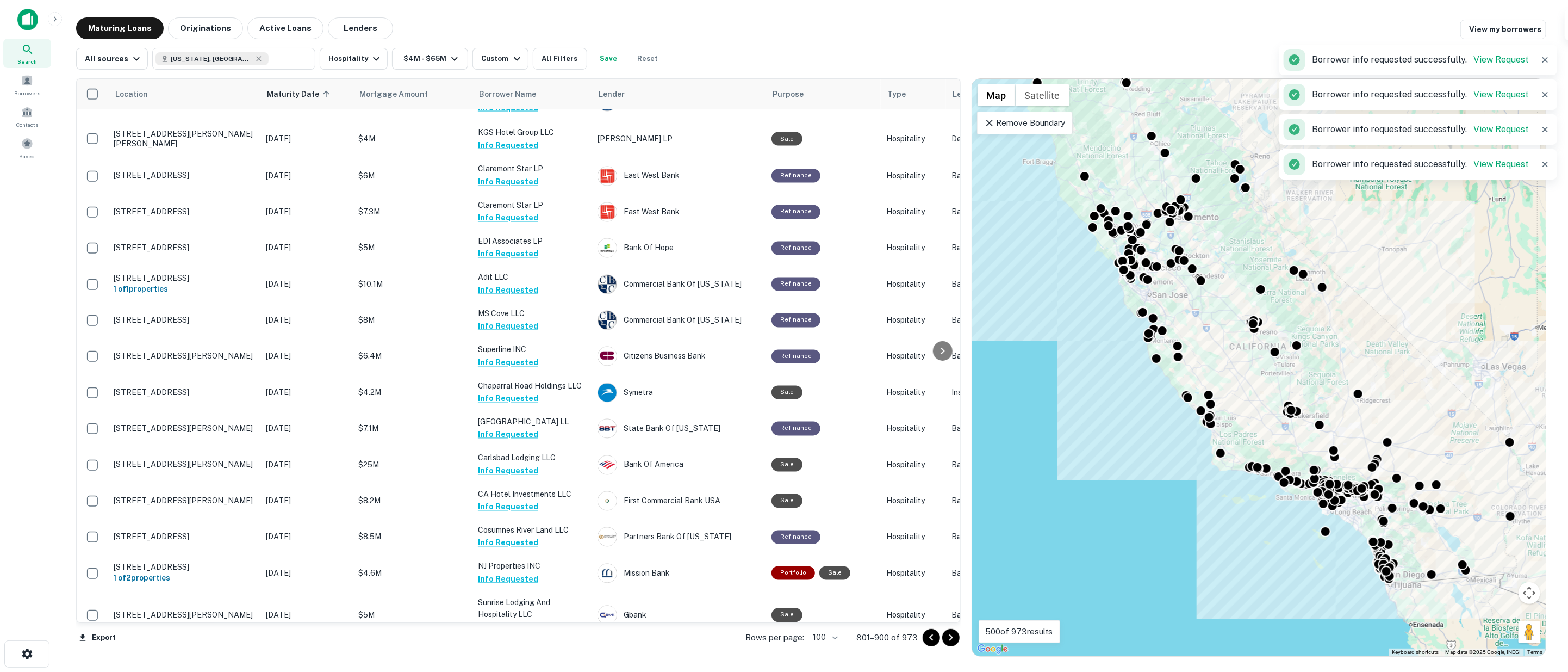
scroll to position [2115, 0]
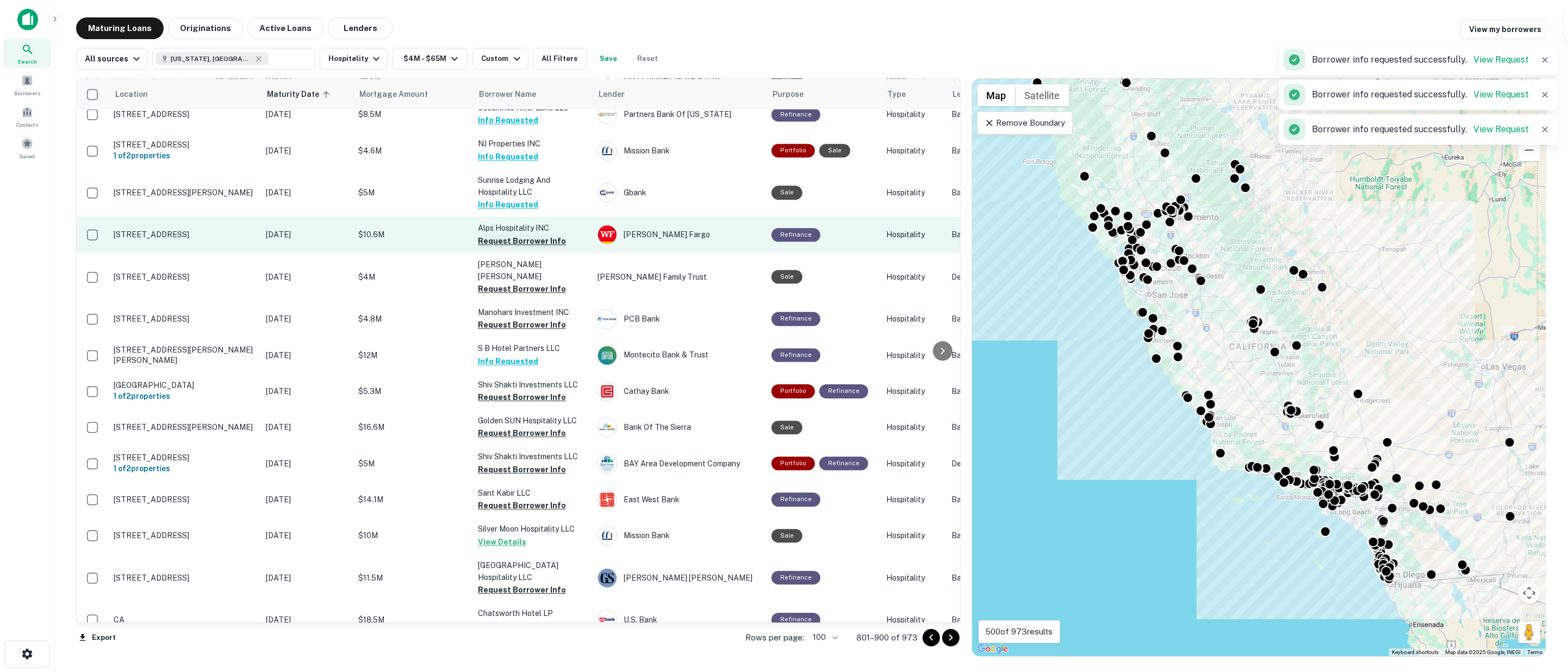
click at [504, 235] on button "Request Borrower Info" at bounding box center [522, 241] width 88 height 13
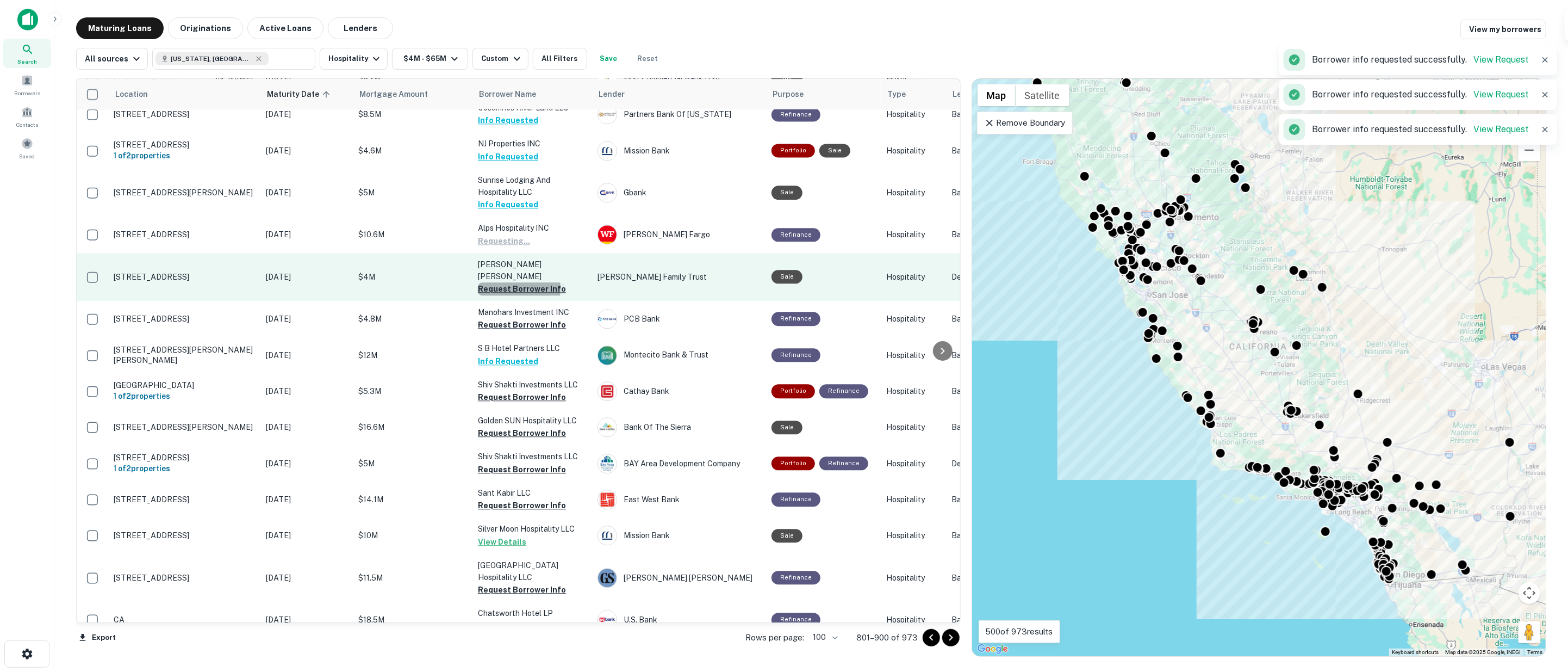
click at [513, 282] on button "Request Borrower Info" at bounding box center [522, 289] width 88 height 13
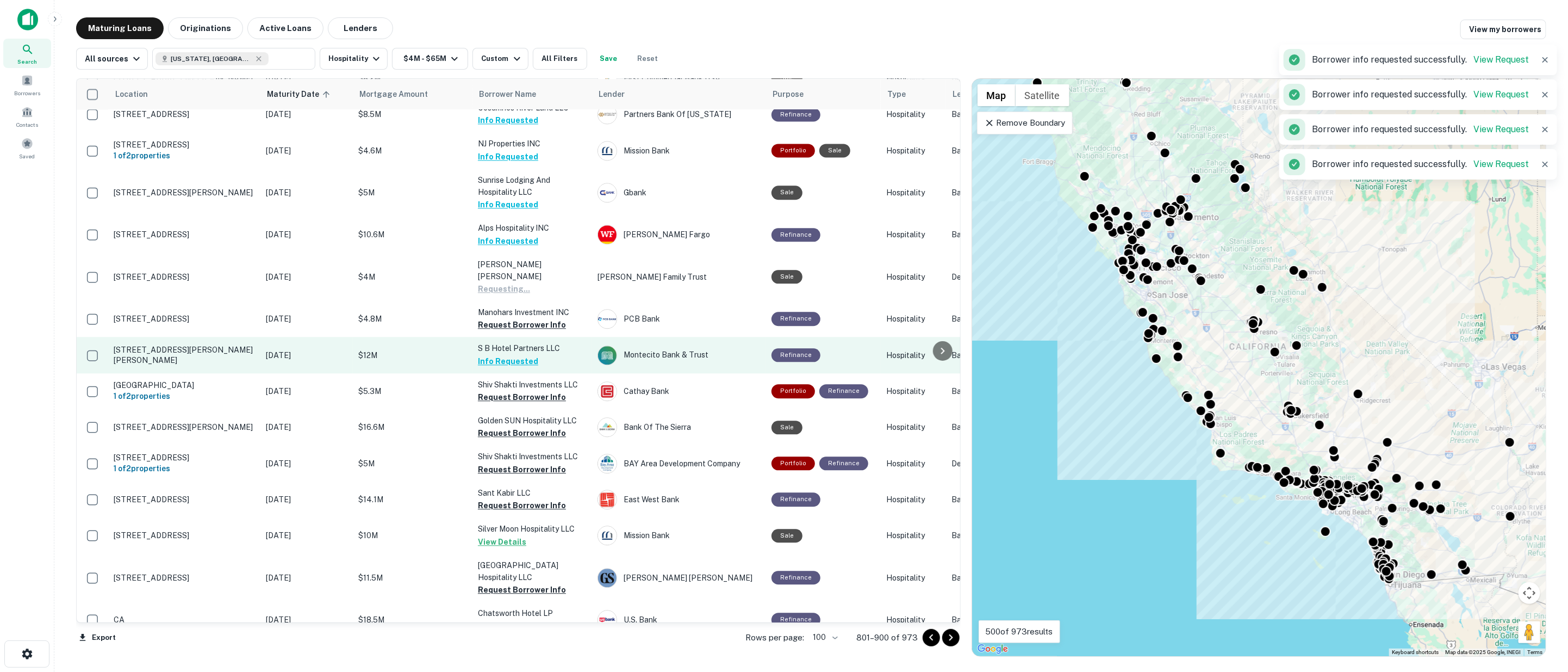
drag, startPoint x: 523, startPoint y: 262, endPoint x: 521, endPoint y: 275, distance: 13.2
click at [523, 318] on button "Request Borrower Info" at bounding box center [522, 325] width 88 height 13
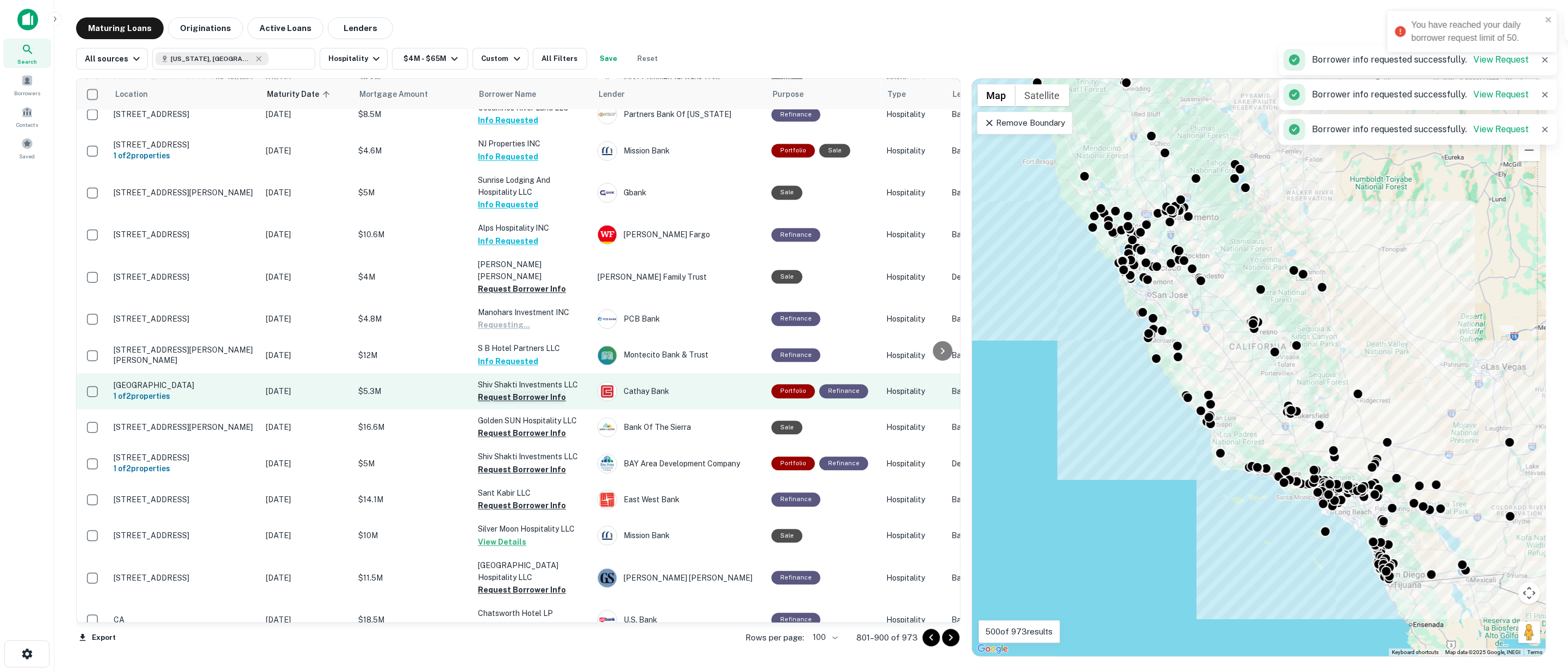
click at [517, 390] on button "Request Borrower Info" at bounding box center [522, 397] width 88 height 13
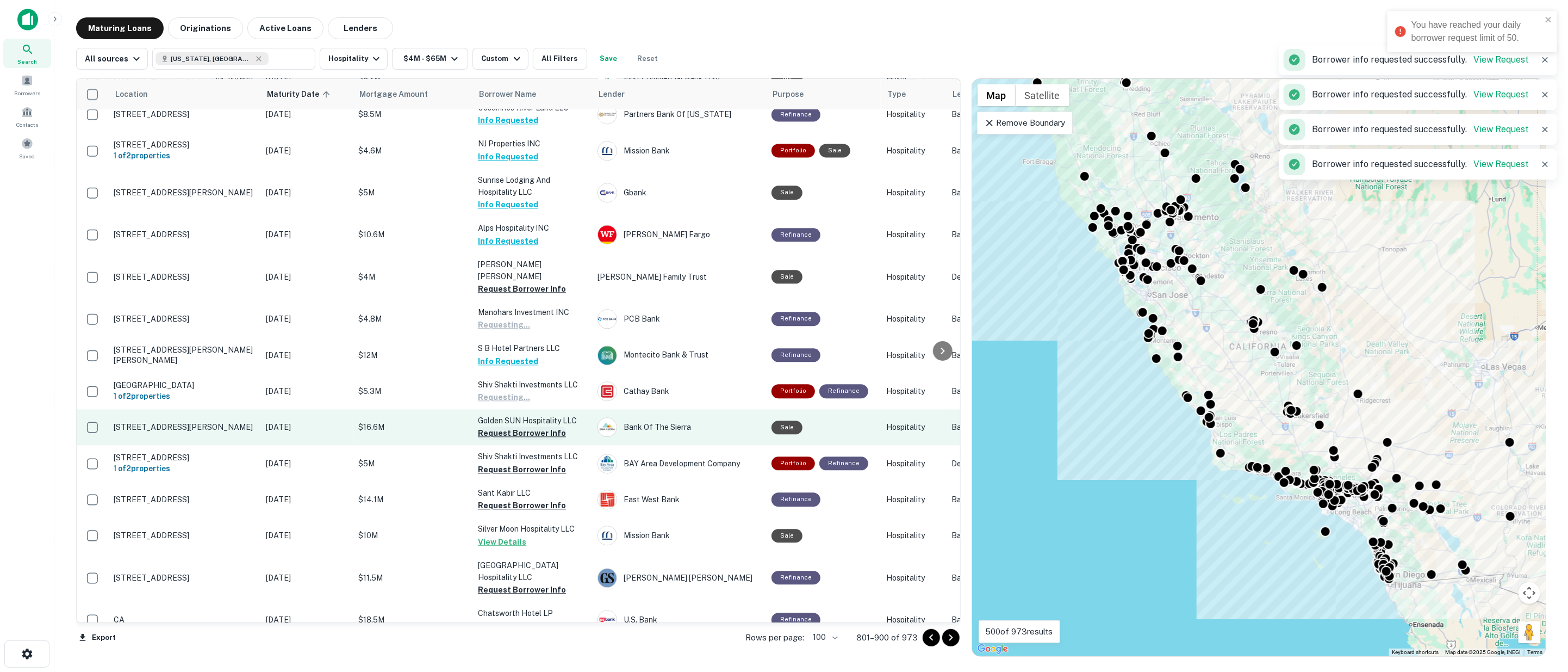
click at [528, 427] on button "Request Borrower Info" at bounding box center [522, 433] width 88 height 13
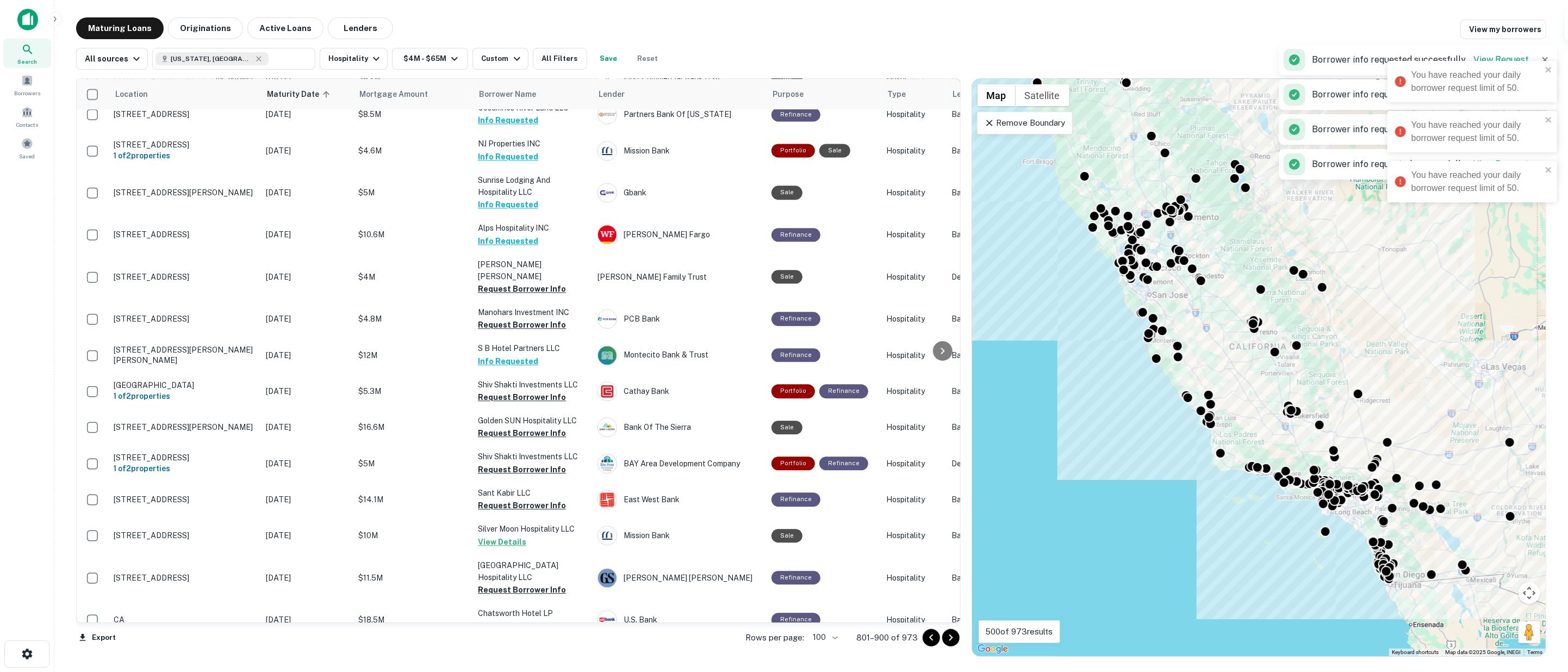
click at [1547, 23] on div "You have reached your daily borrower request limit of 50. You have reached your…" at bounding box center [1472, 110] width 174 height 204
